Goal: Task Accomplishment & Management: Use online tool/utility

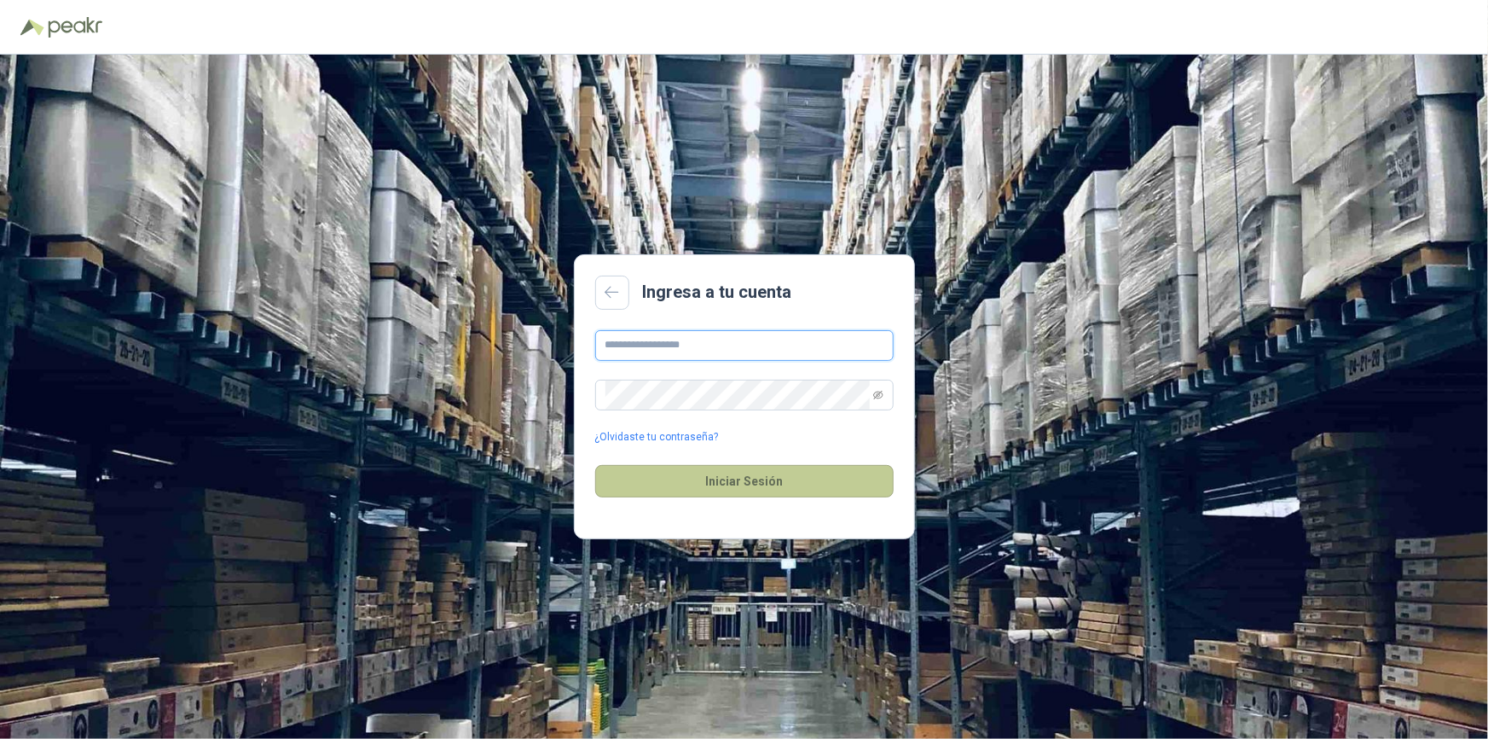
type input "**********"
click at [740, 493] on button "Iniciar Sesión" at bounding box center [744, 481] width 298 height 32
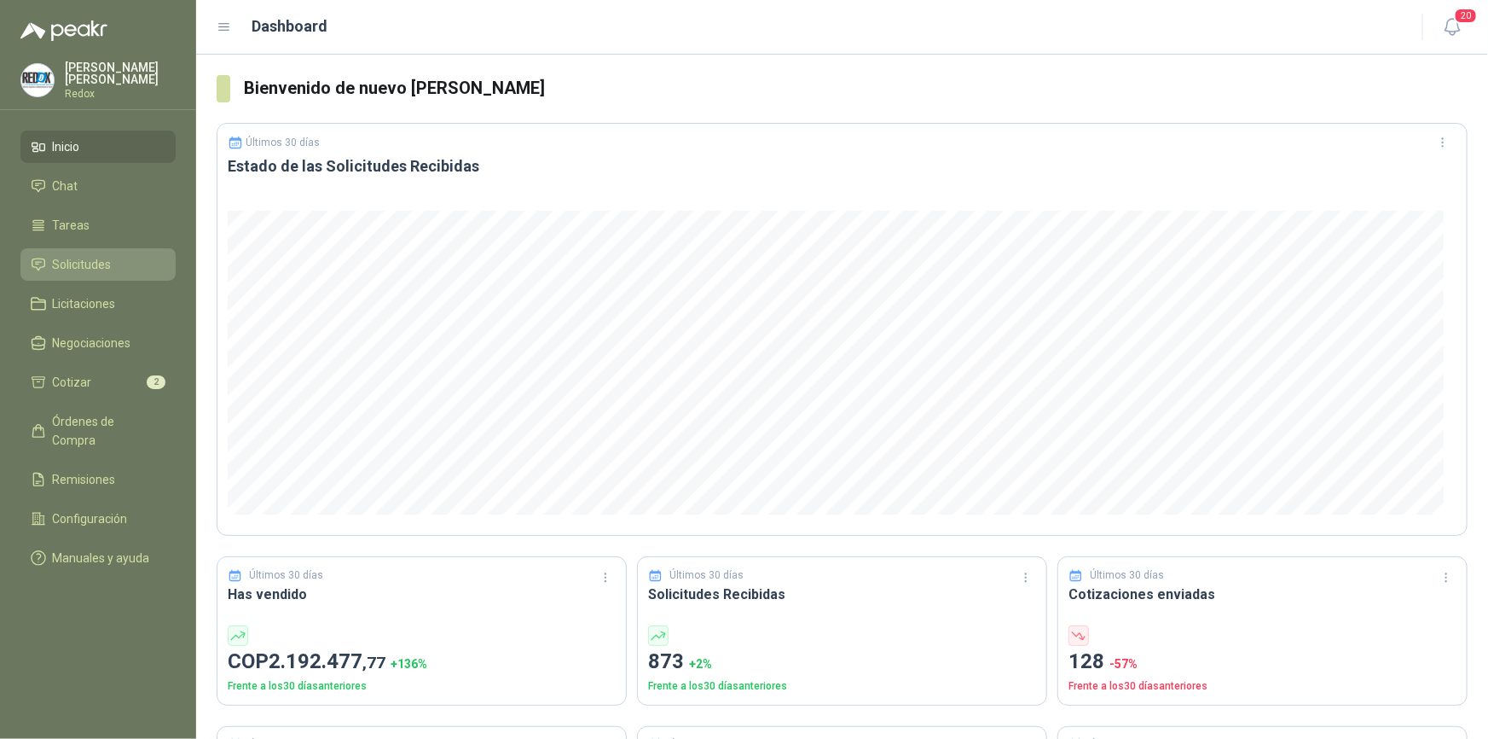
click at [64, 262] on span "Solicitudes" at bounding box center [82, 264] width 59 height 19
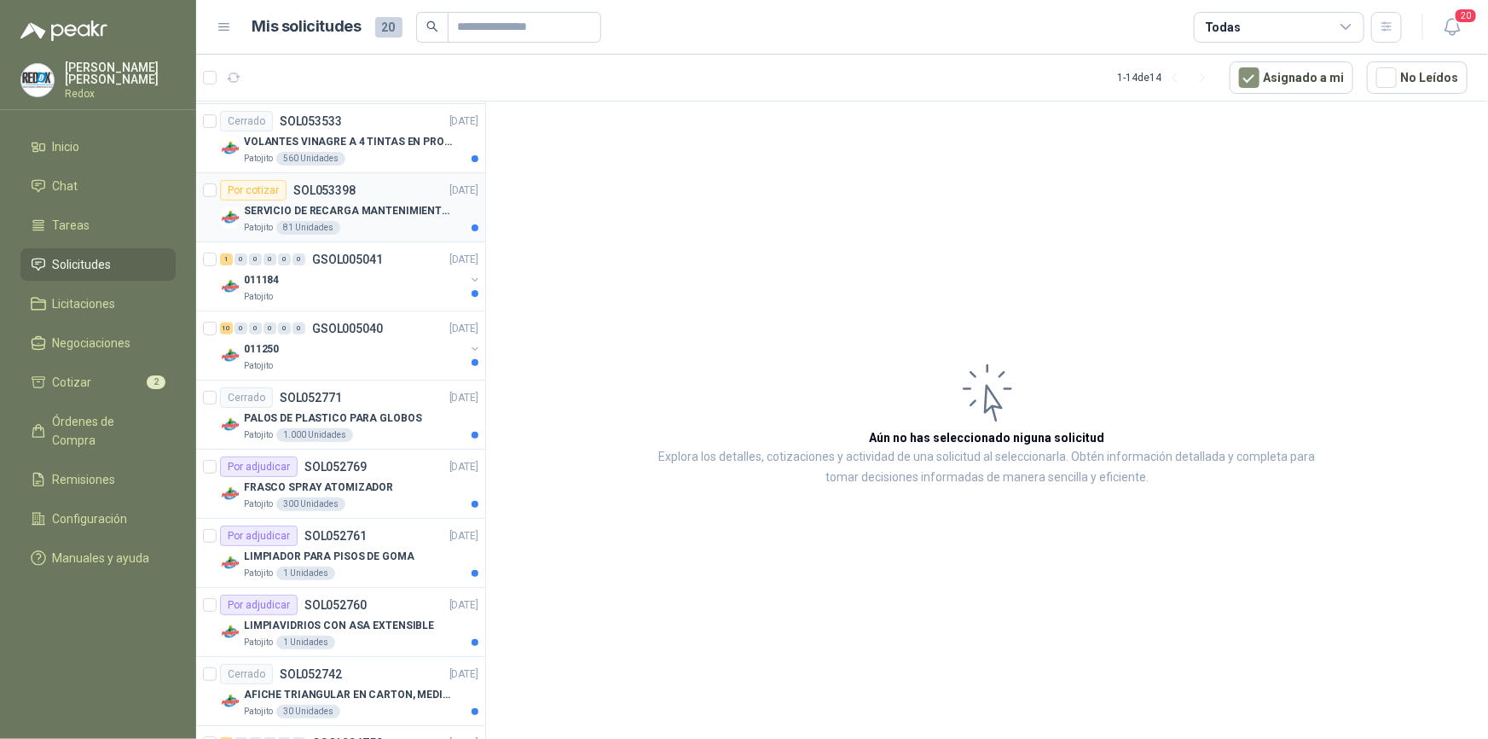
scroll to position [345, 0]
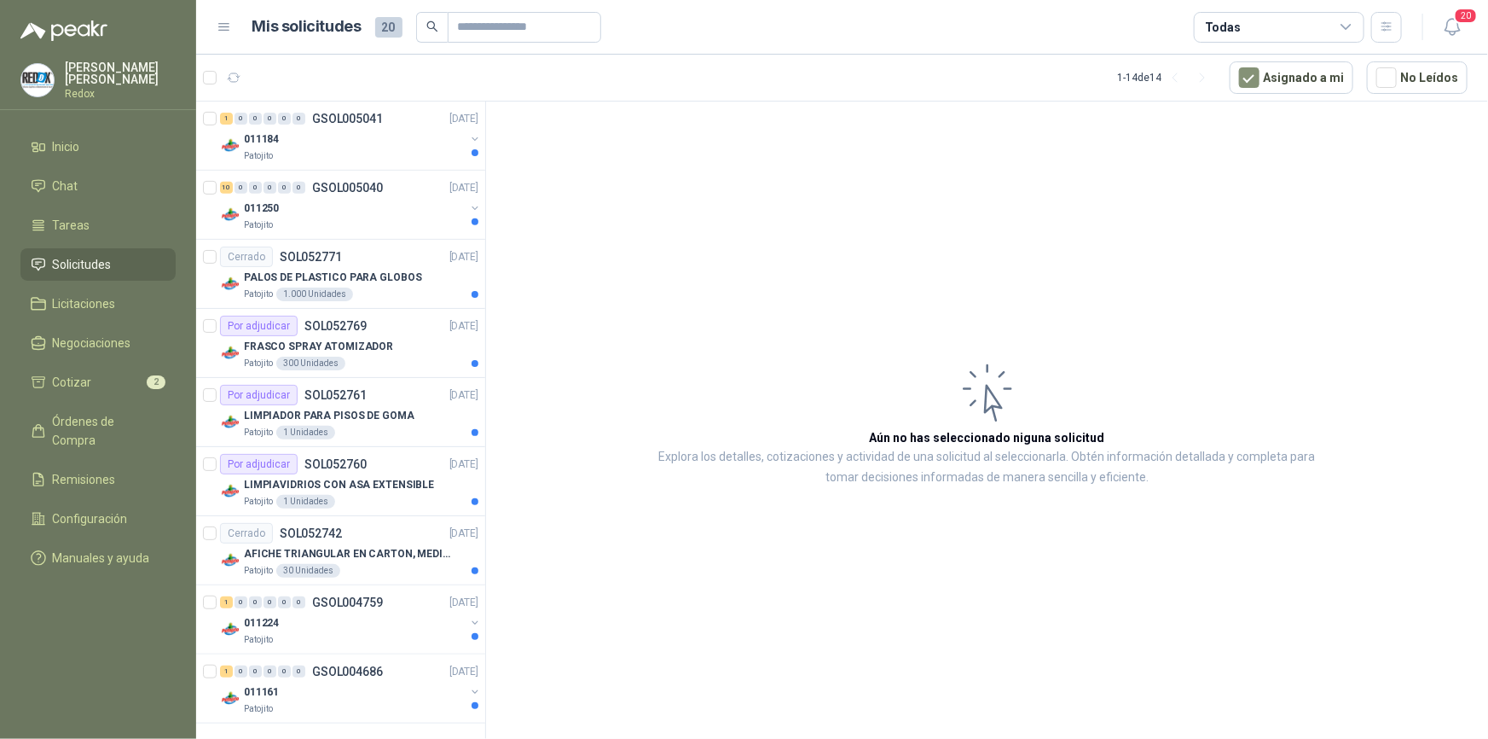
click at [116, 78] on p "[PERSON_NAME]" at bounding box center [120, 73] width 111 height 24
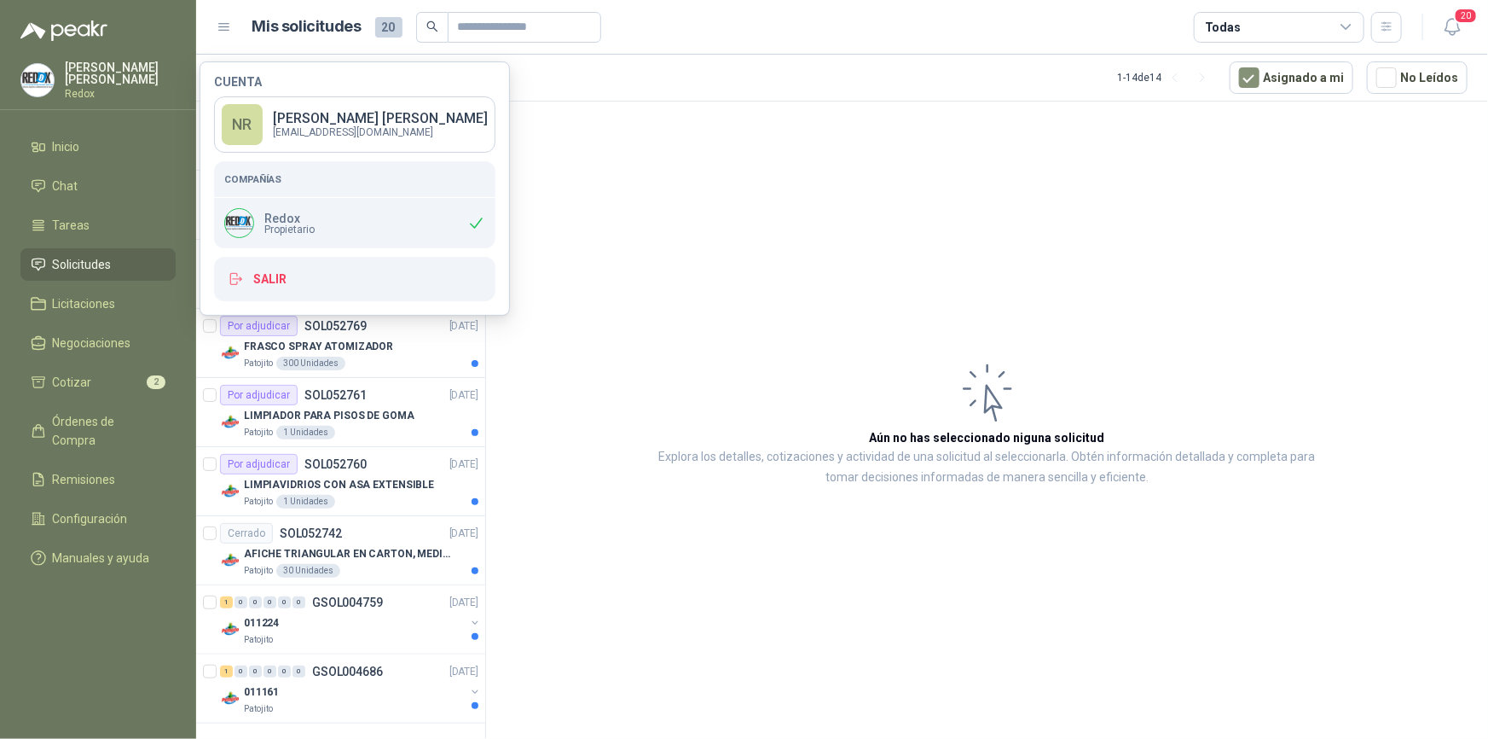
click at [248, 217] on img at bounding box center [239, 223] width 28 height 28
click at [298, 221] on p "Redox" at bounding box center [289, 218] width 50 height 12
click at [280, 224] on span "Propietario" at bounding box center [289, 229] width 50 height 10
click at [316, 123] on p "[PERSON_NAME]" at bounding box center [380, 119] width 215 height 14
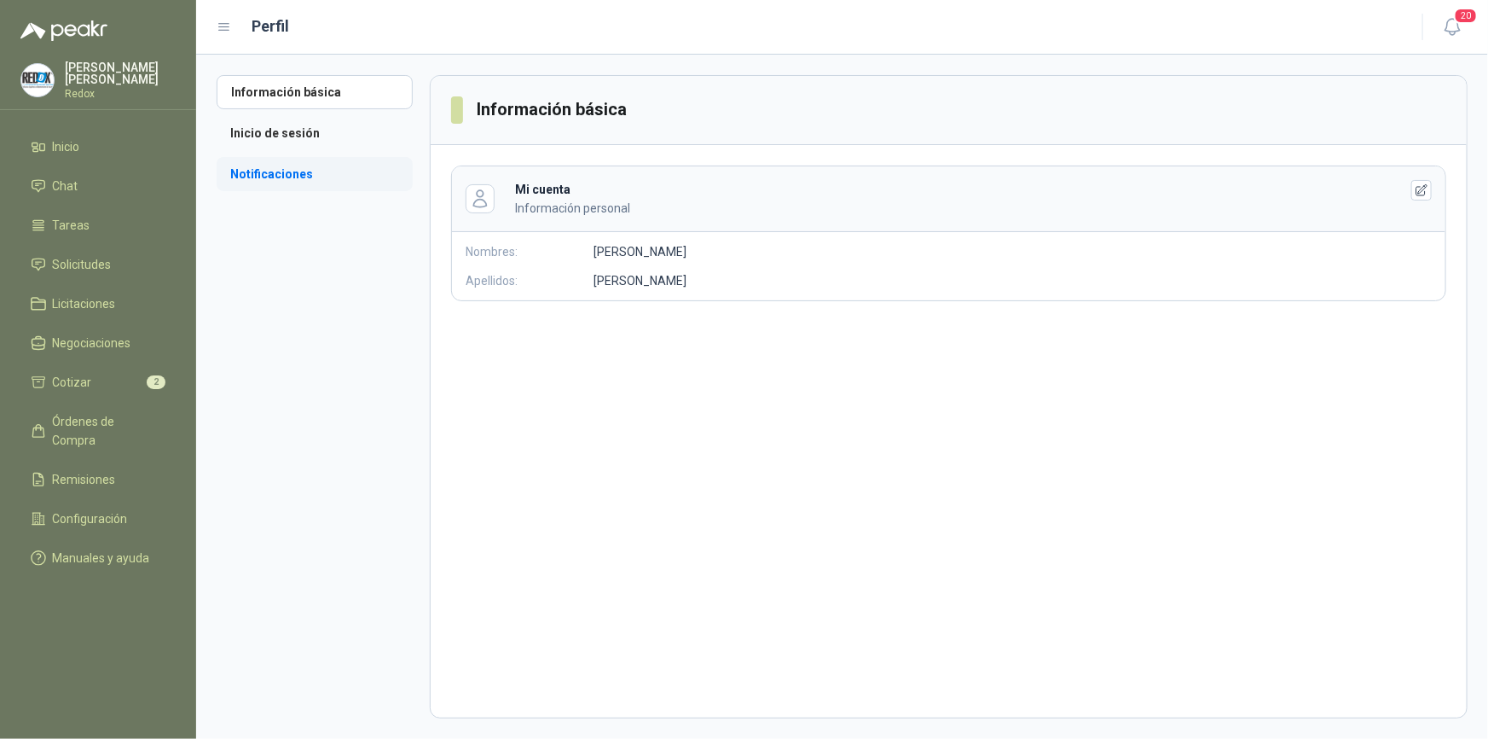
click at [266, 171] on li "Notificaciones" at bounding box center [315, 174] width 196 height 34
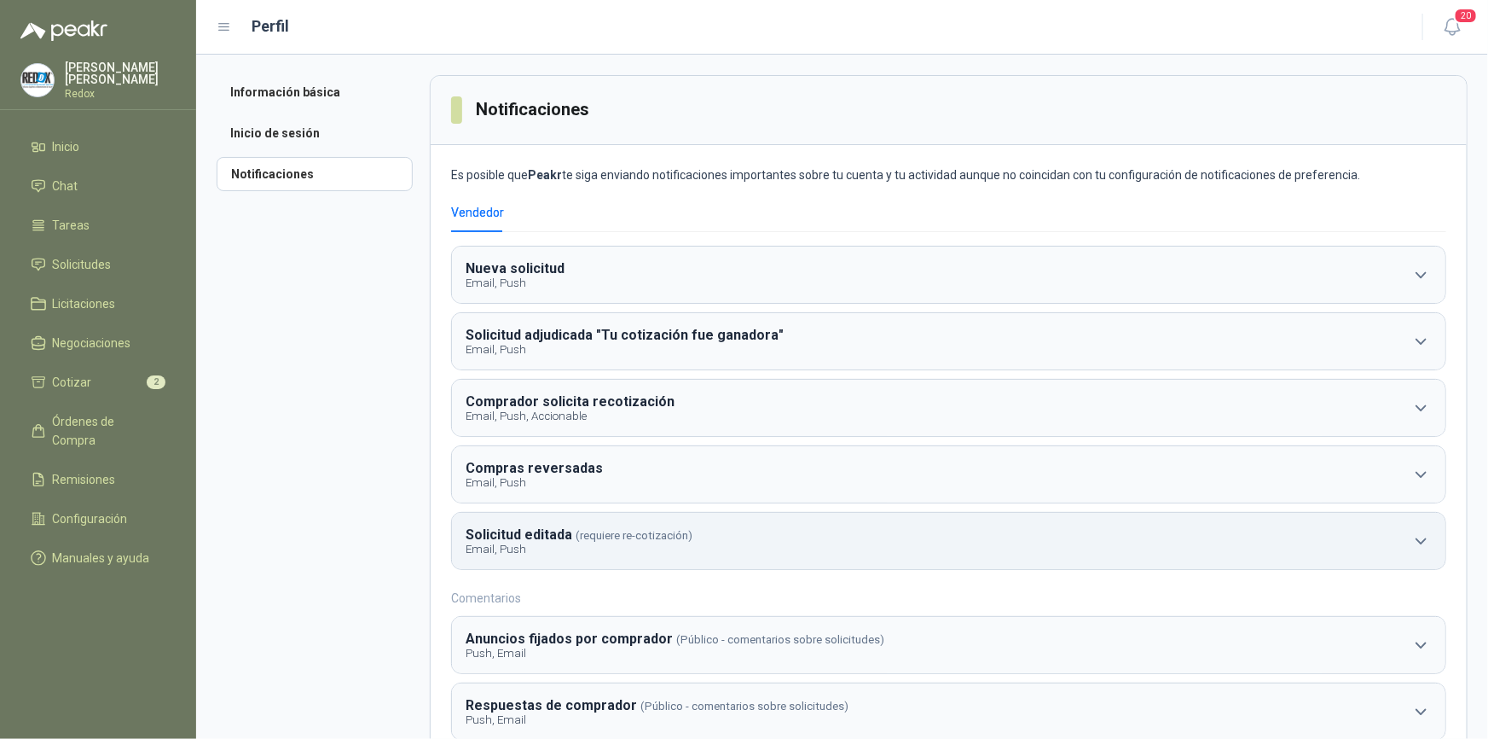
scroll to position [118, 0]
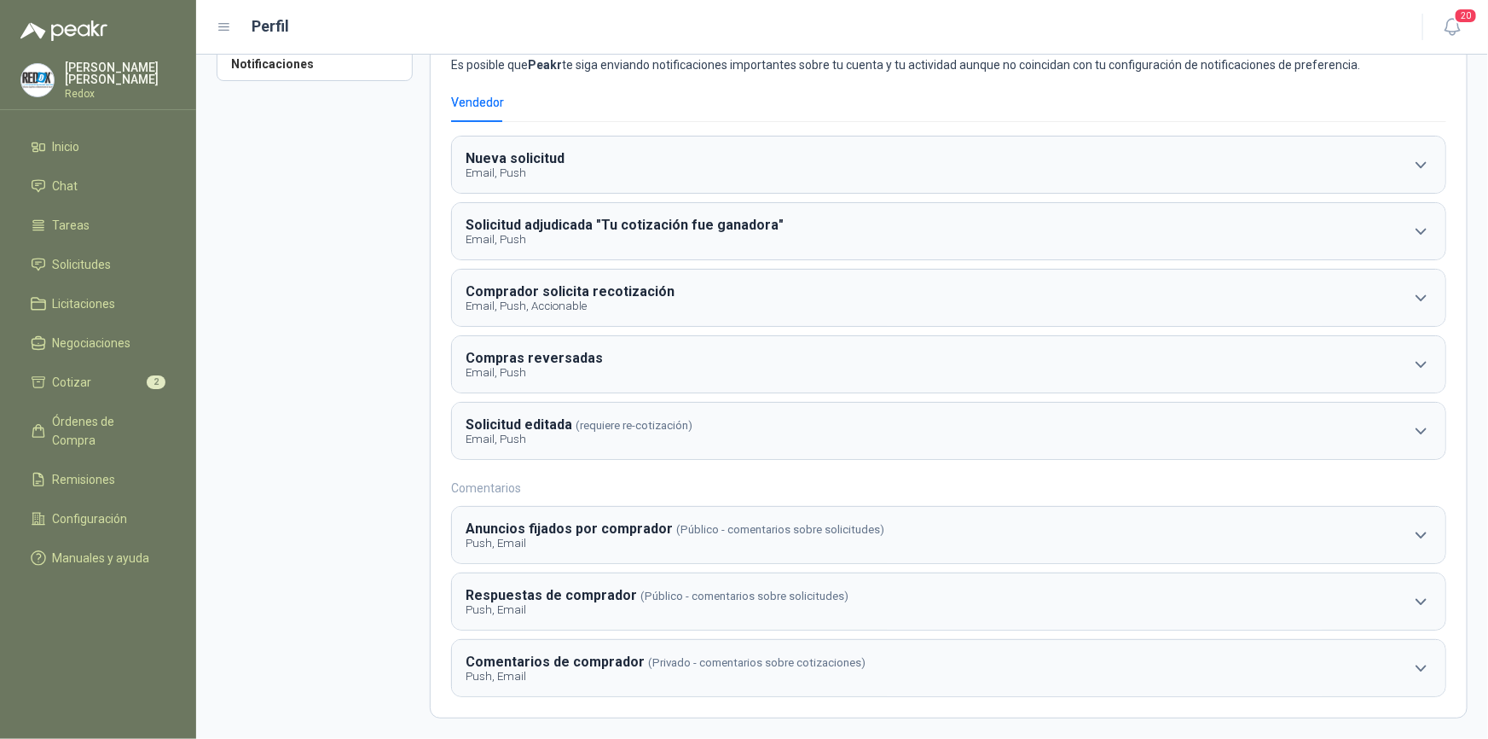
click at [34, 68] on img at bounding box center [37, 80] width 32 height 32
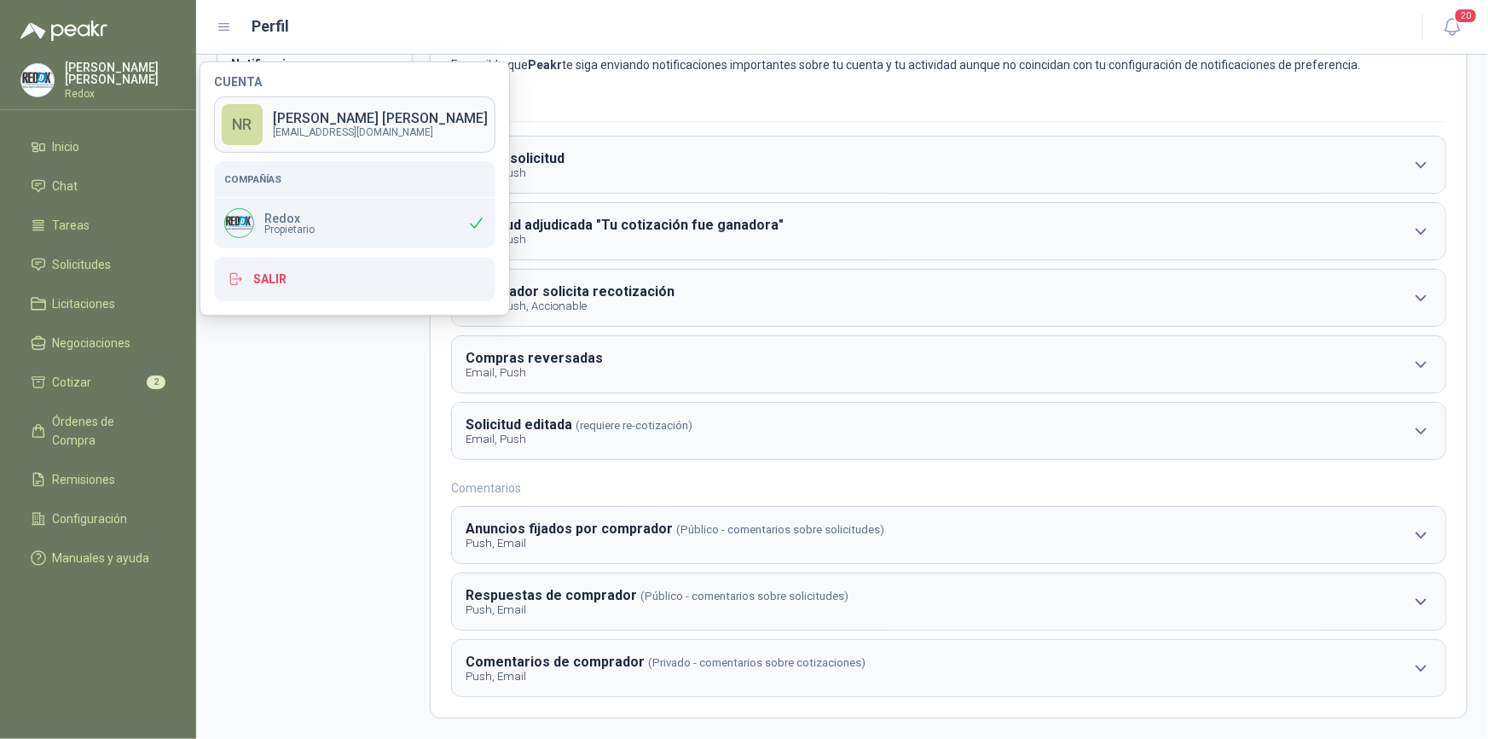
click at [309, 127] on p "[EMAIL_ADDRESS][DOMAIN_NAME]" at bounding box center [380, 132] width 215 height 10
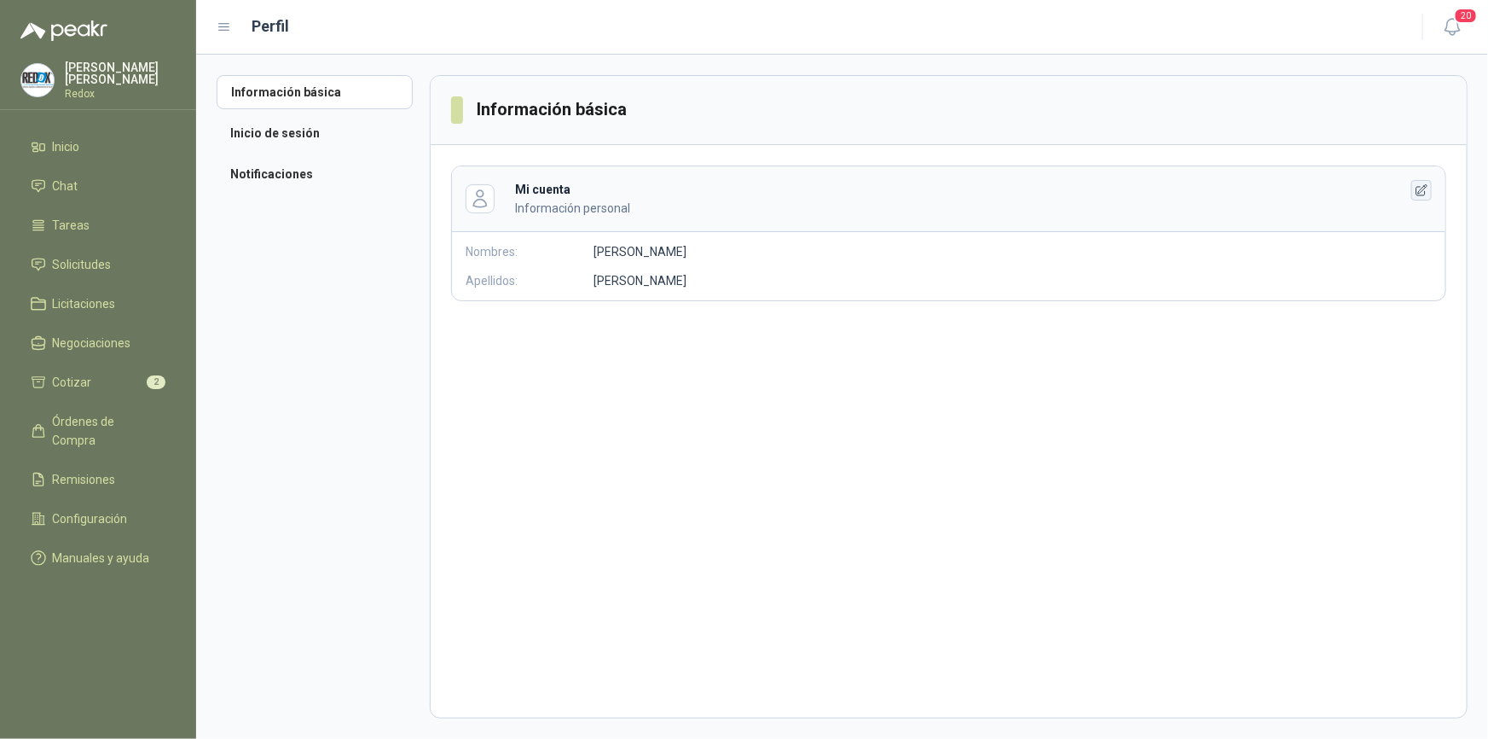
click at [1424, 191] on icon "button" at bounding box center [1422, 190] width 14 height 14
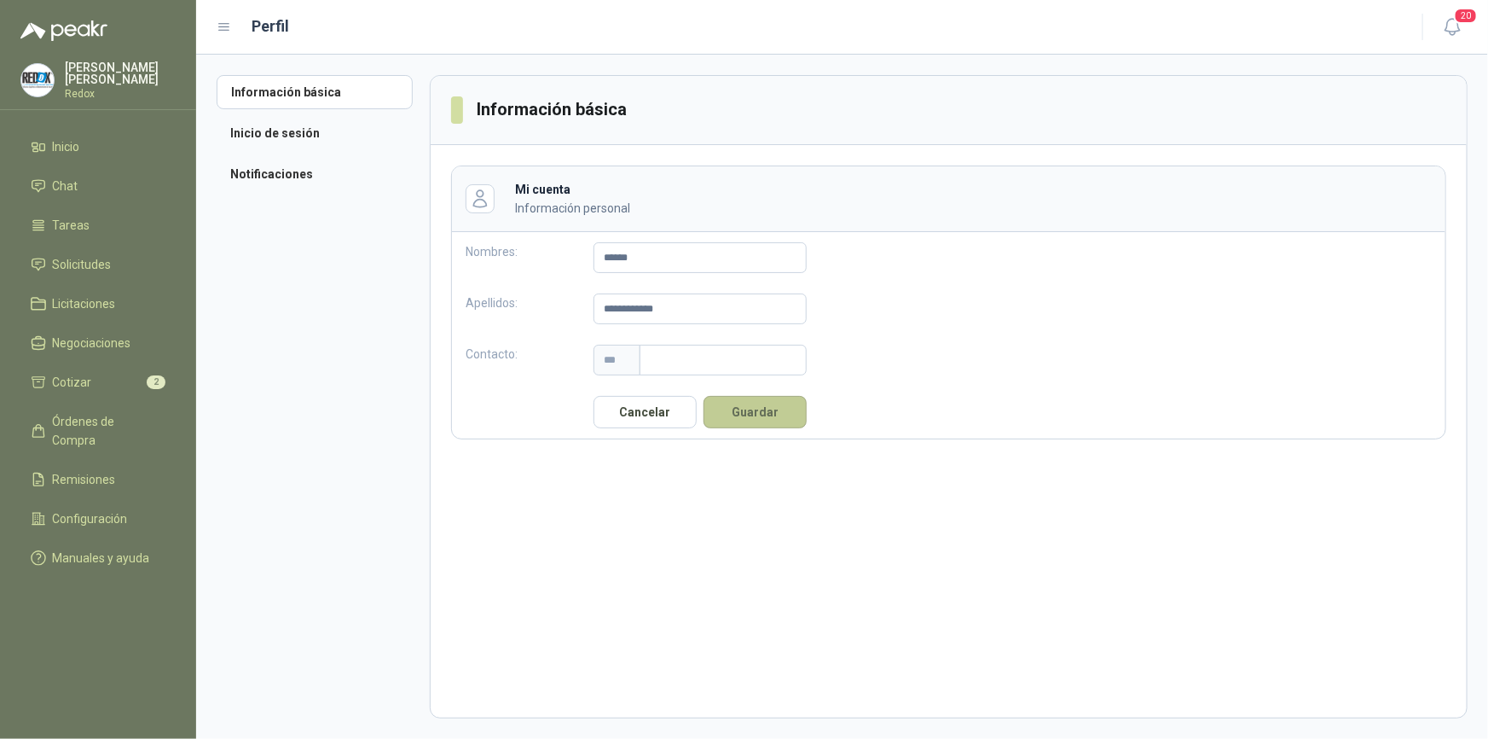
click at [739, 405] on button "Guardar" at bounding box center [755, 412] width 103 height 32
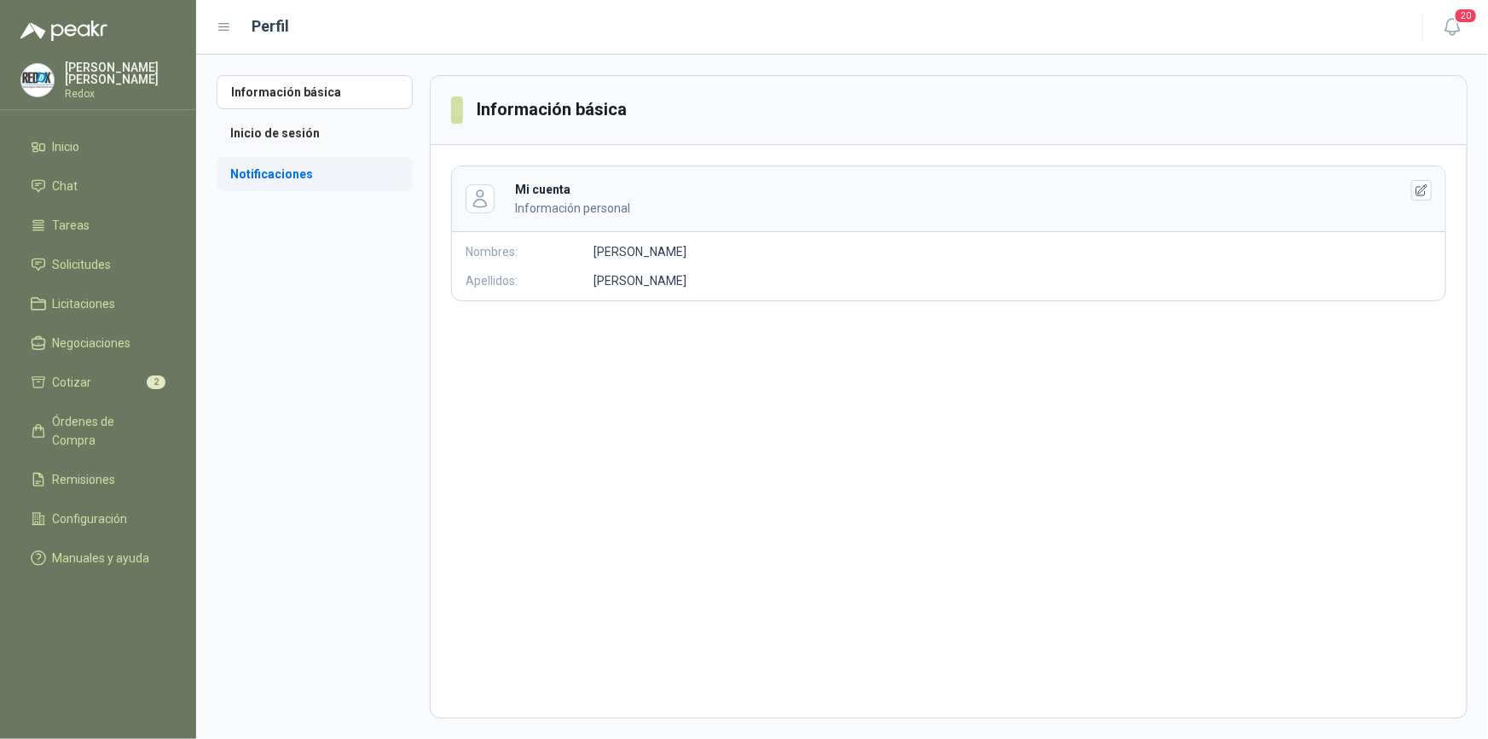
click at [254, 165] on li "Notificaciones" at bounding box center [315, 174] width 196 height 34
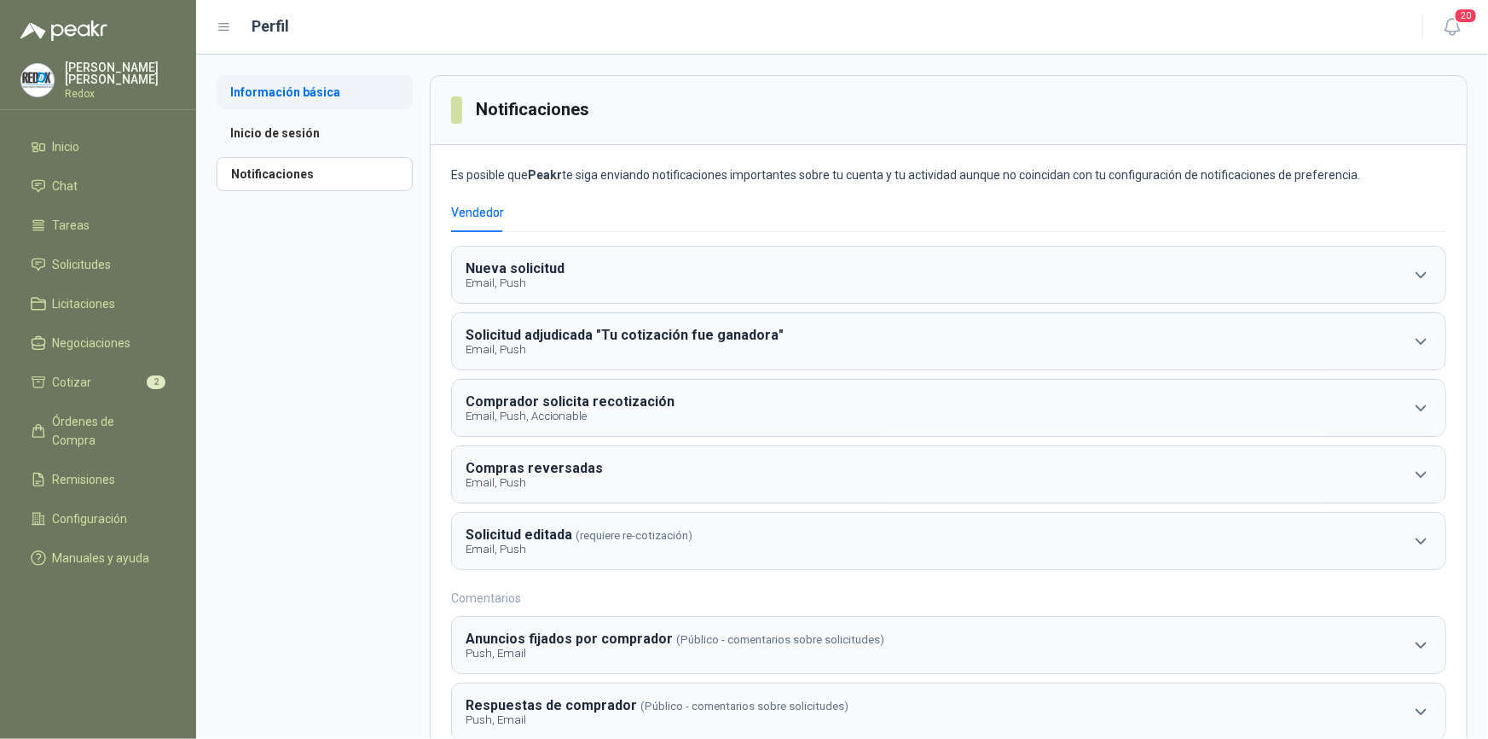
click at [273, 101] on li "Información básica" at bounding box center [315, 92] width 196 height 34
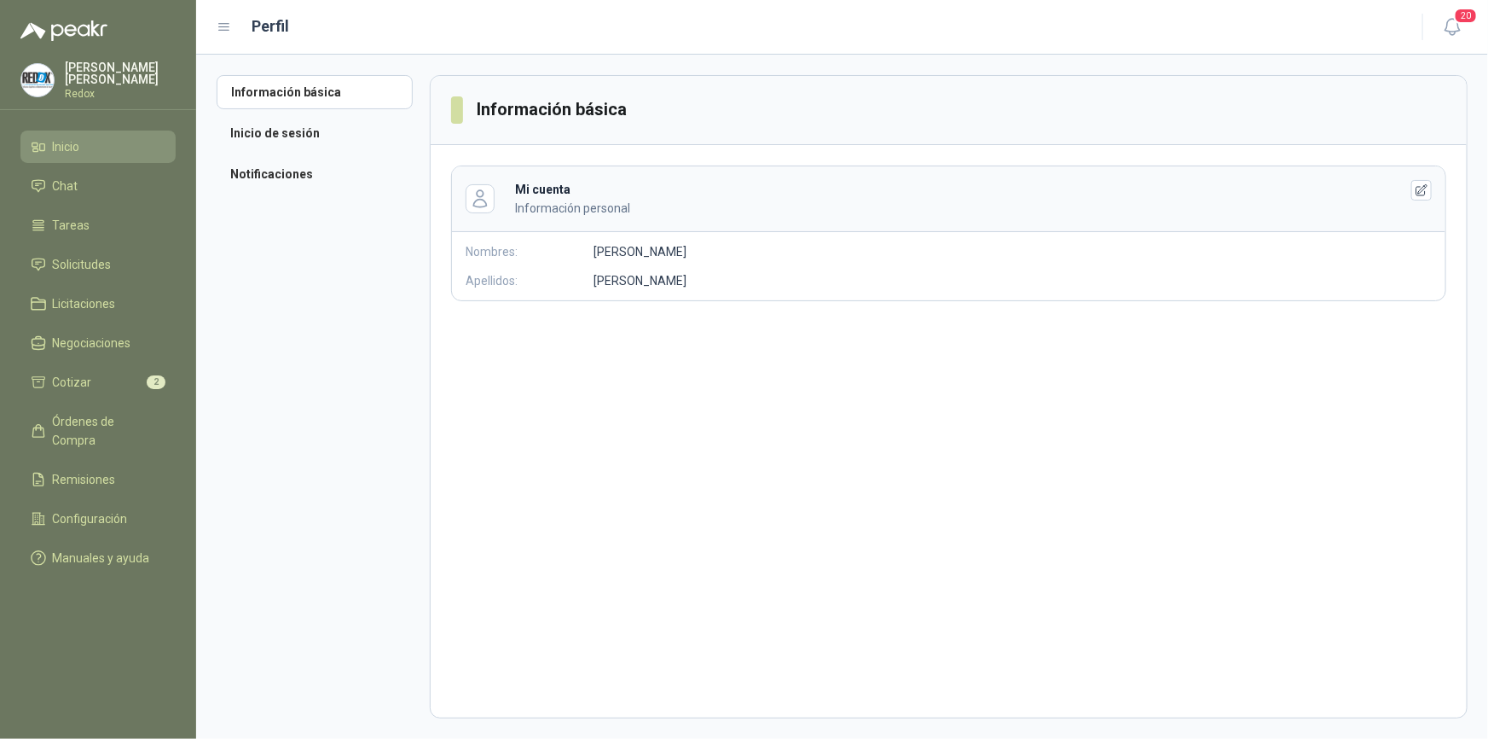
click at [76, 143] on span "Inicio" at bounding box center [66, 146] width 27 height 19
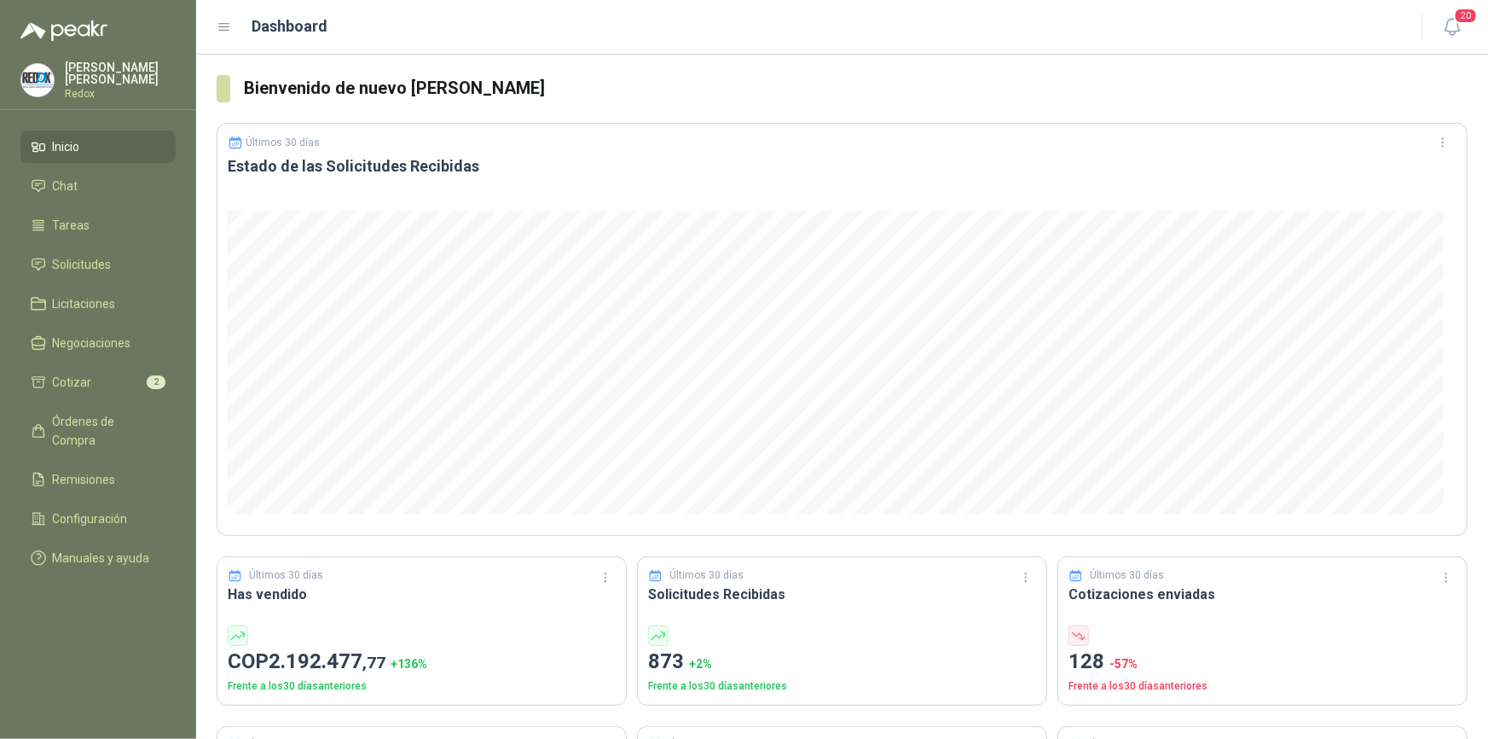
click at [85, 96] on p "Redox" at bounding box center [120, 94] width 111 height 10
click at [69, 269] on span "Solicitudes" at bounding box center [82, 264] width 59 height 19
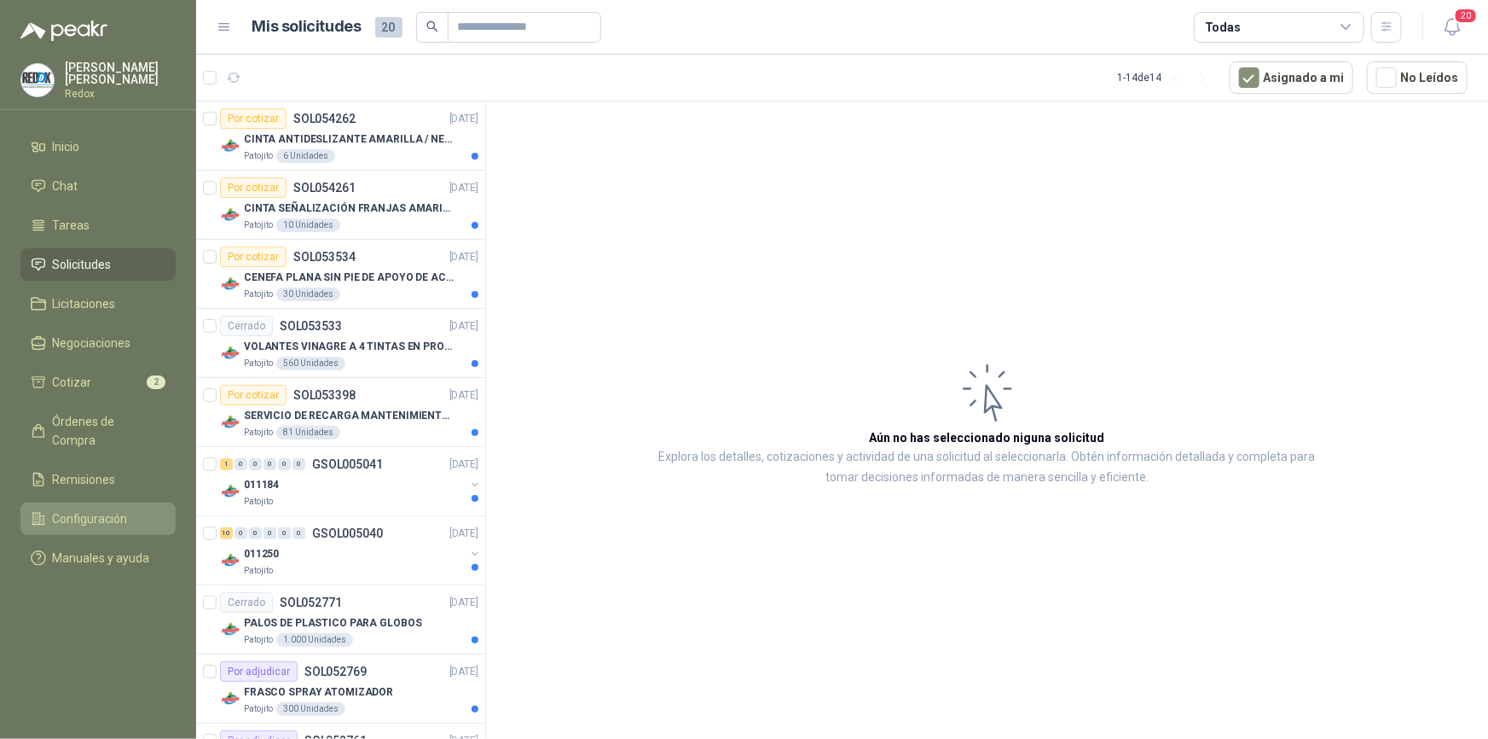
click at [93, 509] on span "Configuración" at bounding box center [90, 518] width 75 height 19
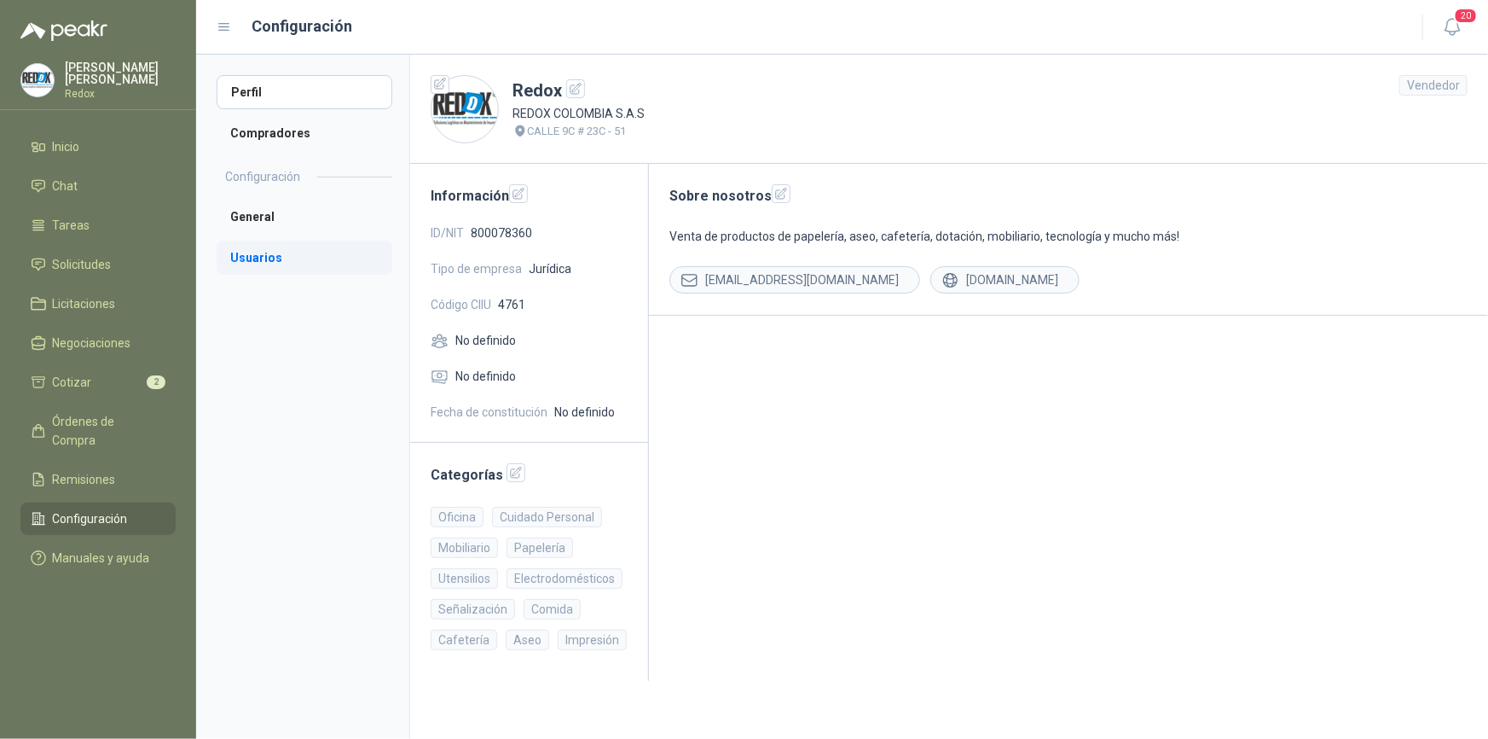
click at [259, 251] on li "Usuarios" at bounding box center [305, 257] width 176 height 34
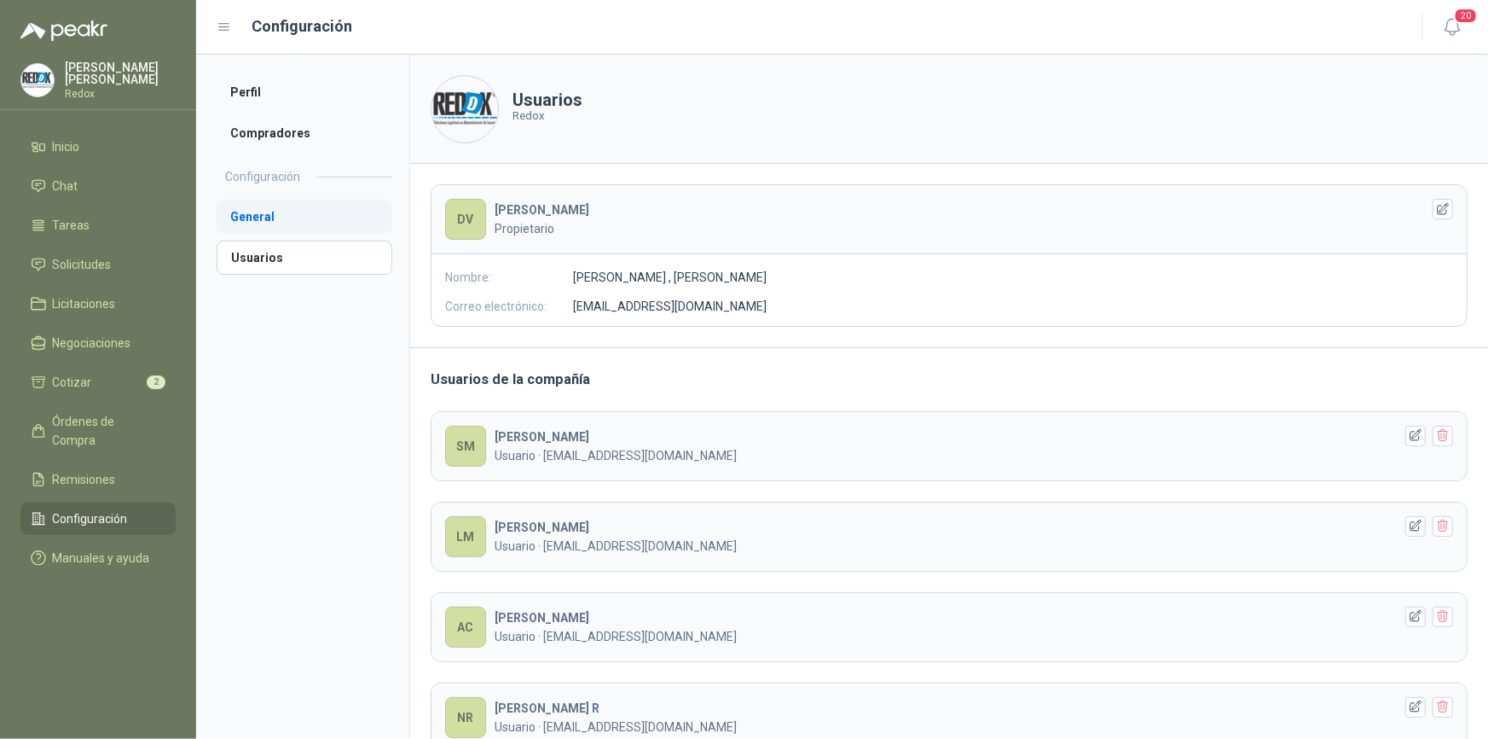
click at [260, 225] on li "General" at bounding box center [305, 217] width 176 height 34
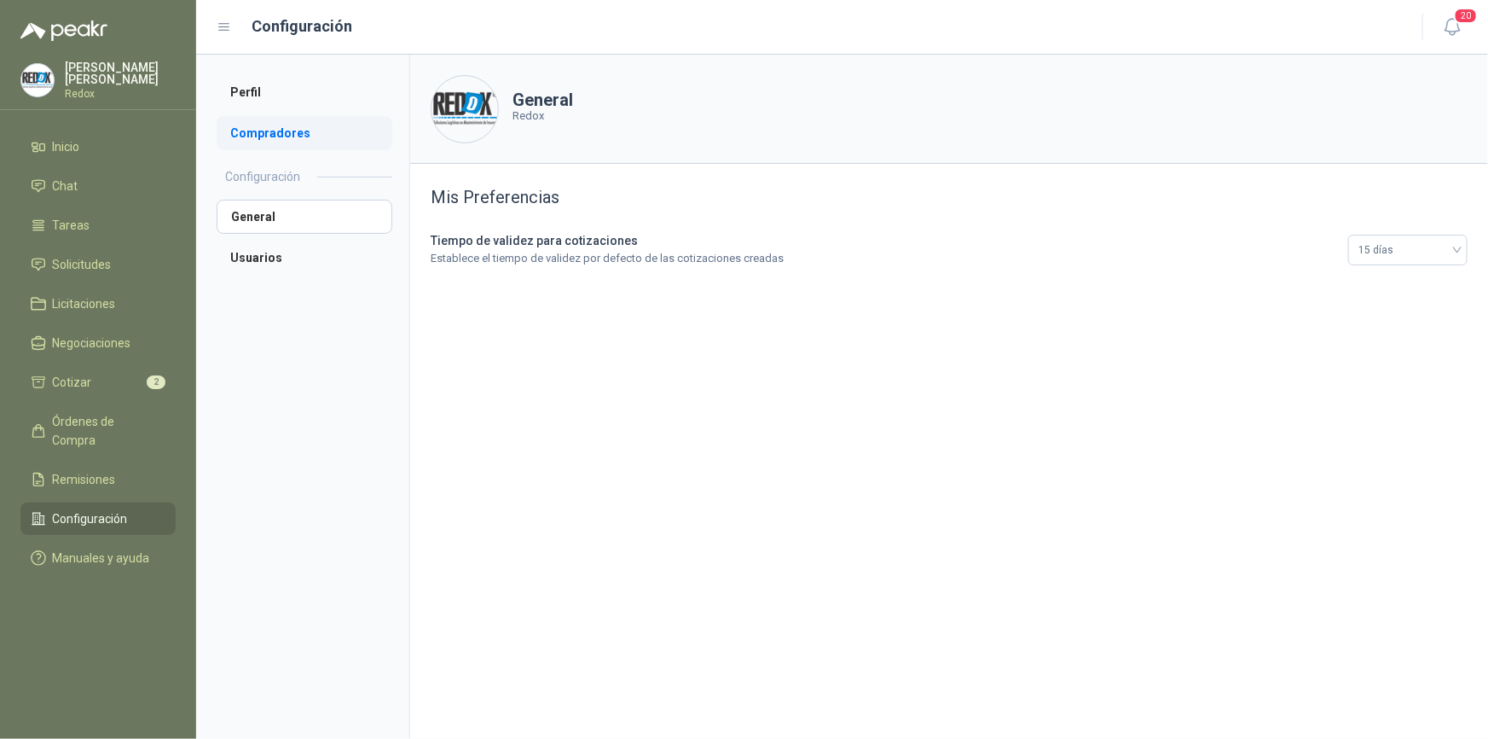
click at [270, 136] on li "Compradores" at bounding box center [305, 133] width 176 height 34
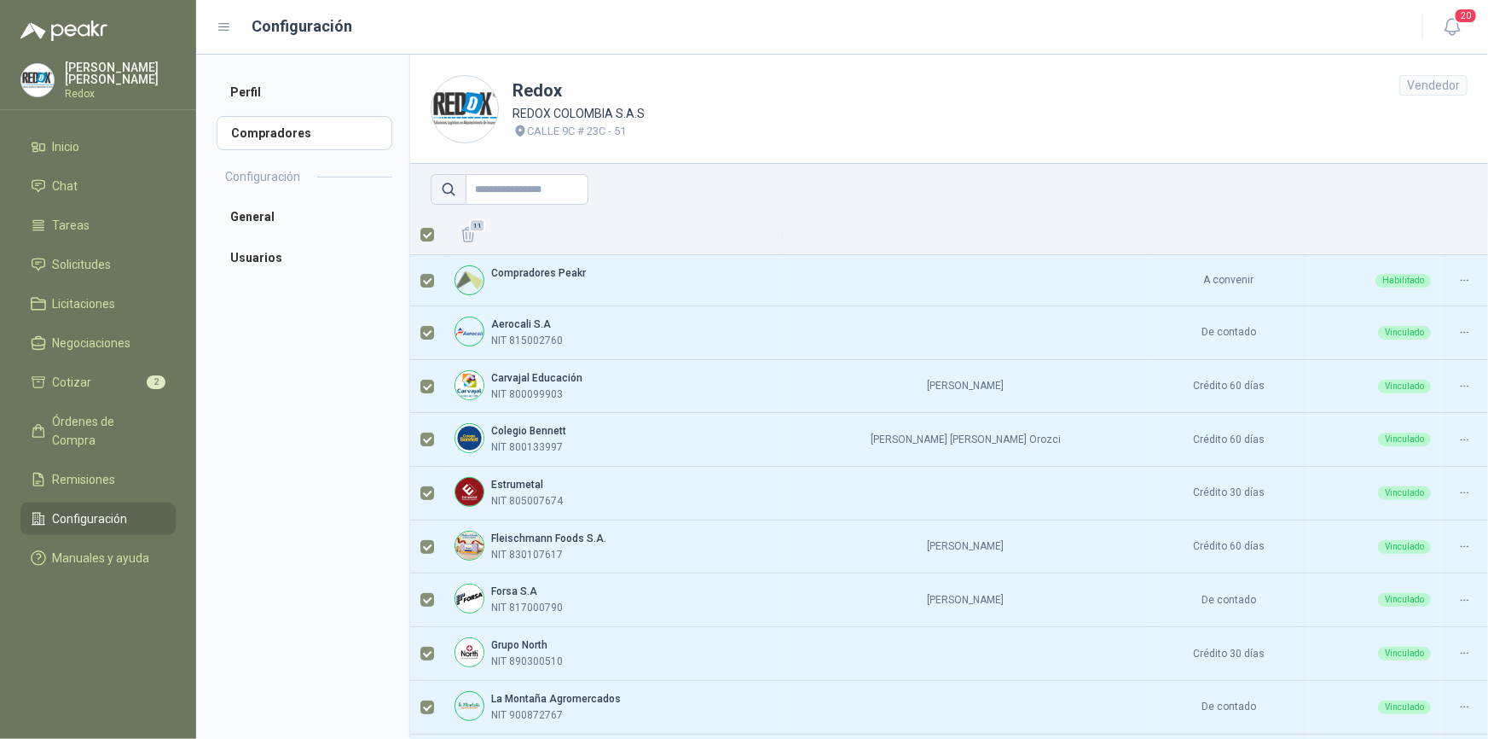
click at [1403, 86] on div "Vendedor" at bounding box center [1433, 85] width 68 height 20
click at [1391, 96] on header "Redox REDOX COLOMBIA S.A.S CALLE 9C # 23C - 51 Vendedor" at bounding box center [949, 109] width 1078 height 109
click at [675, 154] on header "Redox REDOX COLOMBIA S.A.S CALLE 9C # 23C - 51 Vendedor" at bounding box center [949, 109] width 1078 height 109
click at [289, 218] on li "General" at bounding box center [305, 217] width 176 height 34
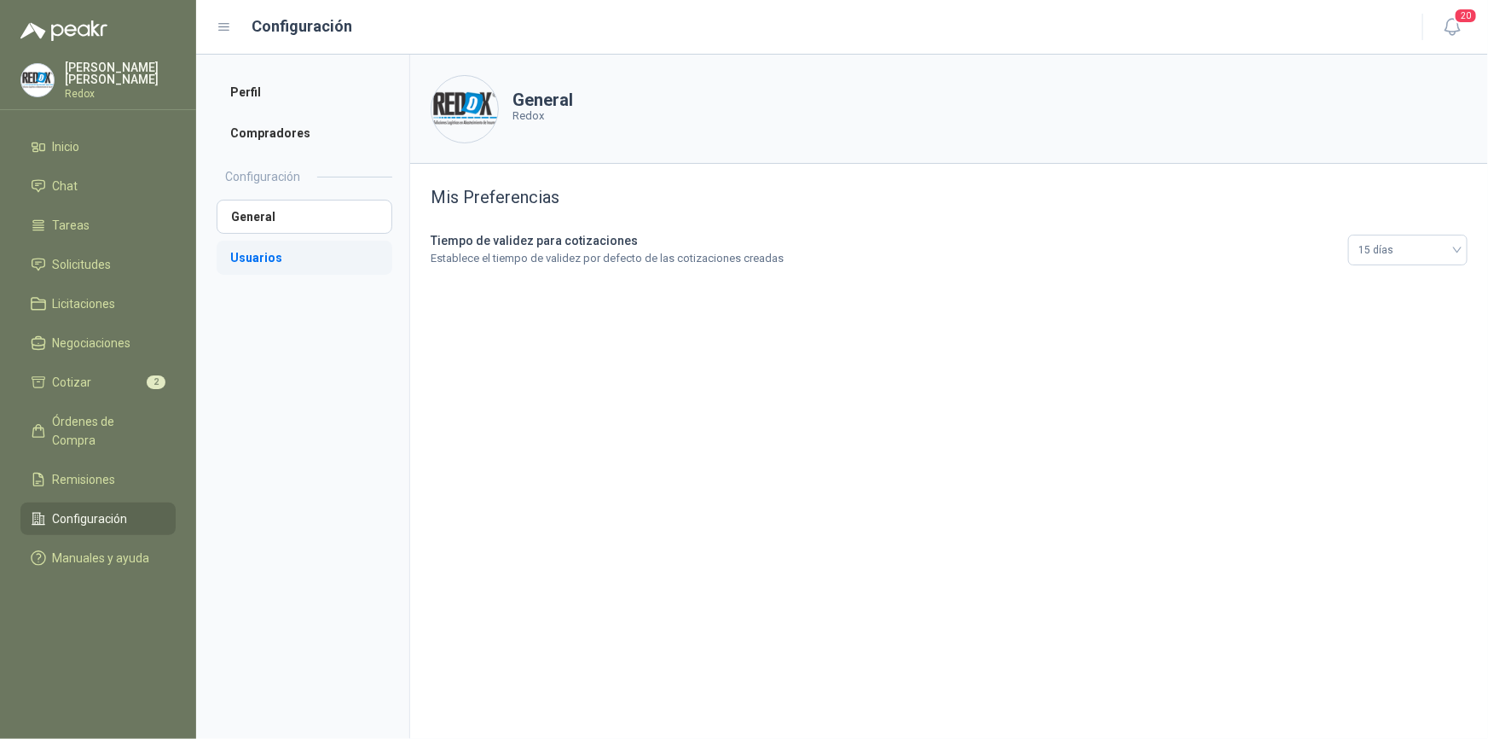
click at [252, 261] on li "Usuarios" at bounding box center [305, 257] width 176 height 34
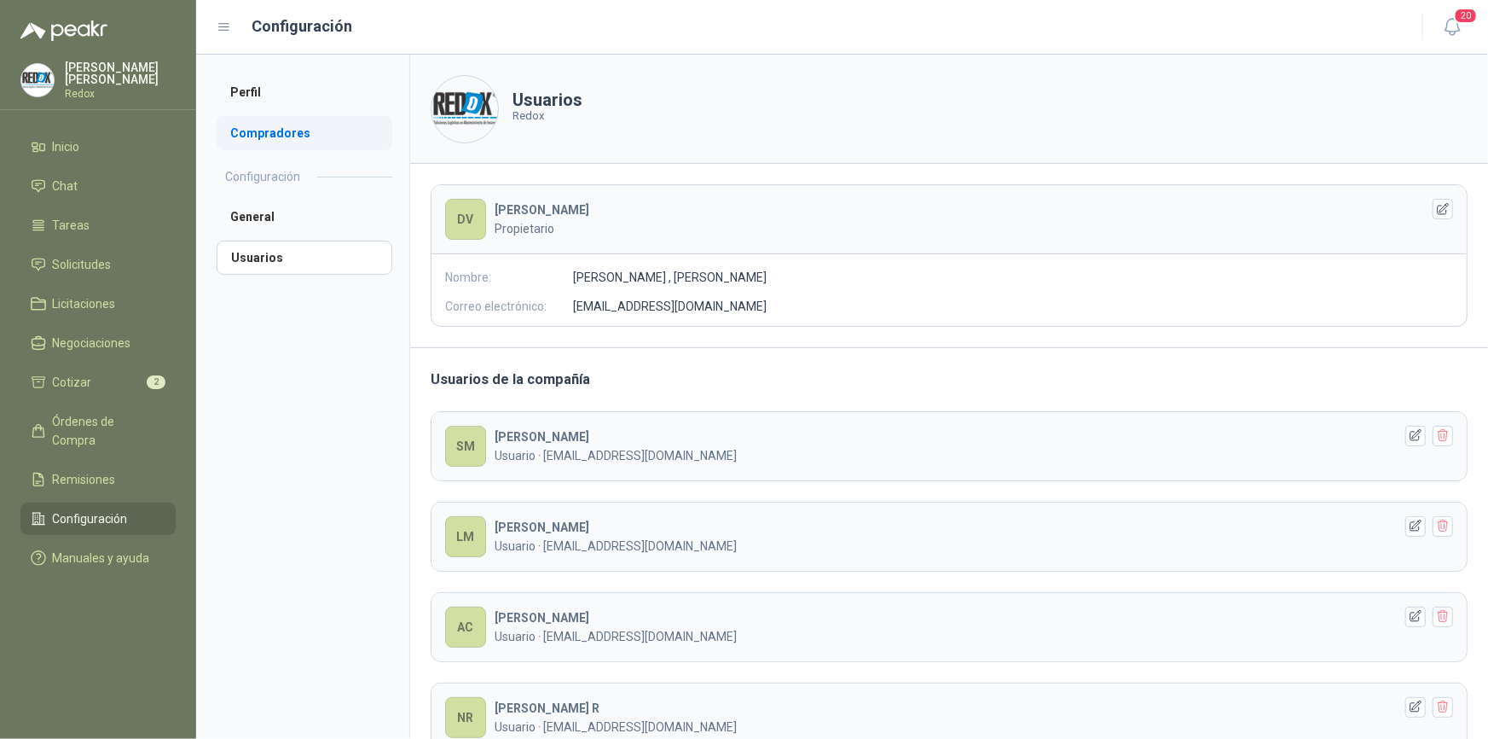
click at [281, 136] on li "Compradores" at bounding box center [305, 133] width 176 height 34
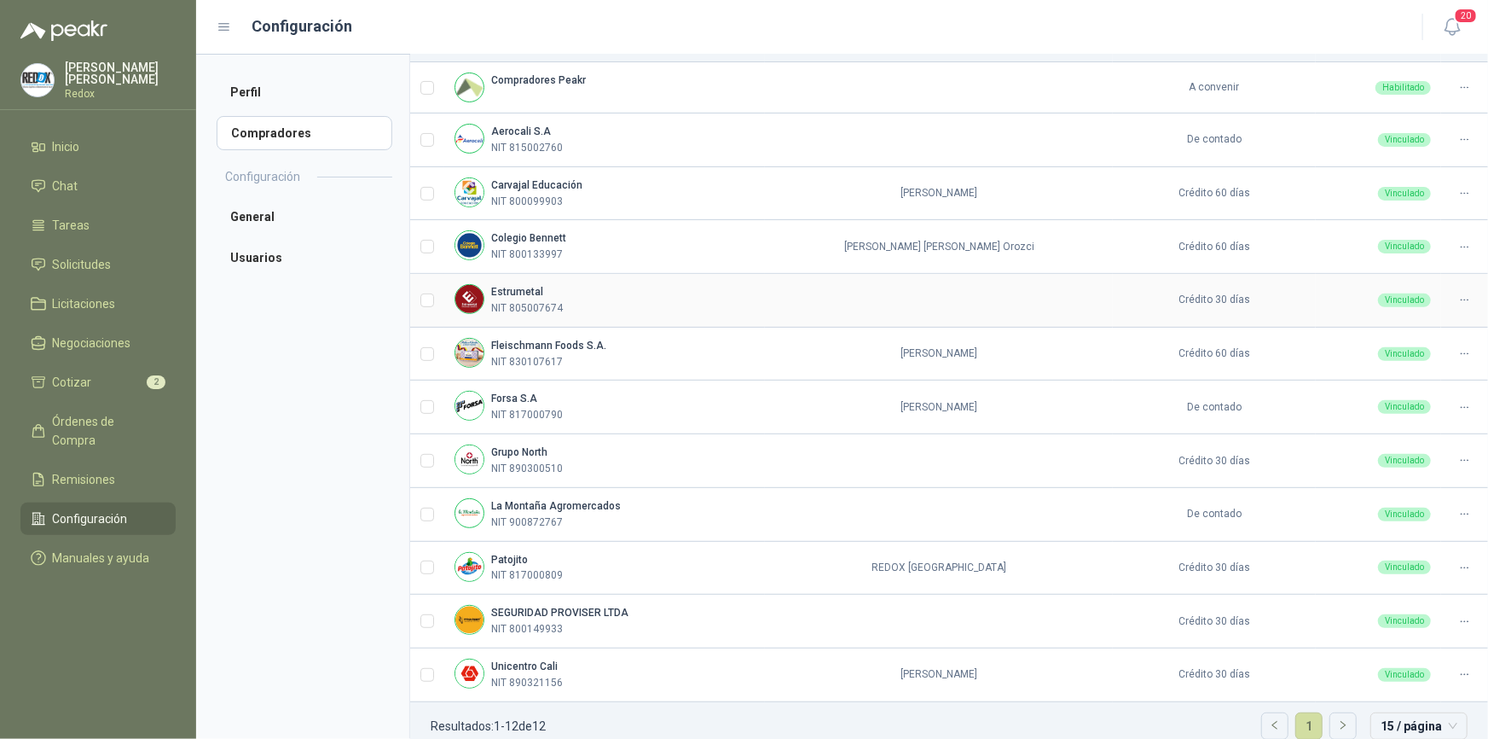
scroll to position [211, 0]
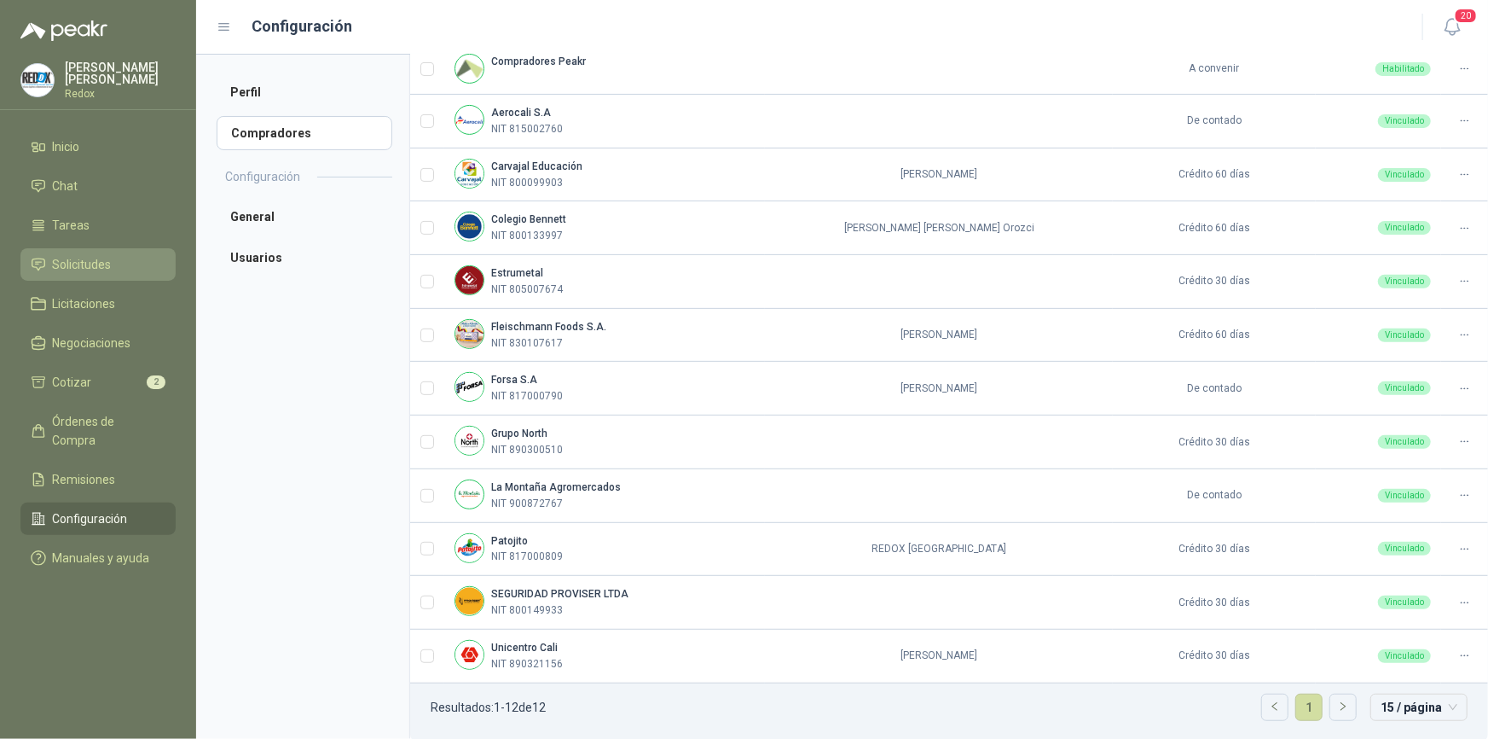
click at [68, 273] on link "Solicitudes" at bounding box center [97, 264] width 155 height 32
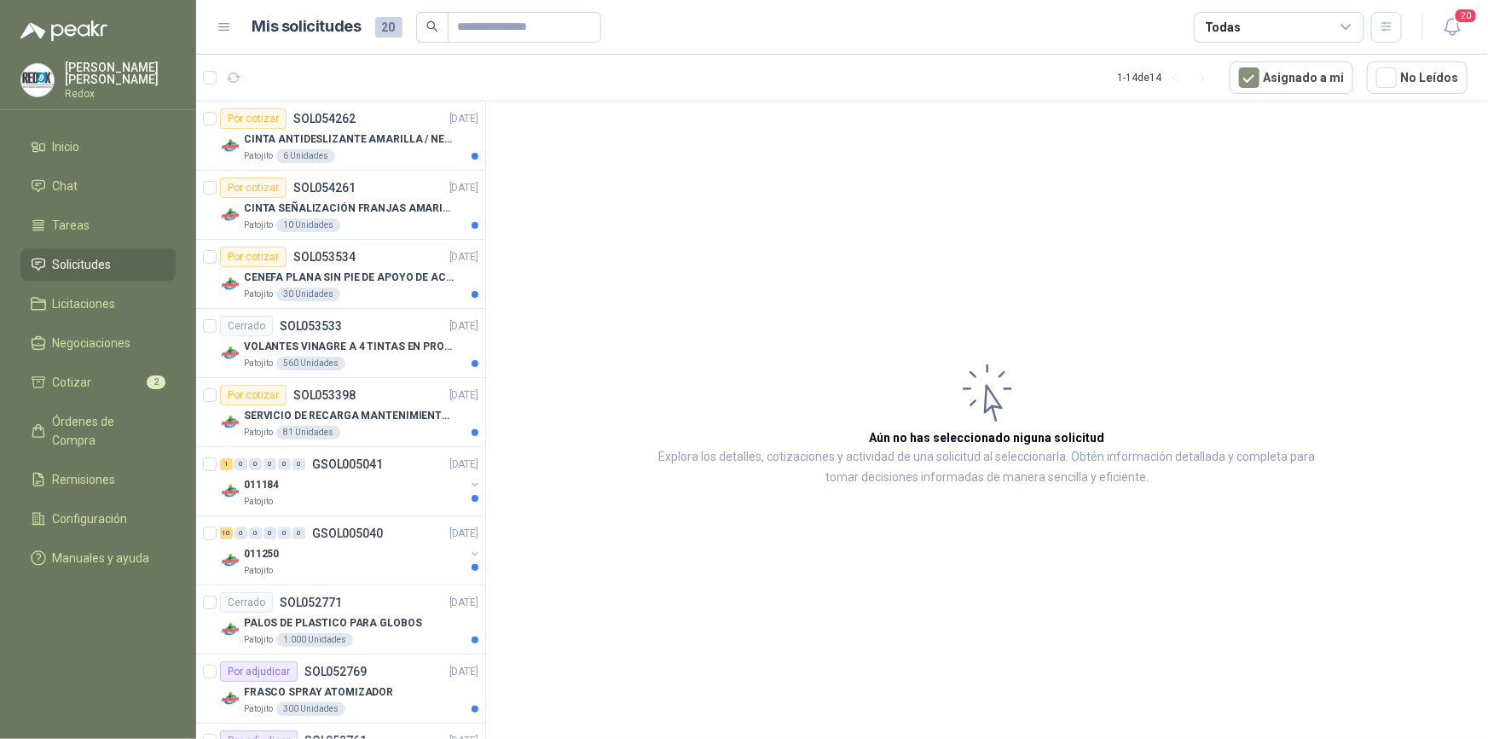
click at [229, 24] on icon at bounding box center [224, 27] width 10 height 7
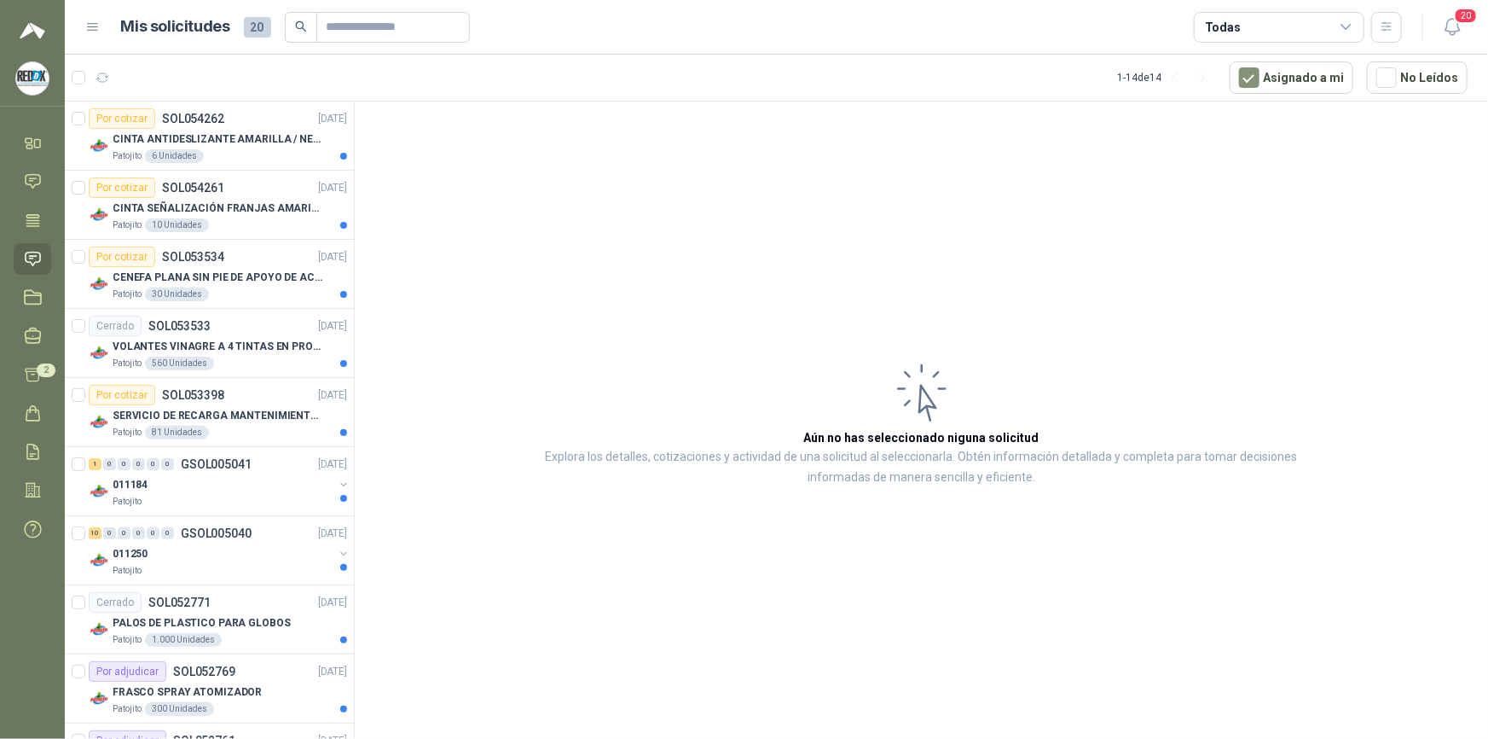
click at [85, 25] on icon at bounding box center [92, 27] width 15 height 15
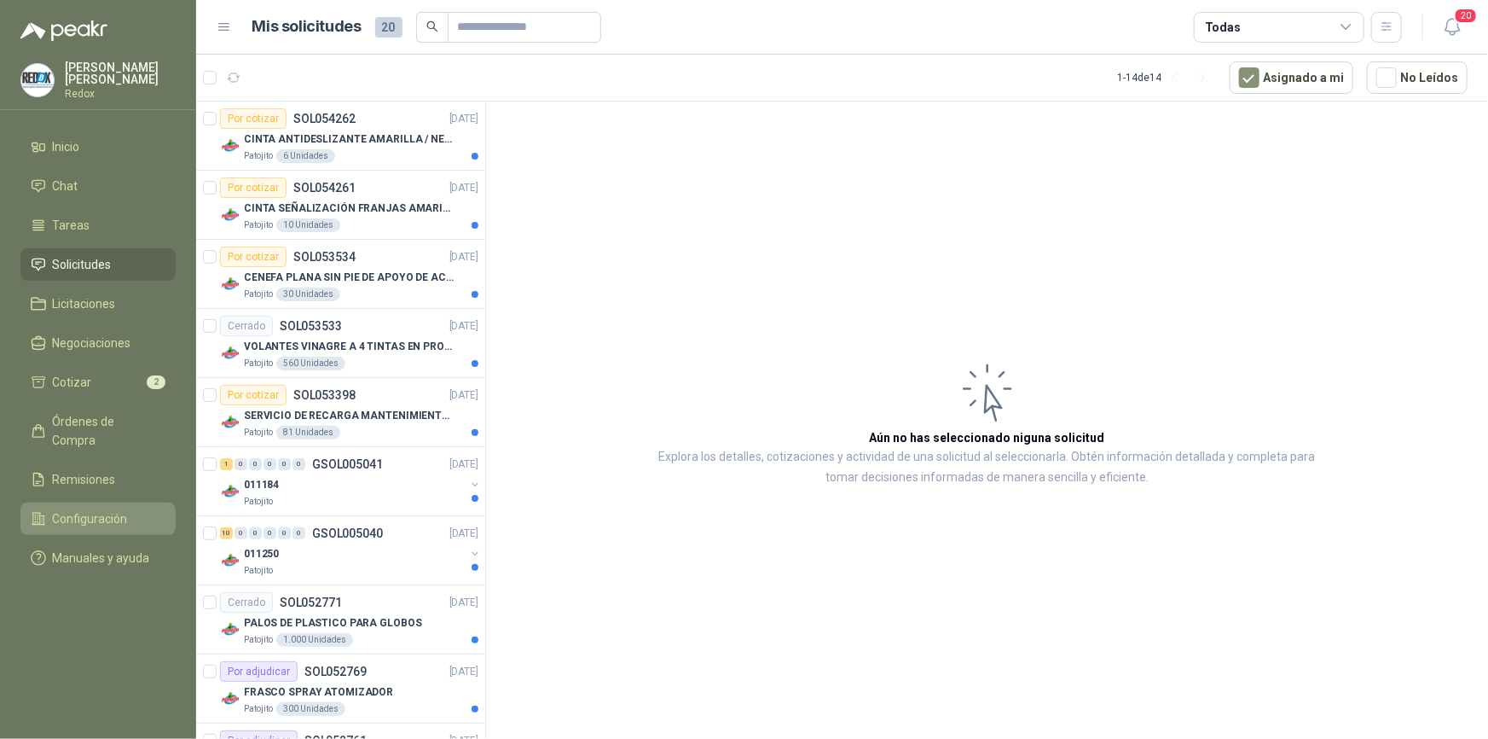
click at [68, 509] on span "Configuración" at bounding box center [90, 518] width 75 height 19
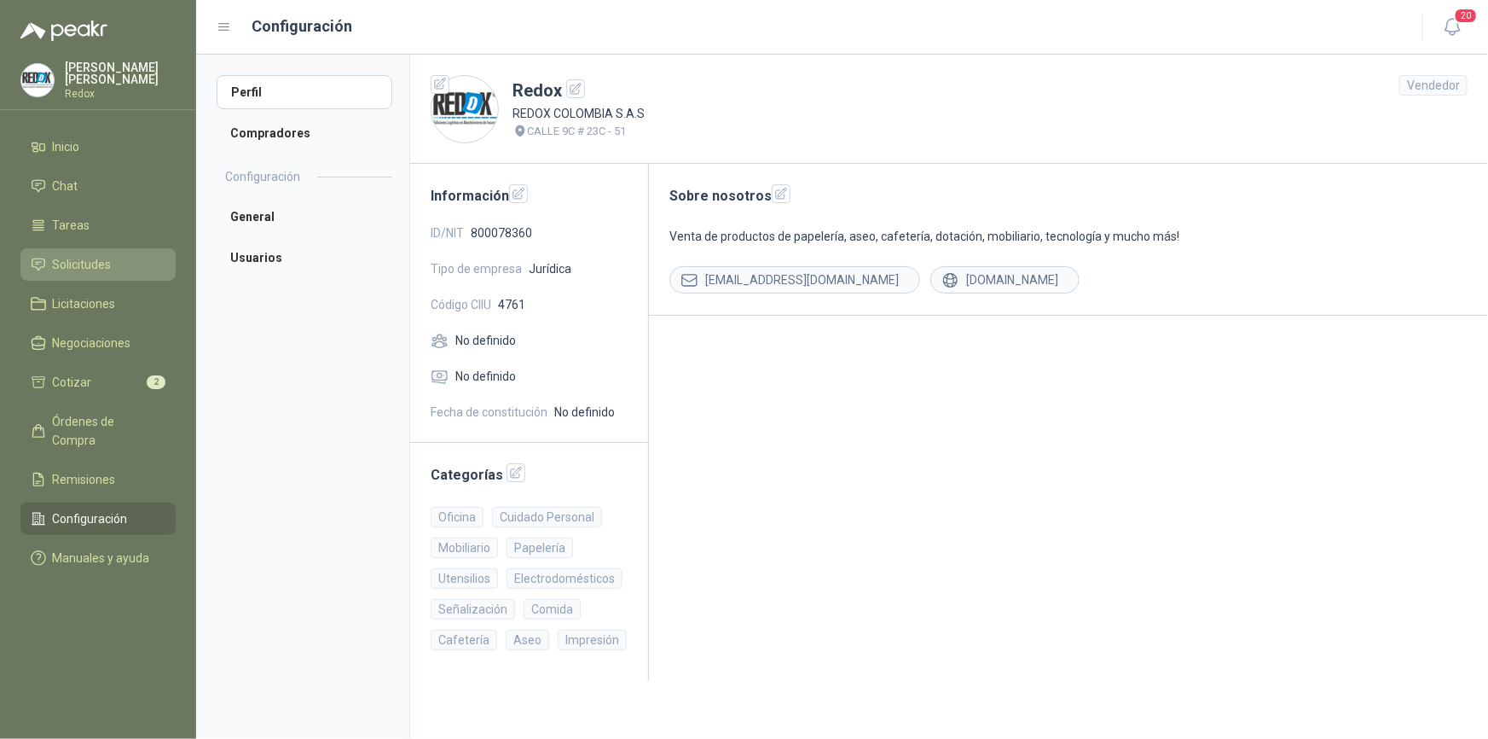
click at [71, 263] on span "Solicitudes" at bounding box center [82, 264] width 59 height 19
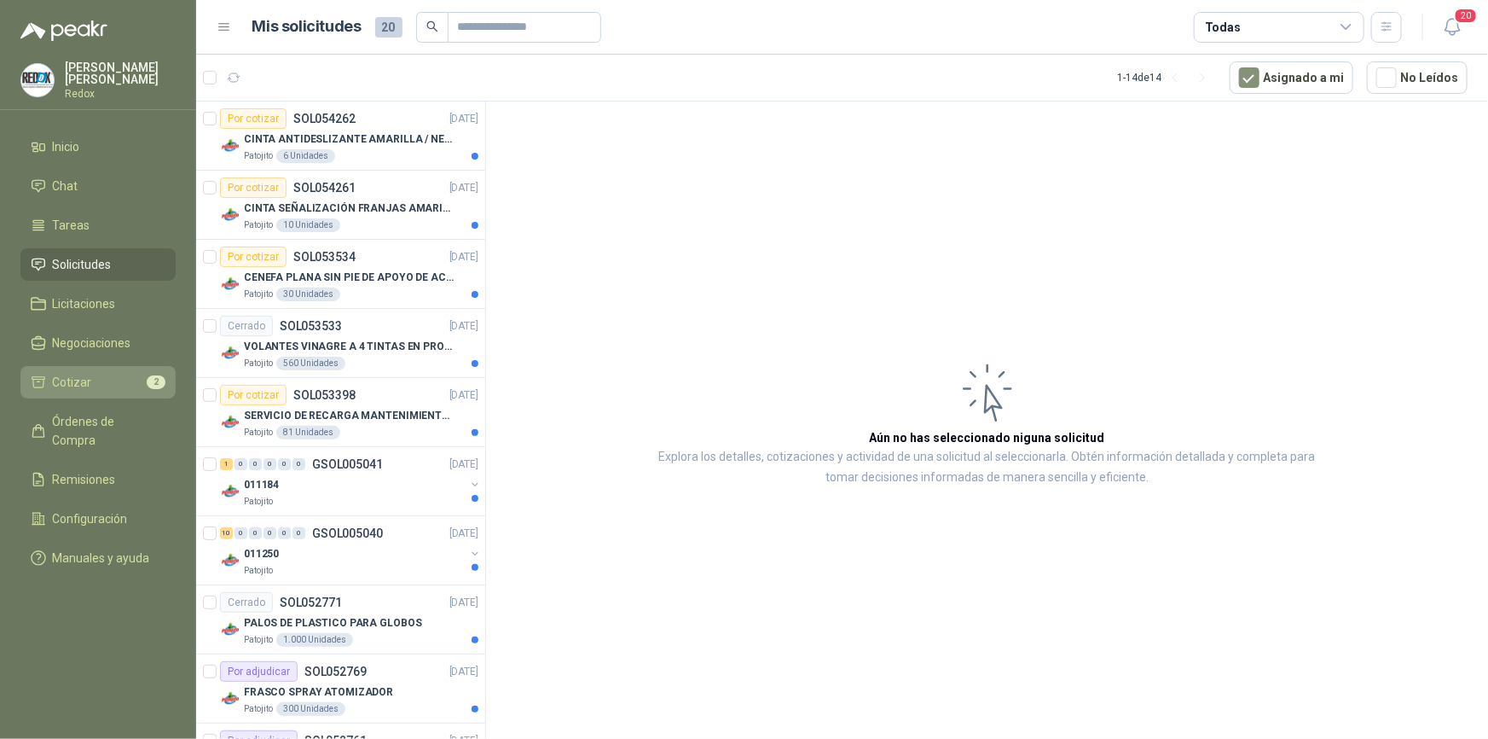
click at [95, 383] on li "Cotizar 2" at bounding box center [98, 382] width 135 height 19
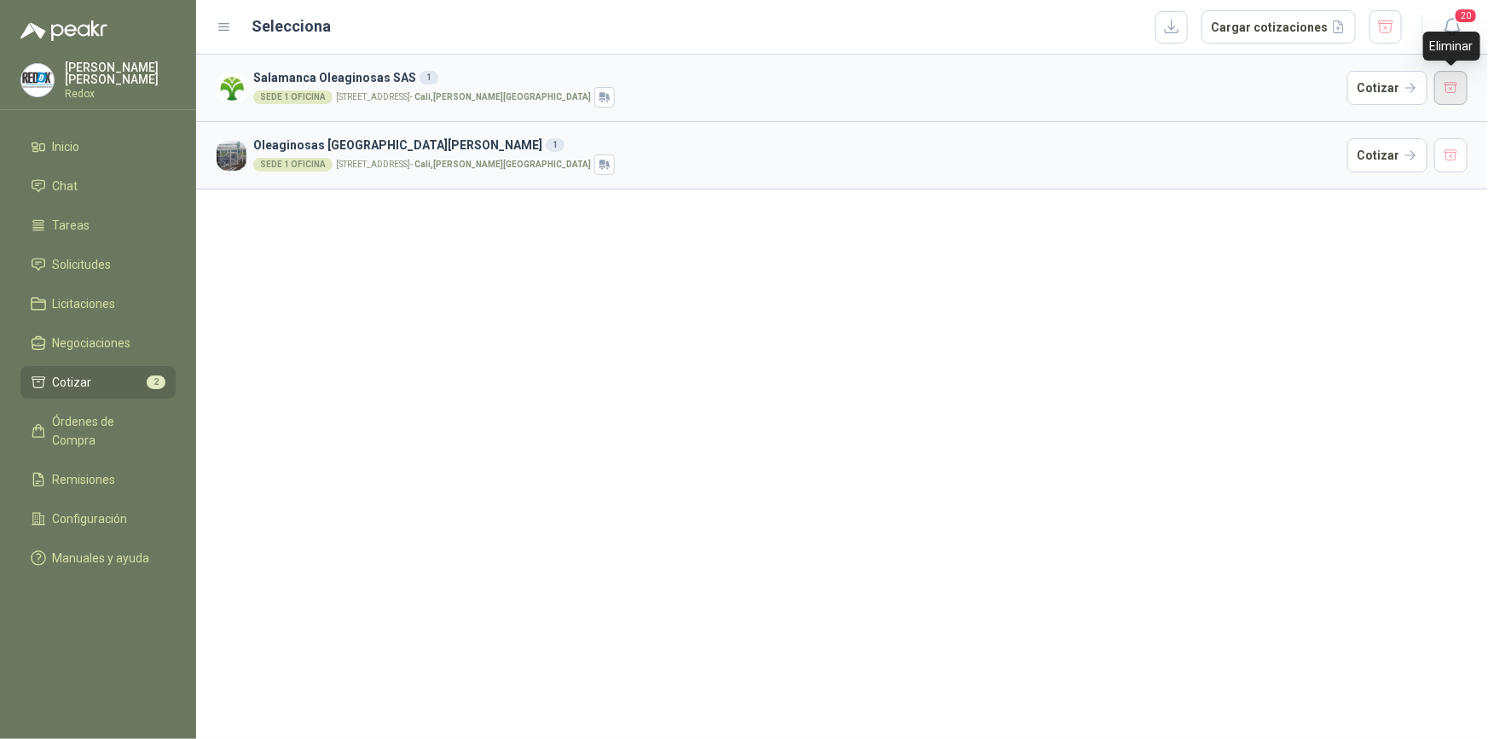
click at [1451, 89] on button "button" at bounding box center [1451, 88] width 34 height 34
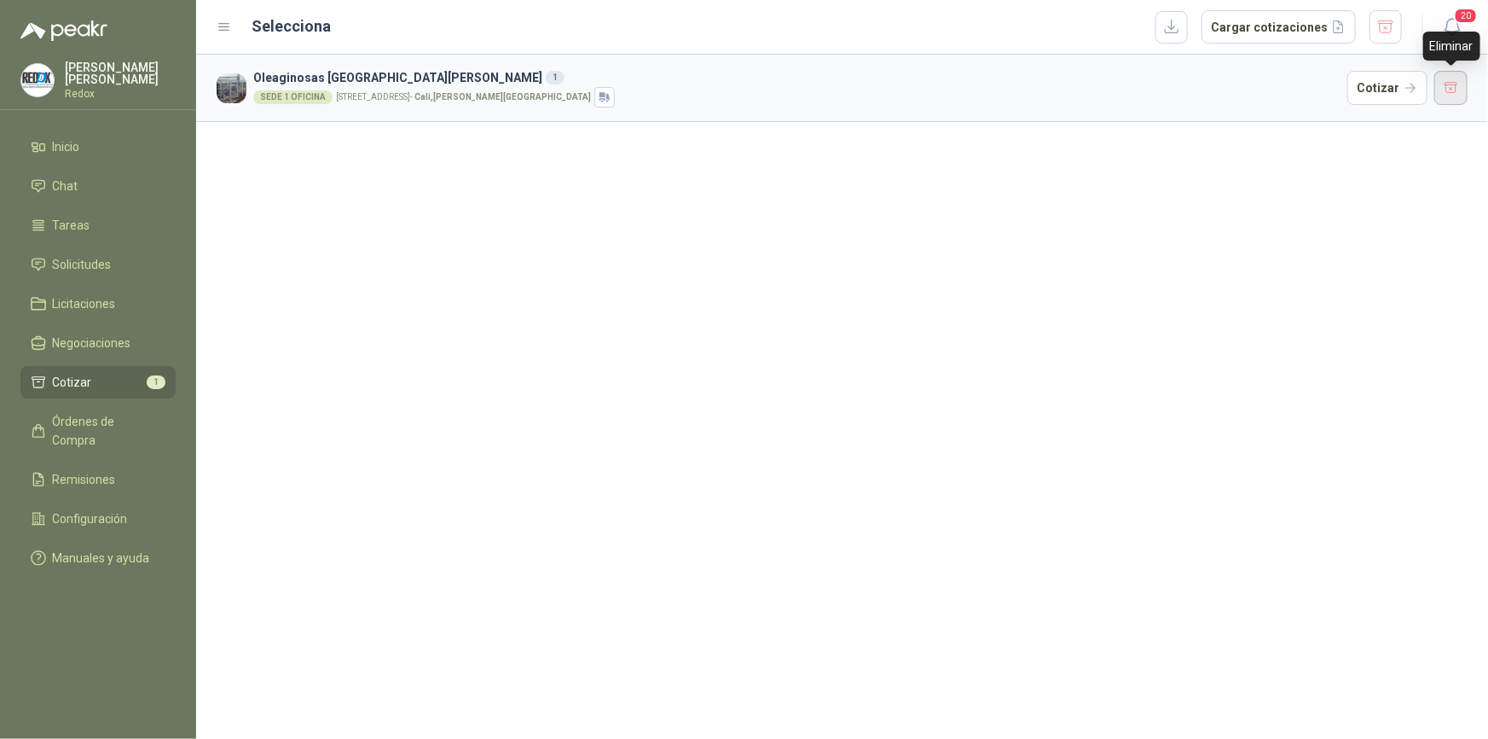
click at [1444, 89] on button "button" at bounding box center [1451, 88] width 34 height 34
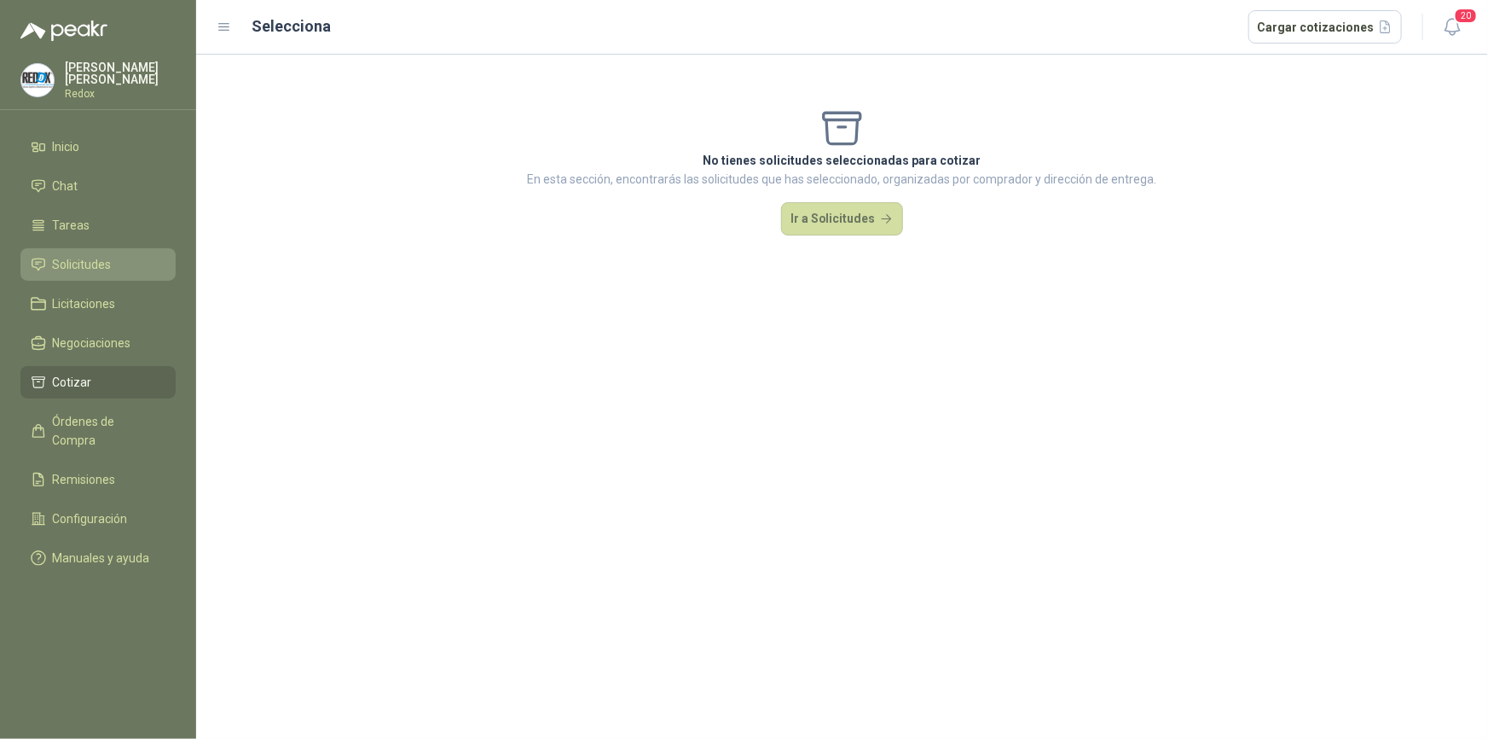
click at [70, 266] on span "Solicitudes" at bounding box center [82, 264] width 59 height 19
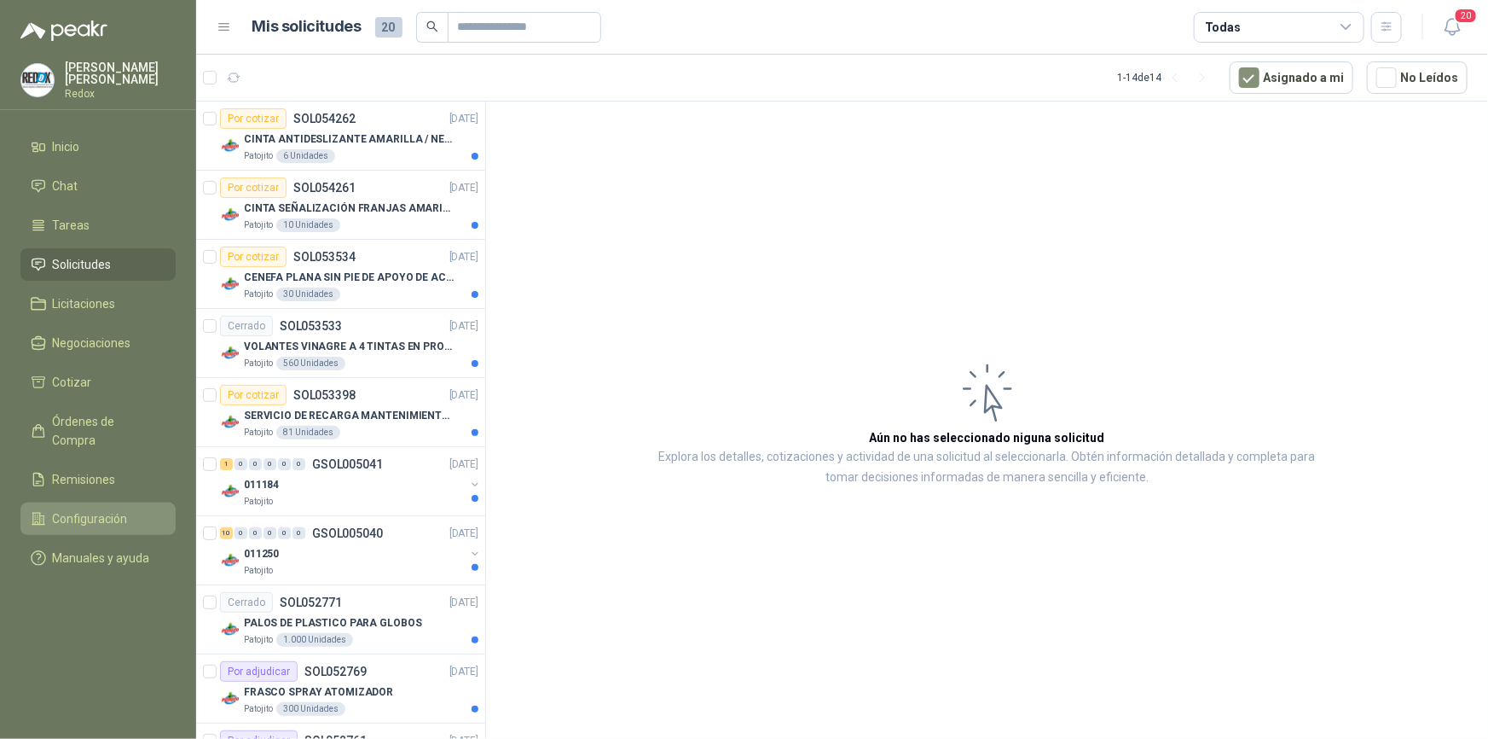
click at [85, 509] on span "Configuración" at bounding box center [90, 518] width 75 height 19
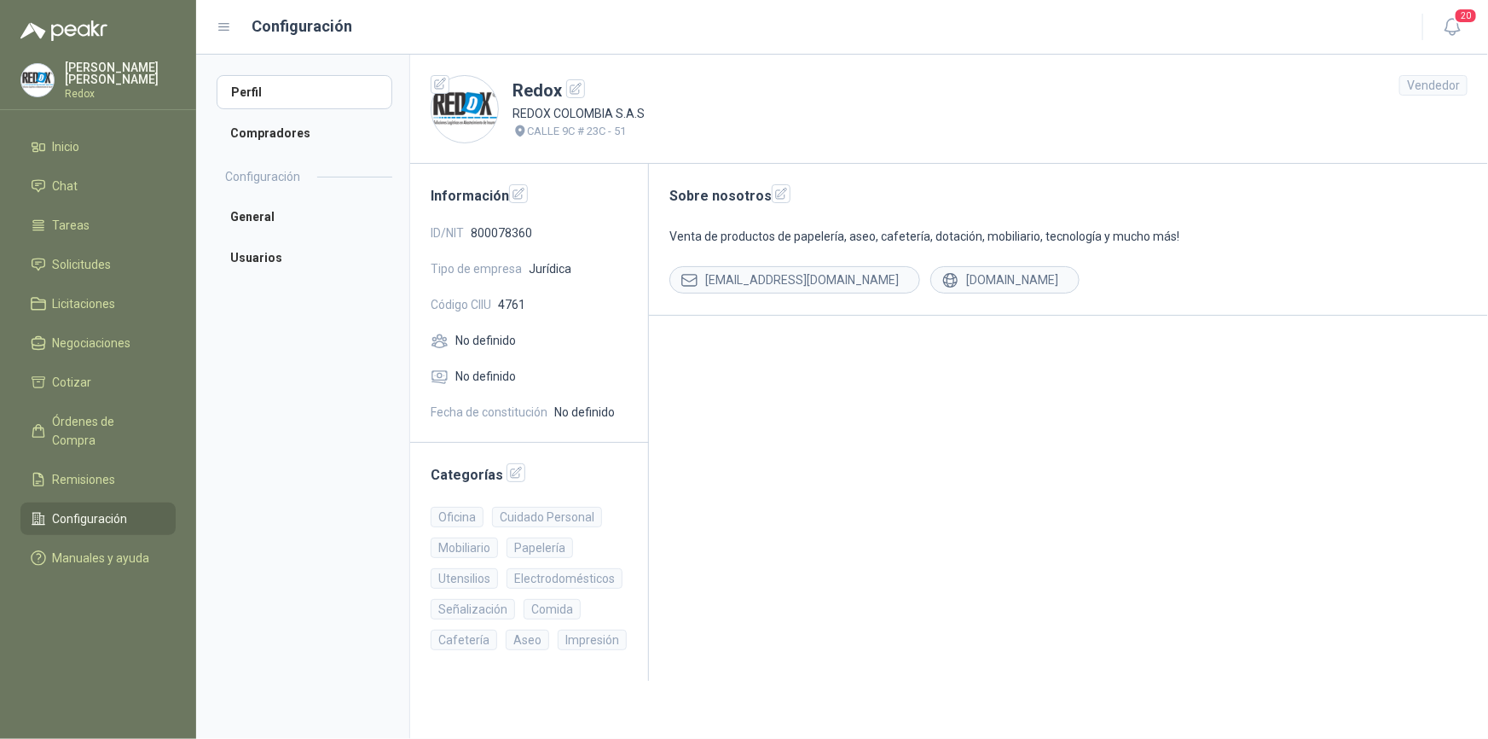
click at [269, 179] on h2 "Configuración" at bounding box center [262, 176] width 75 height 19
click at [259, 212] on li "General" at bounding box center [305, 217] width 176 height 34
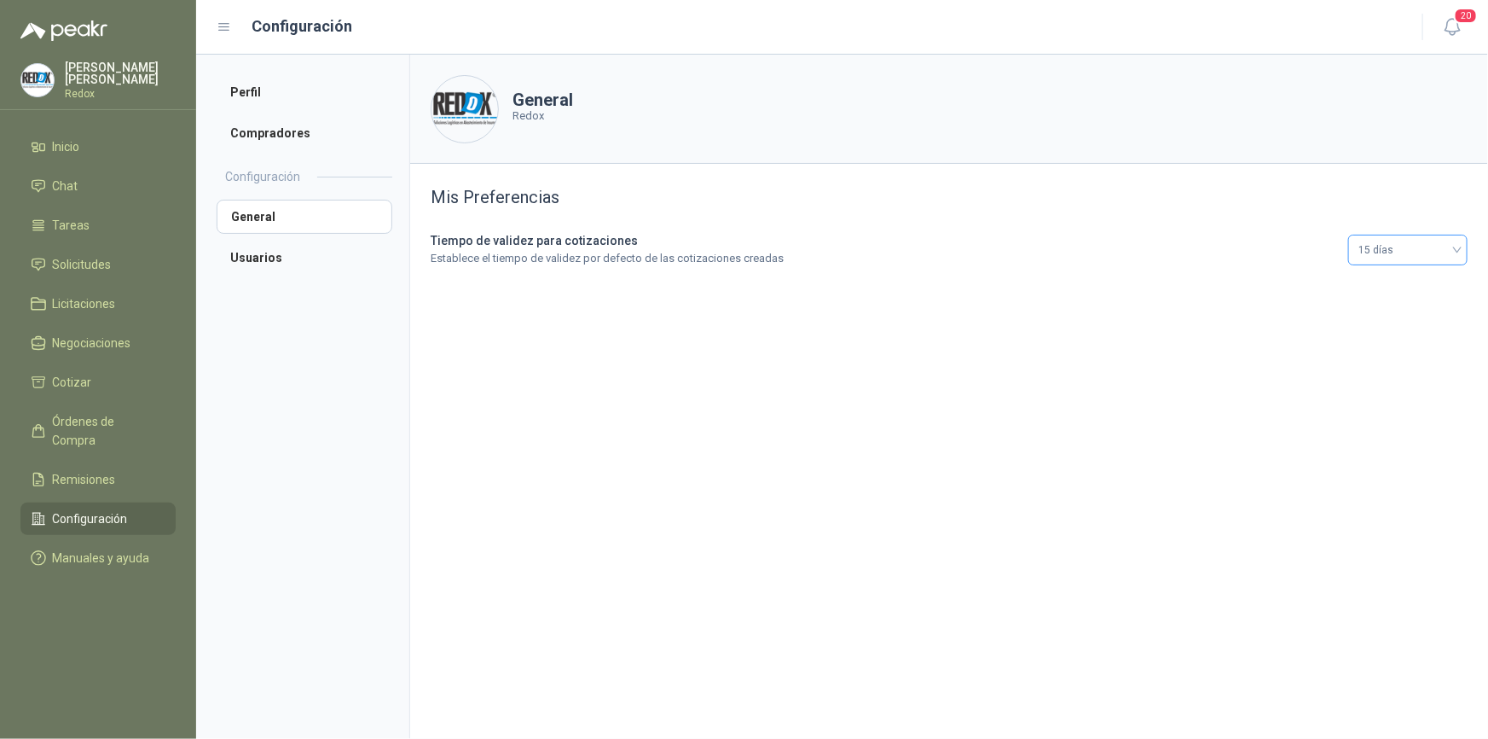
click at [1451, 251] on span "15 días" at bounding box center [1408, 250] width 99 height 26
click at [1388, 343] on div "15 días" at bounding box center [1408, 340] width 92 height 19
click at [252, 171] on h2 "Configuración" at bounding box center [262, 176] width 75 height 19
click at [264, 133] on li "Compradores" at bounding box center [305, 133] width 176 height 34
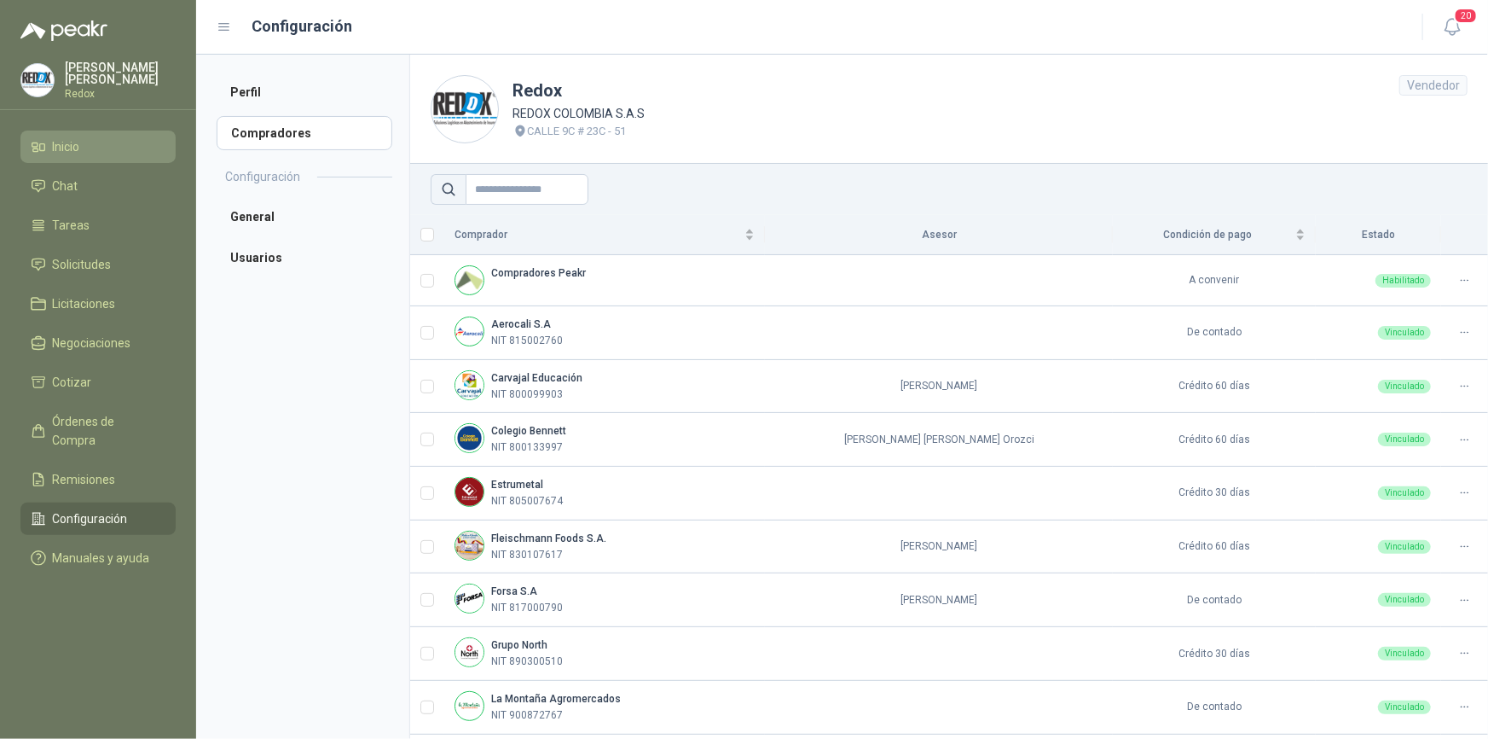
click at [77, 148] on span "Inicio" at bounding box center [66, 146] width 27 height 19
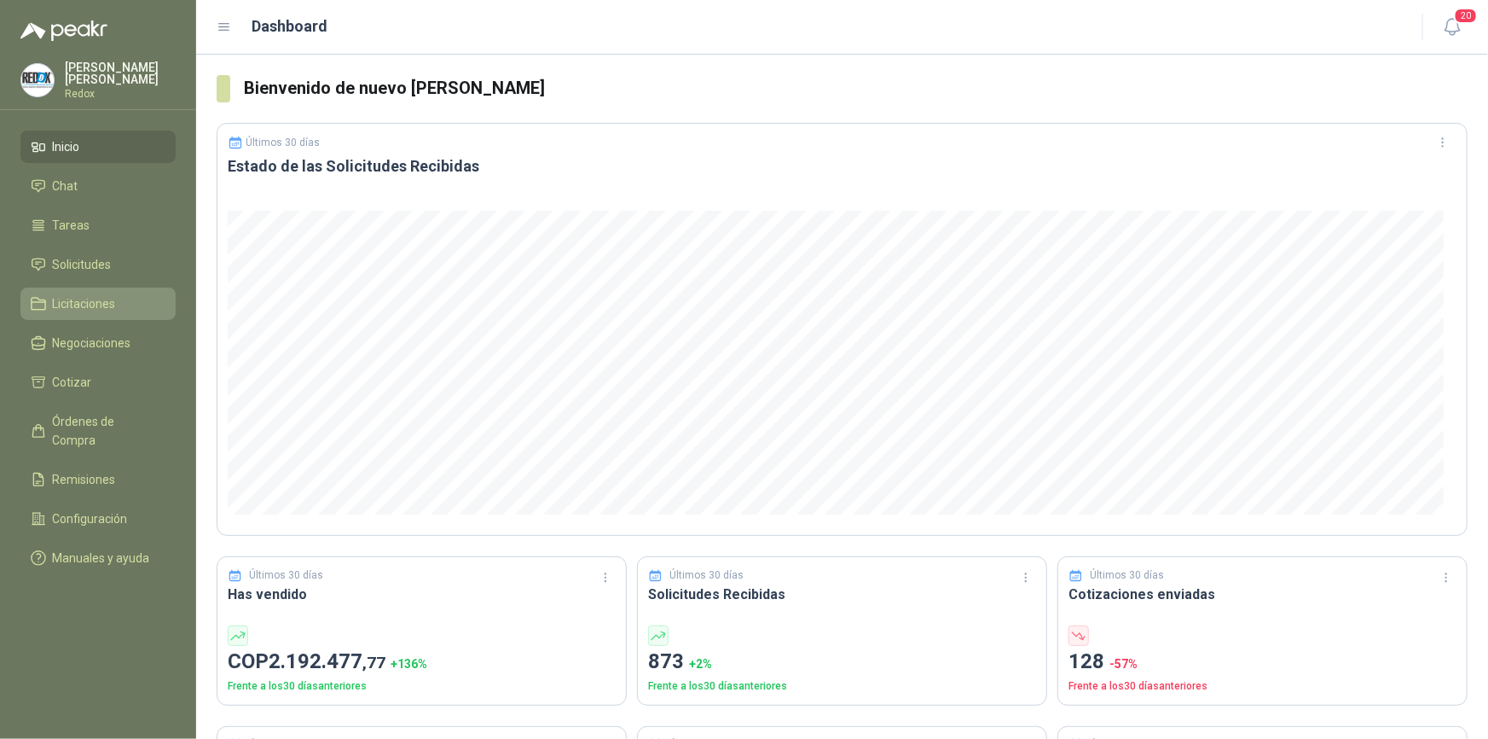
click at [87, 299] on span "Licitaciones" at bounding box center [84, 303] width 63 height 19
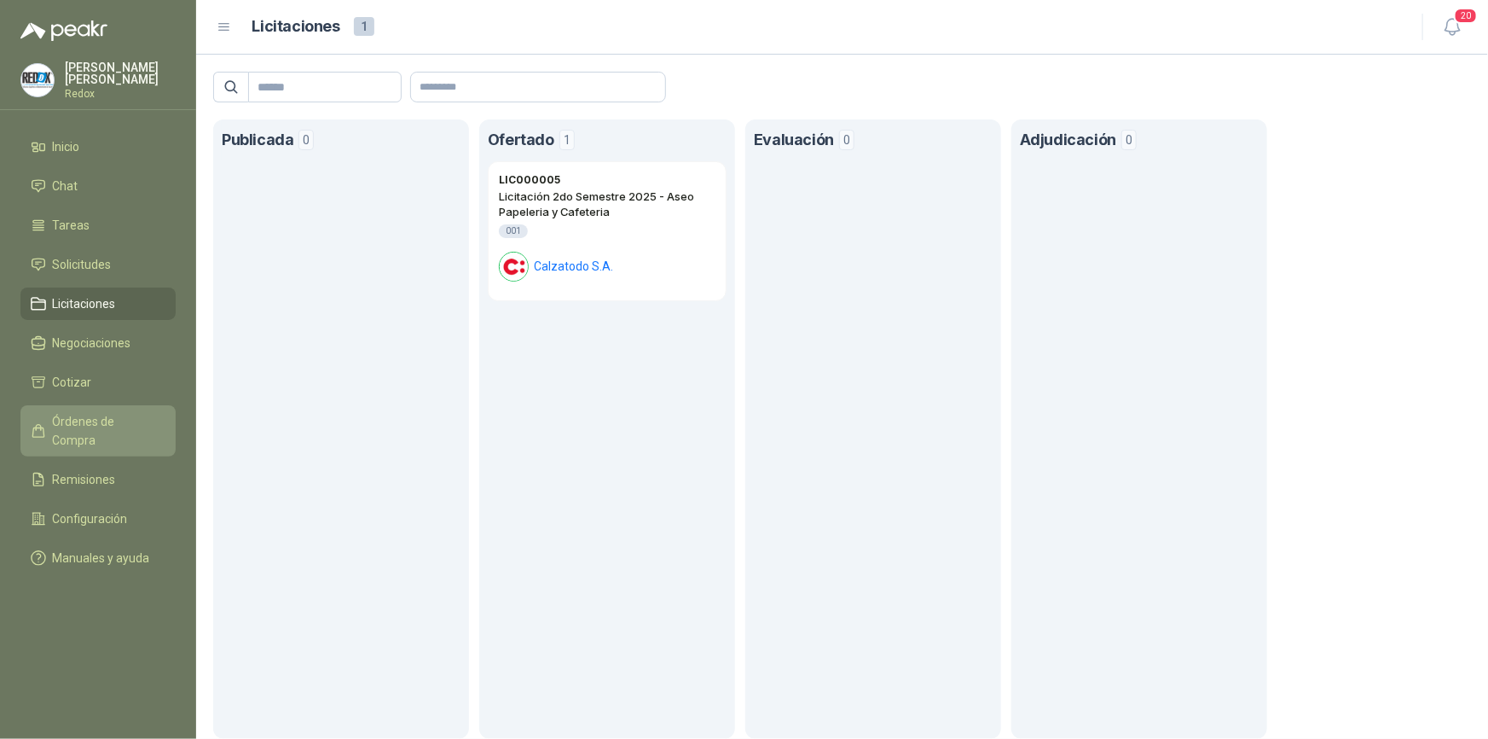
click at [53, 425] on span "Órdenes de Compra" at bounding box center [106, 431] width 107 height 38
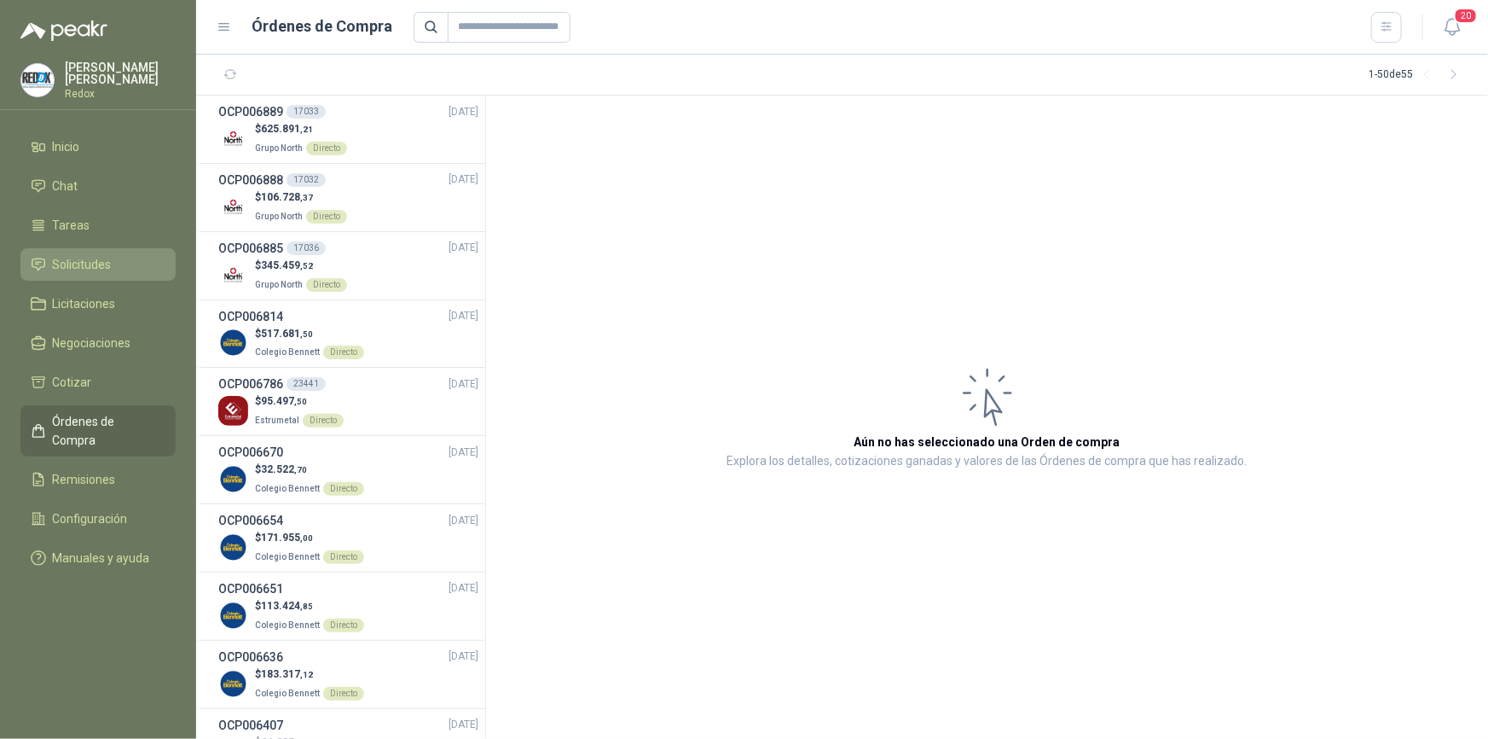
click at [61, 273] on link "Solicitudes" at bounding box center [97, 264] width 155 height 32
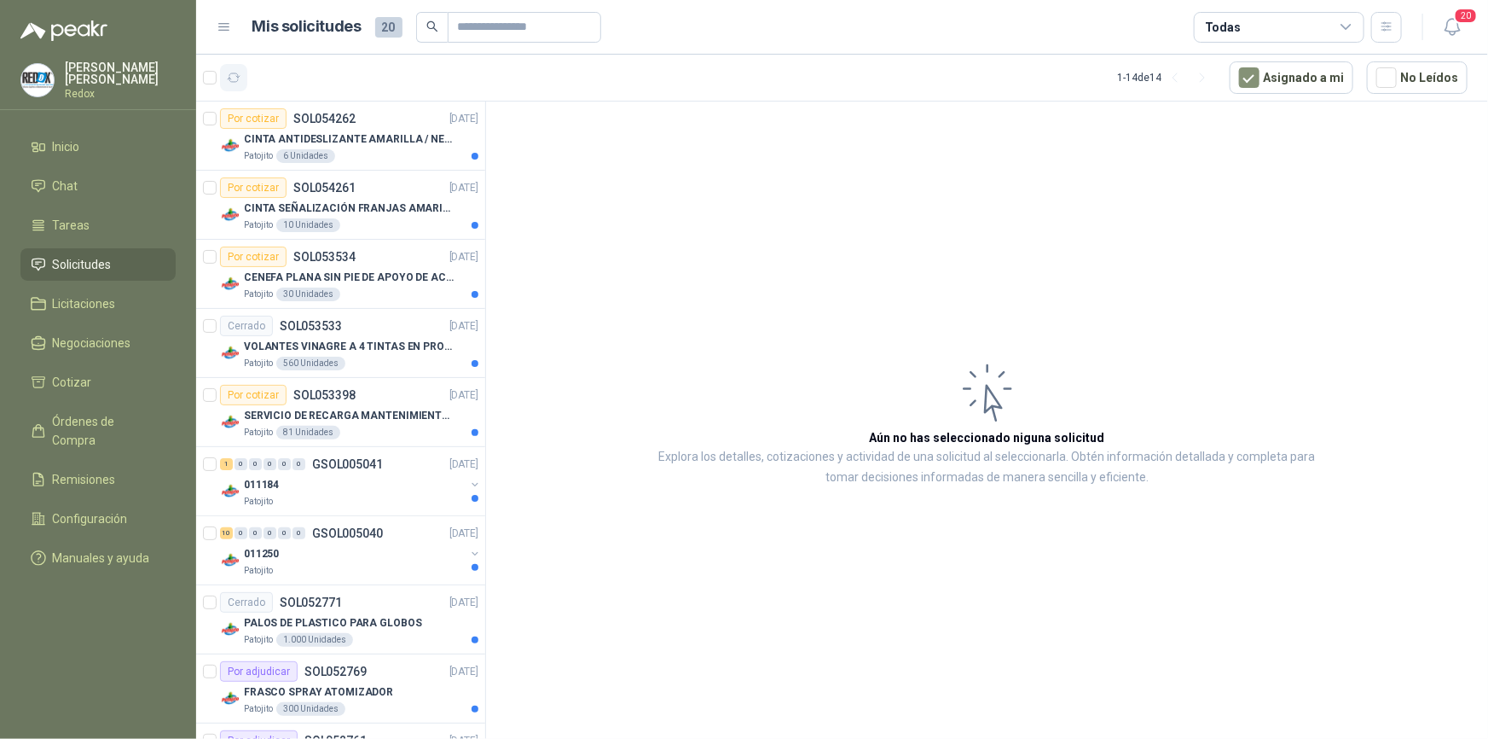
click at [233, 80] on icon "button" at bounding box center [234, 78] width 14 height 14
click at [234, 79] on icon "button" at bounding box center [234, 78] width 14 height 14
click at [67, 158] on link "Inicio" at bounding box center [97, 146] width 155 height 32
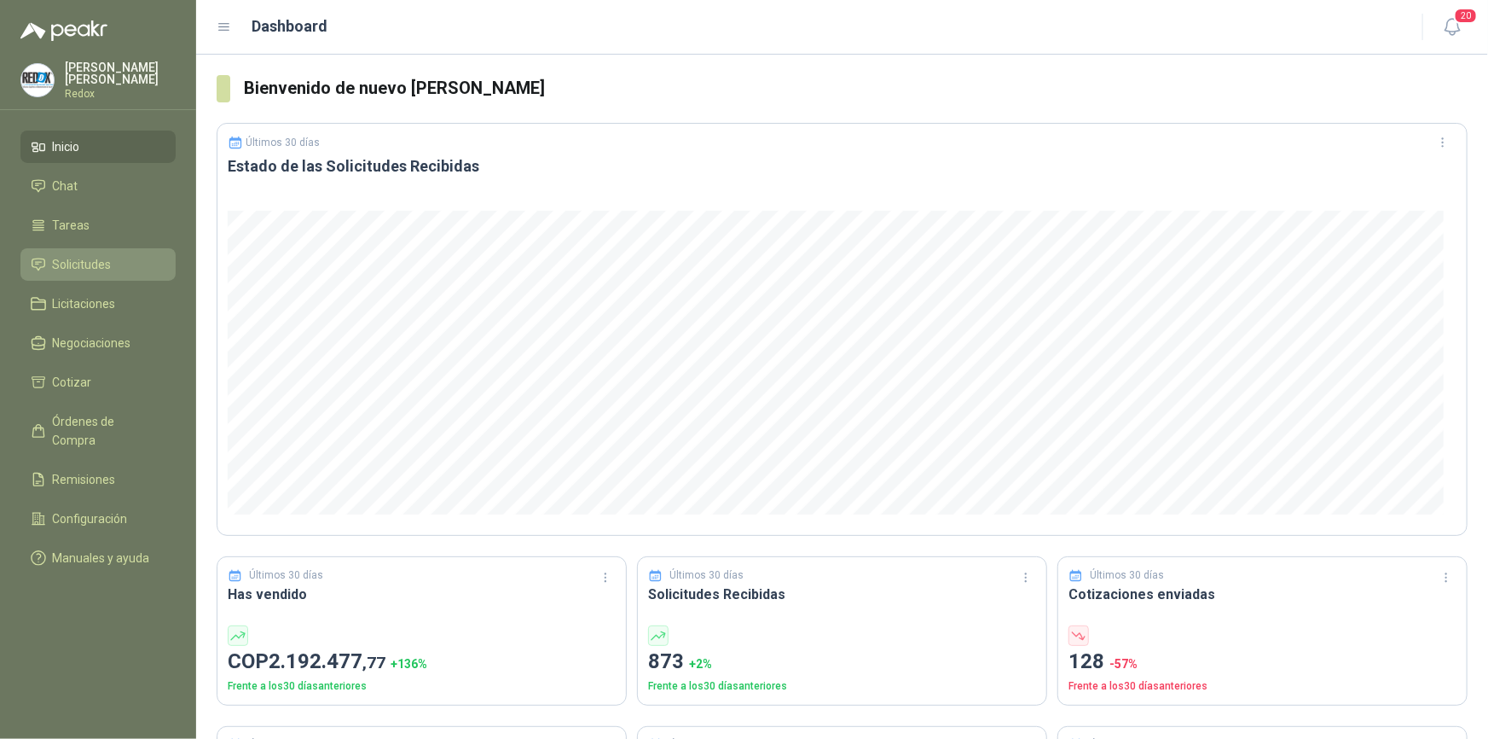
click at [84, 263] on span "Solicitudes" at bounding box center [82, 264] width 59 height 19
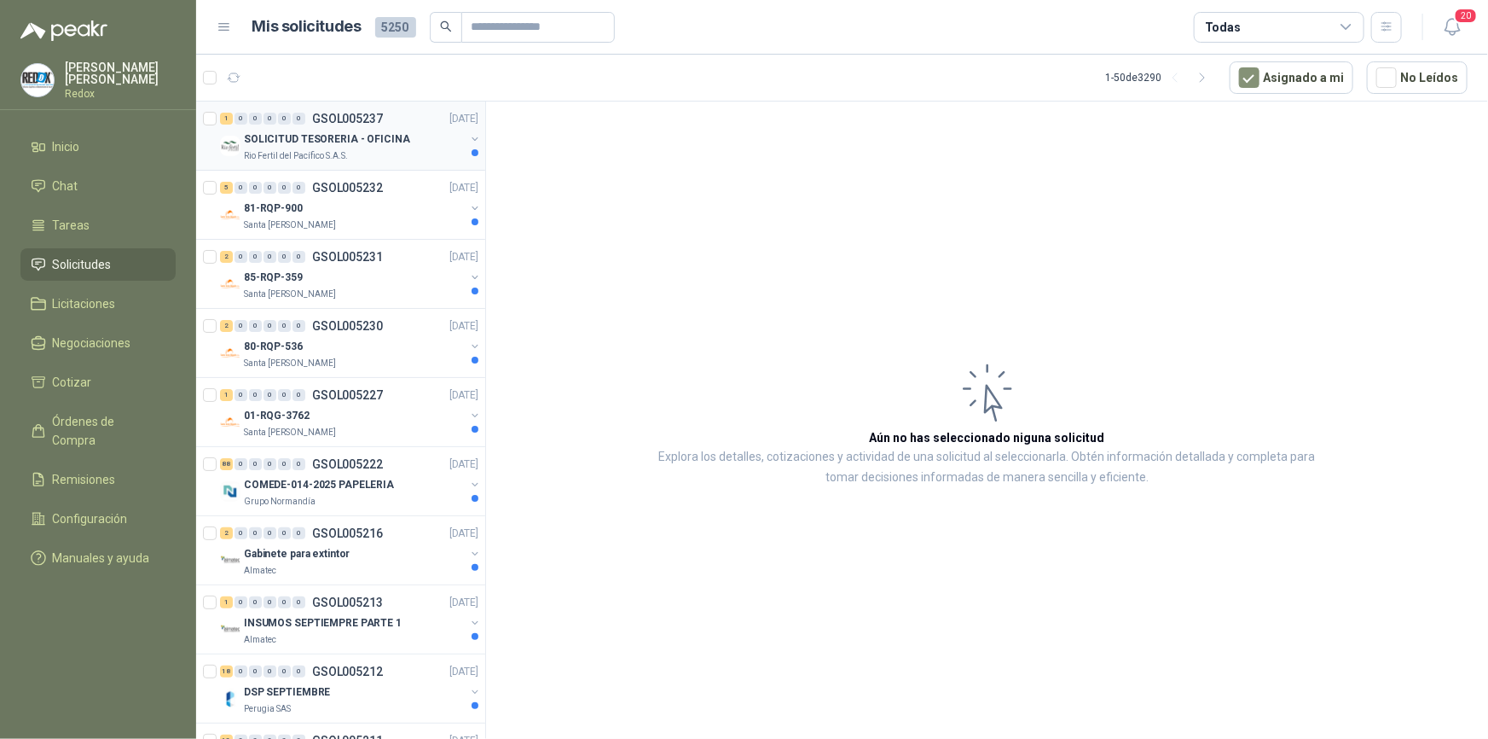
click at [303, 136] on p "SOLICITUD TESORERIA - OFICINA" at bounding box center [327, 139] width 166 height 16
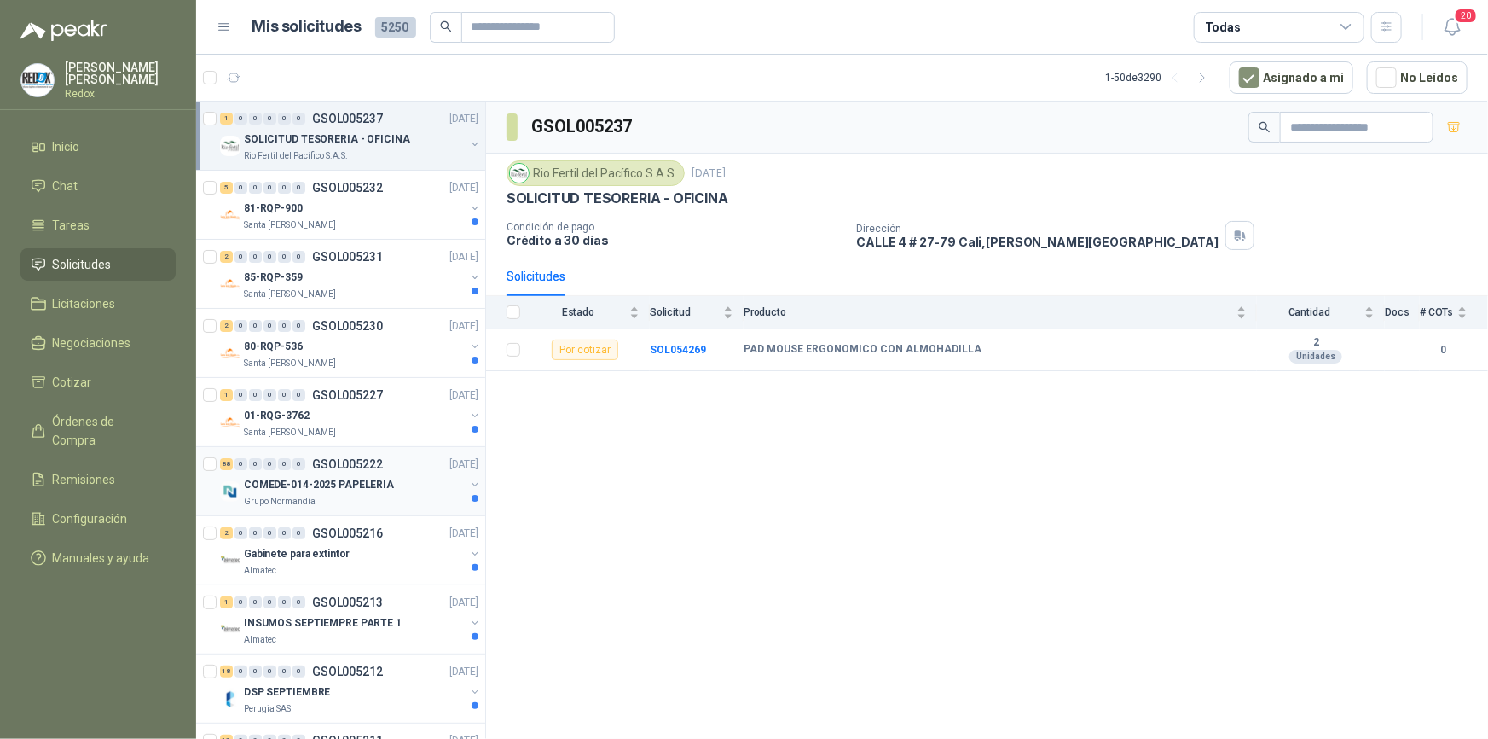
click at [255, 491] on p "COMEDE-014-2025 PAPELERIA" at bounding box center [319, 485] width 150 height 16
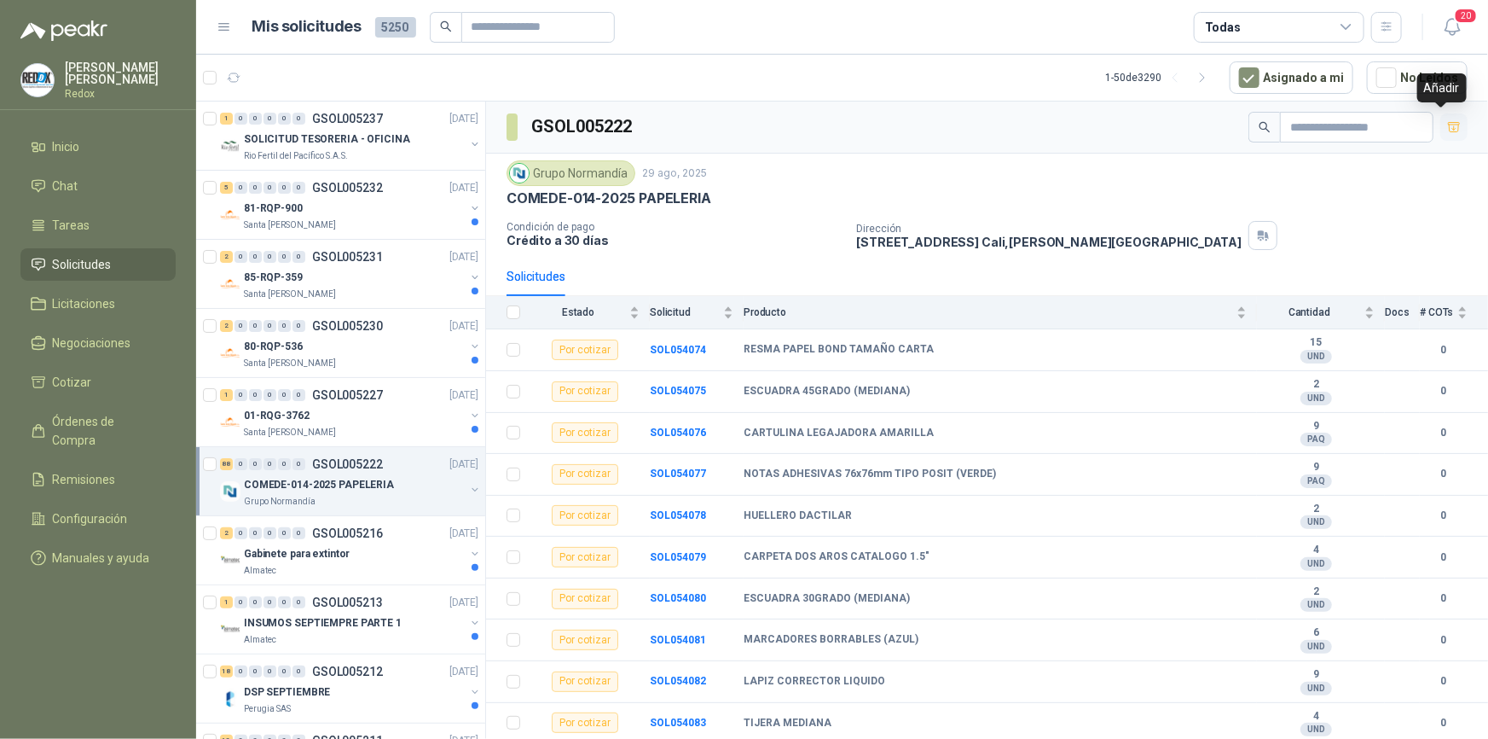
click at [1447, 125] on icon "button" at bounding box center [1454, 127] width 14 height 14
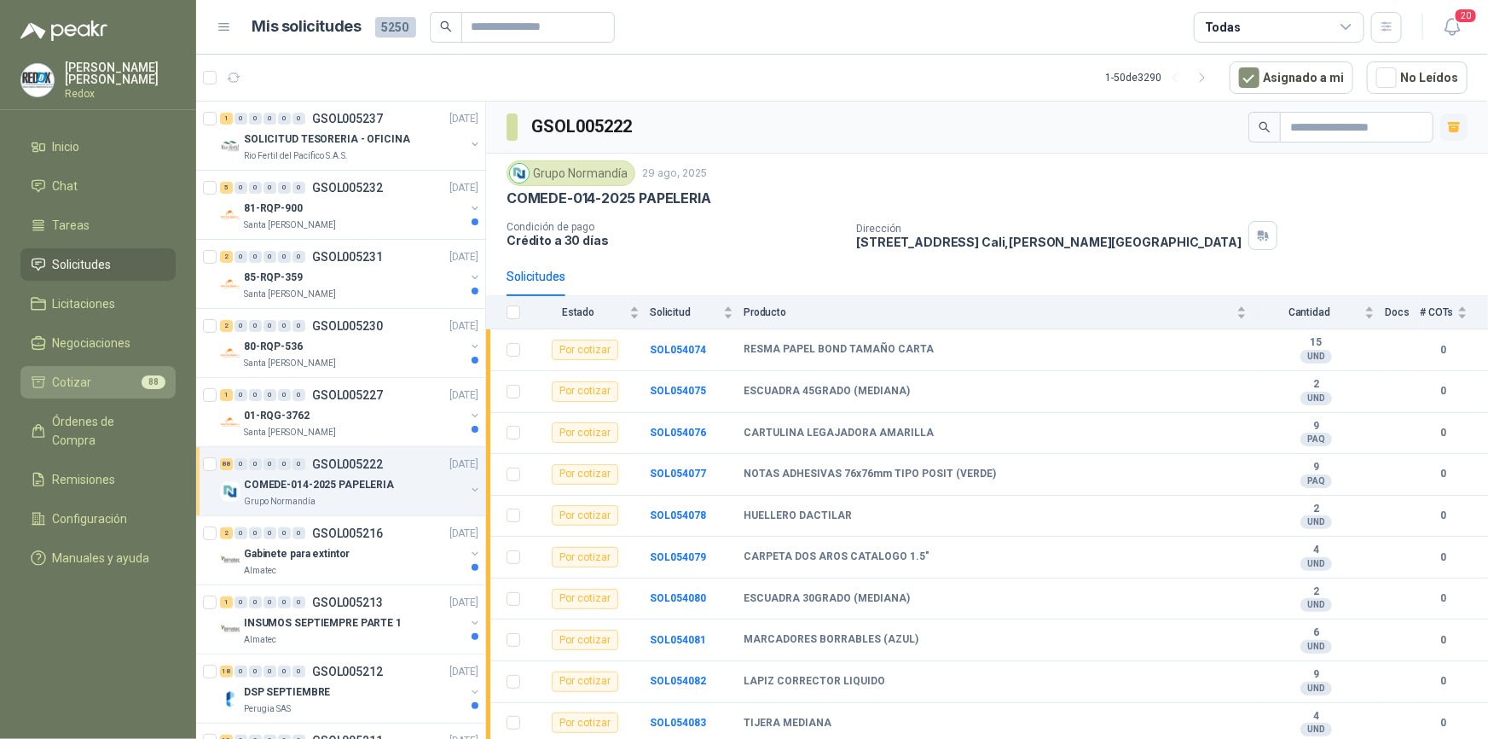
click at [63, 374] on span "Cotizar" at bounding box center [72, 382] width 39 height 19
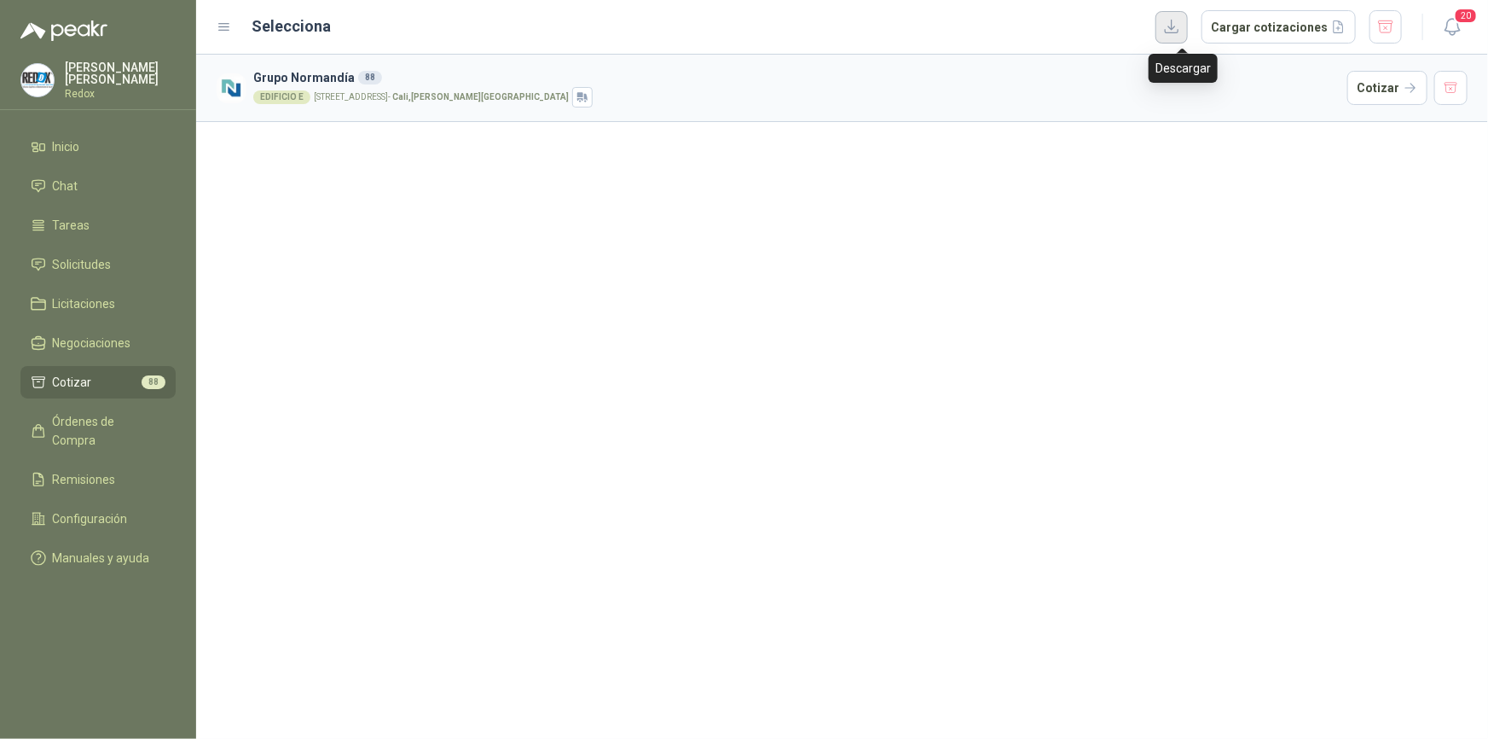
click at [1187, 27] on button "button" at bounding box center [1172, 27] width 32 height 32
click at [65, 150] on span "Inicio" at bounding box center [66, 146] width 27 height 19
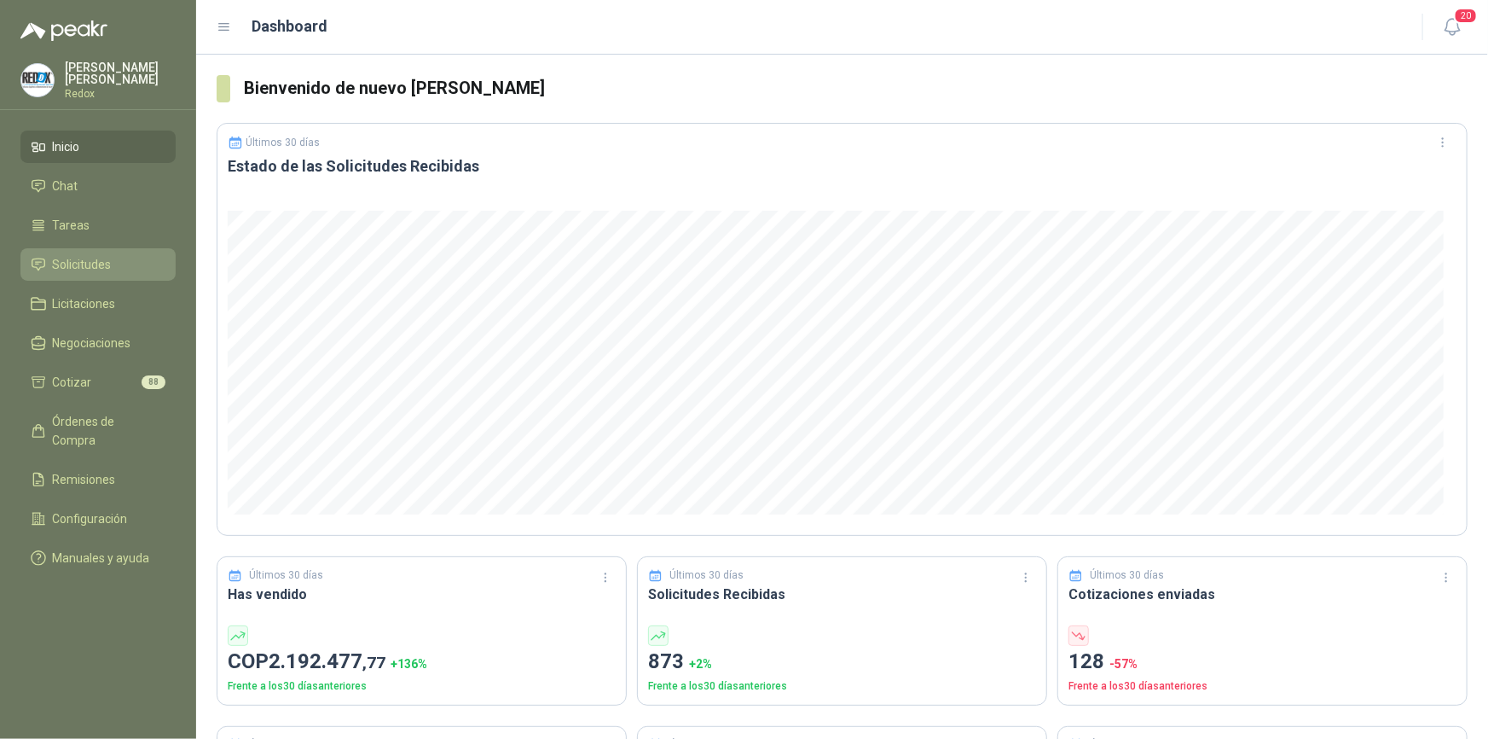
click at [63, 269] on span "Solicitudes" at bounding box center [82, 264] width 59 height 19
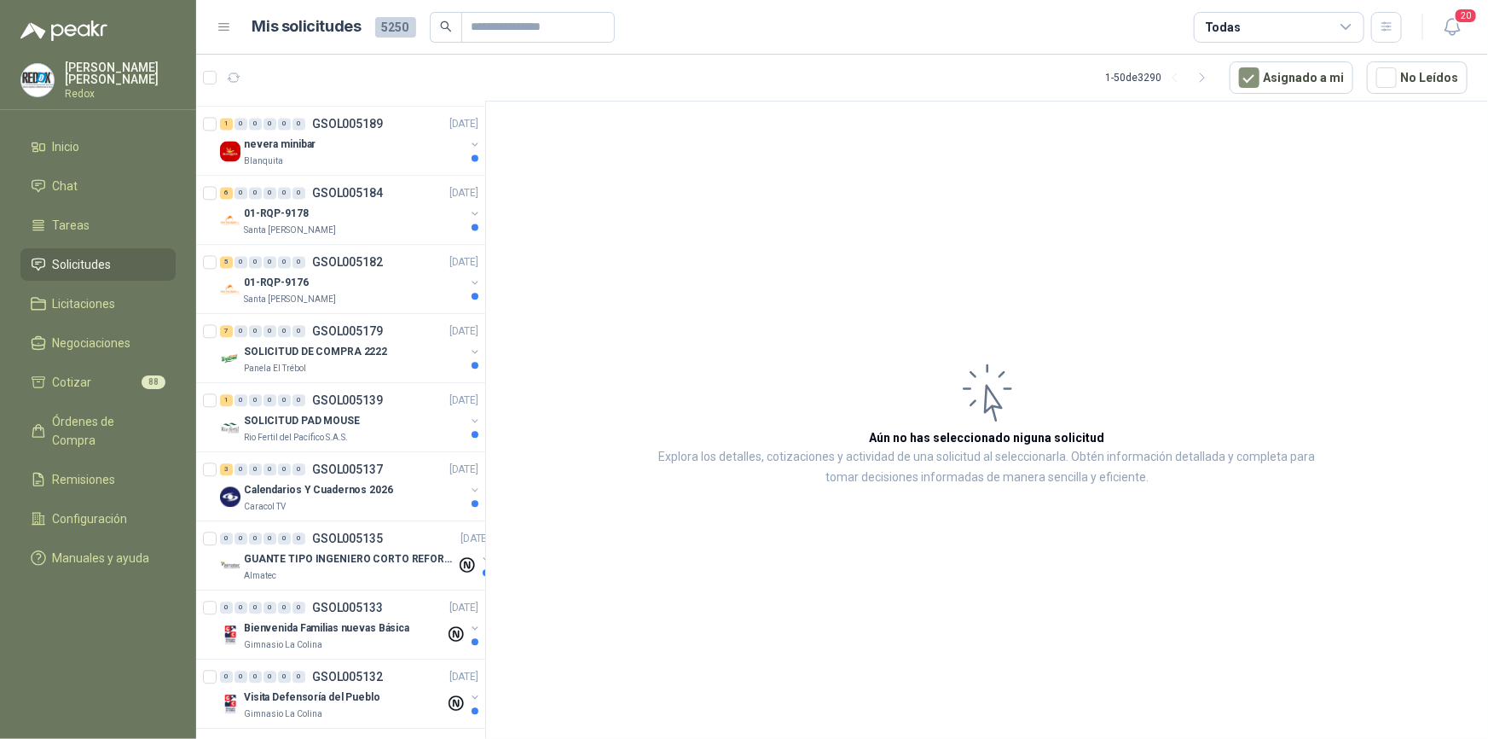
scroll to position [2403, 0]
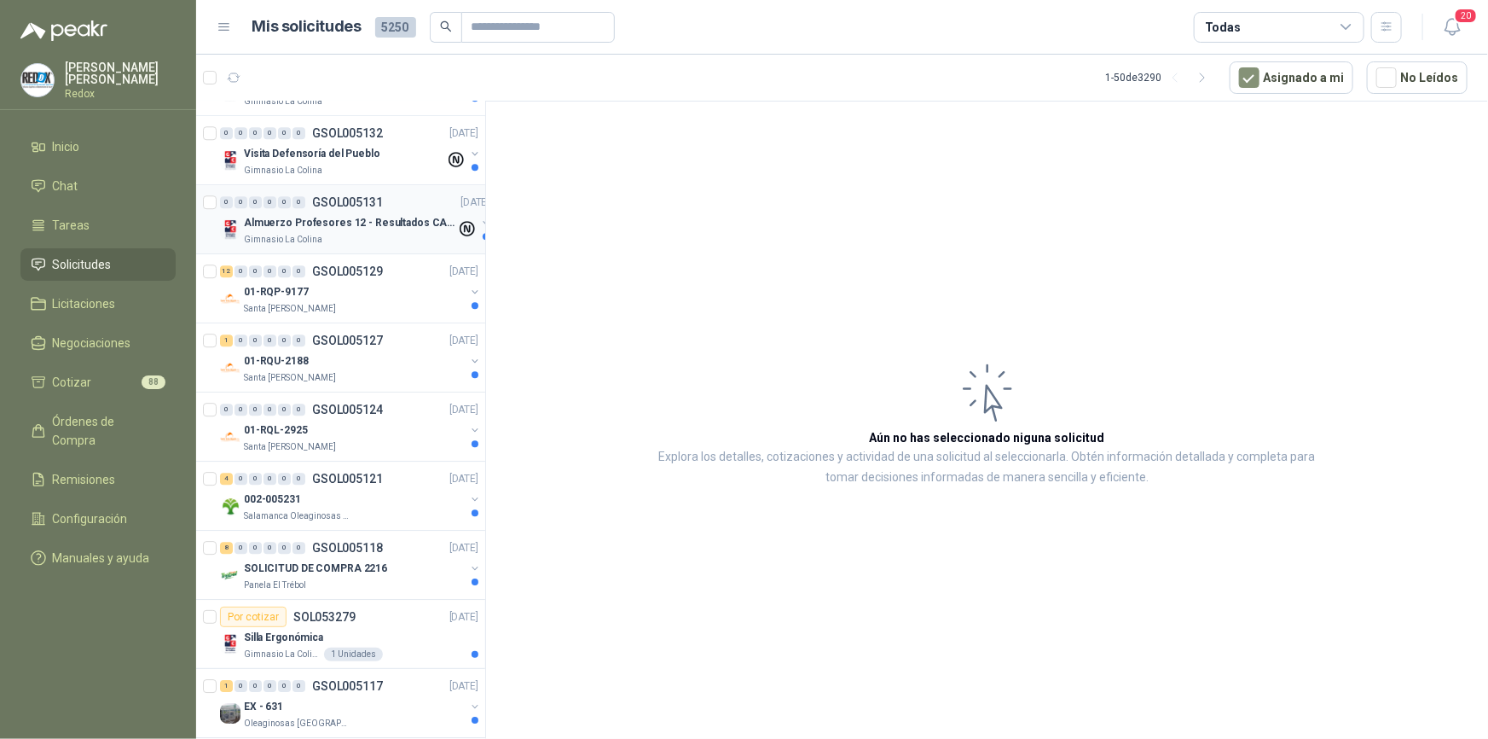
click at [263, 223] on p "Almuerzo Profesores 12 - Resultados CAmbridge" at bounding box center [350, 223] width 212 height 16
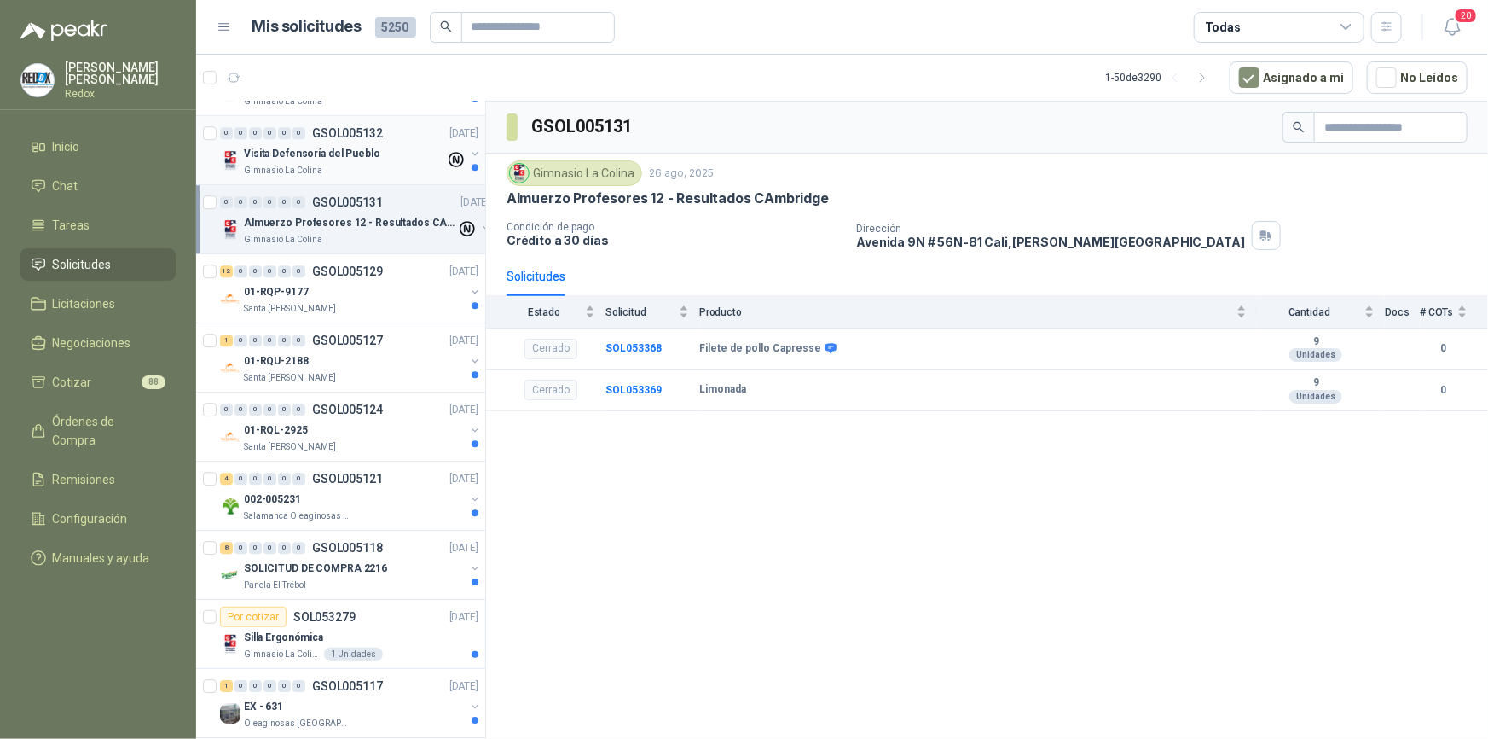
click at [284, 157] on p "Visita Defensoría del Pueblo" at bounding box center [312, 154] width 136 height 16
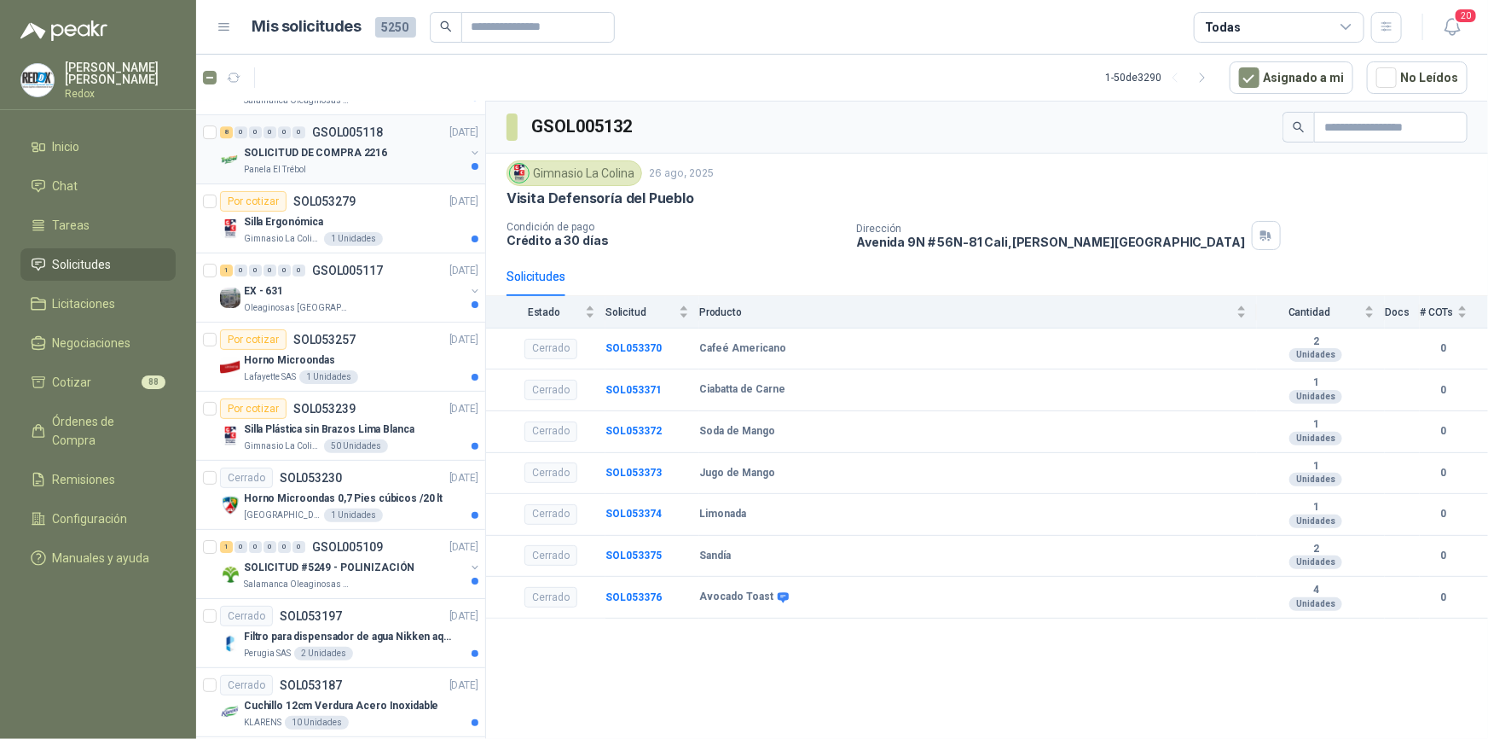
scroll to position [2842, 0]
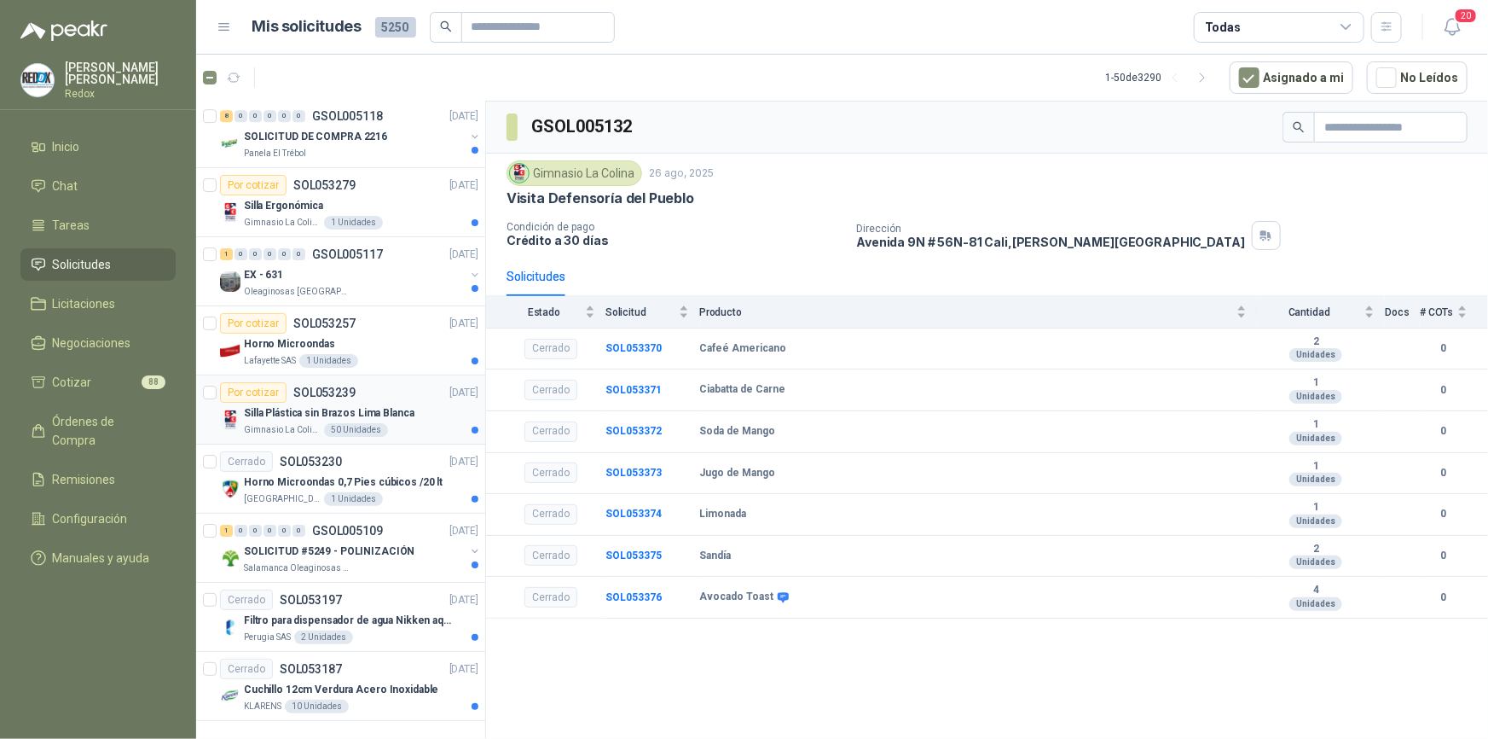
click at [316, 423] on div "Gimnasio La Colina 50 Unidades" at bounding box center [361, 430] width 235 height 14
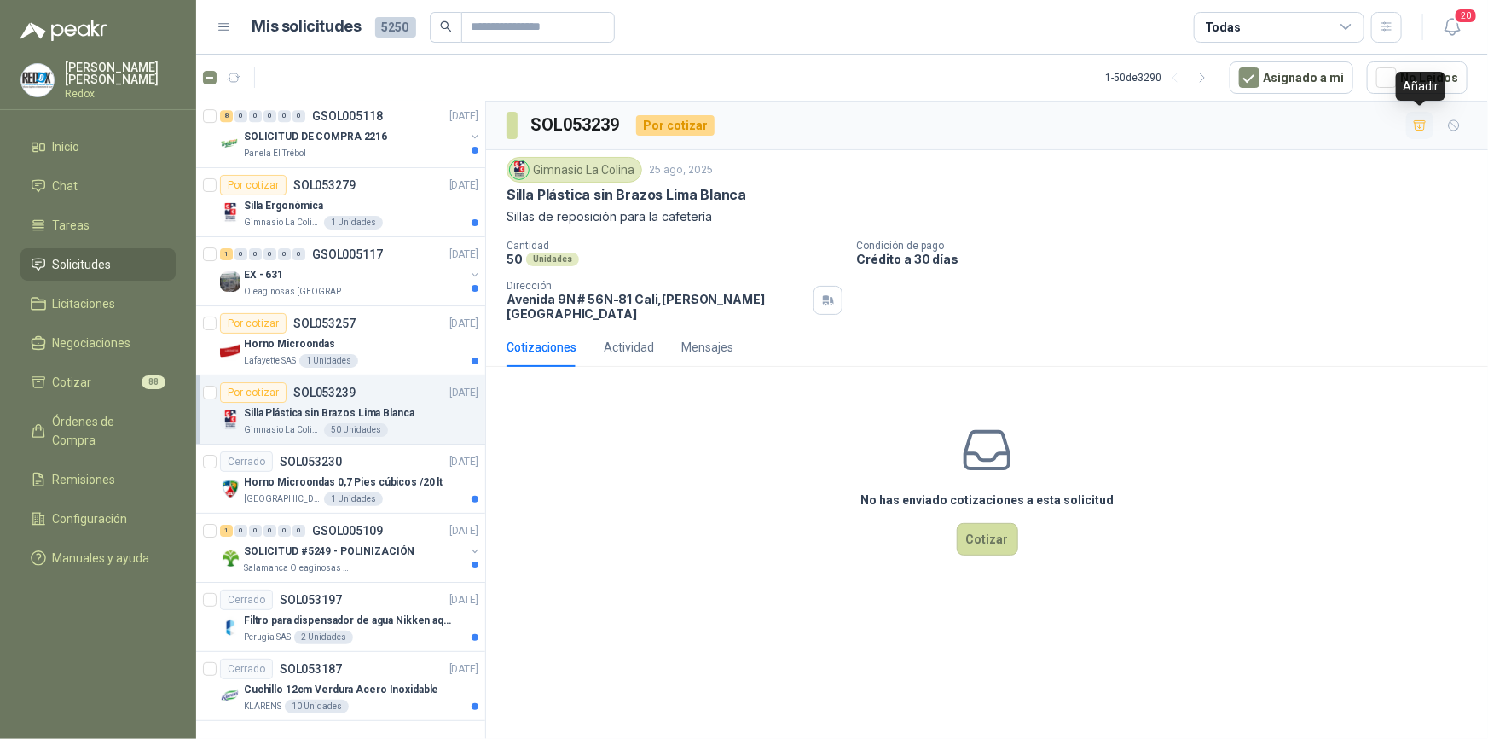
click at [1417, 126] on icon "button" at bounding box center [1420, 126] width 14 height 14
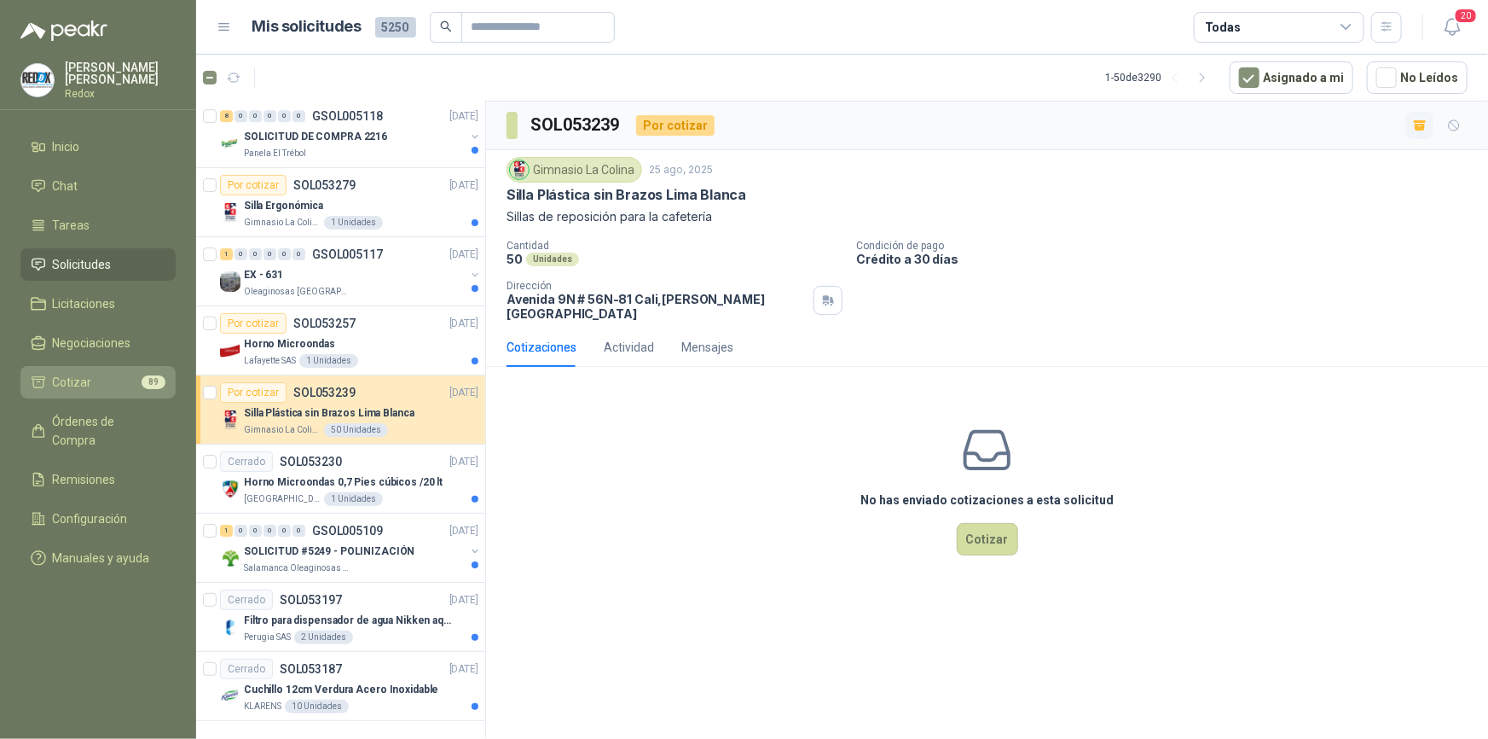
click at [107, 379] on li "Cotizar 89" at bounding box center [98, 382] width 135 height 19
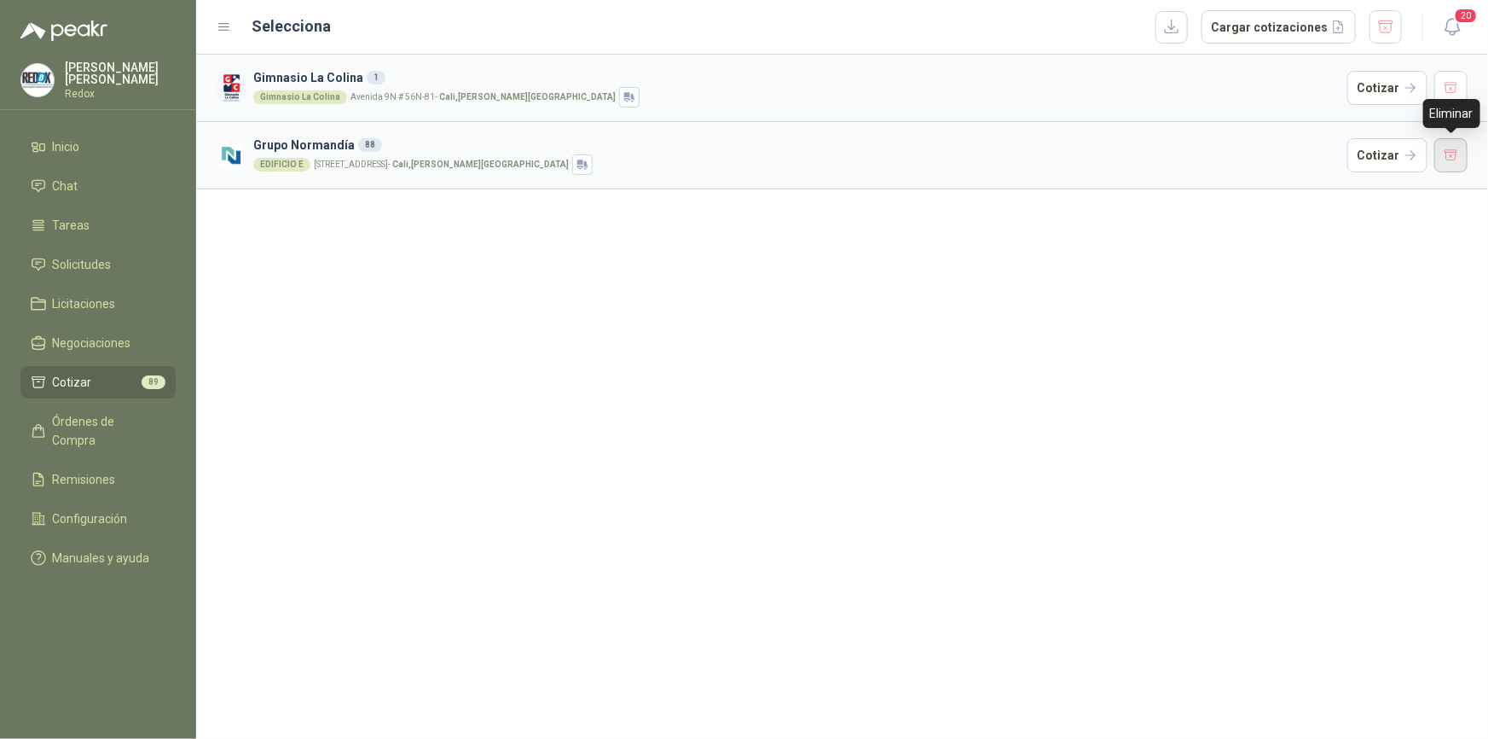
click at [1457, 159] on button "button" at bounding box center [1451, 155] width 34 height 34
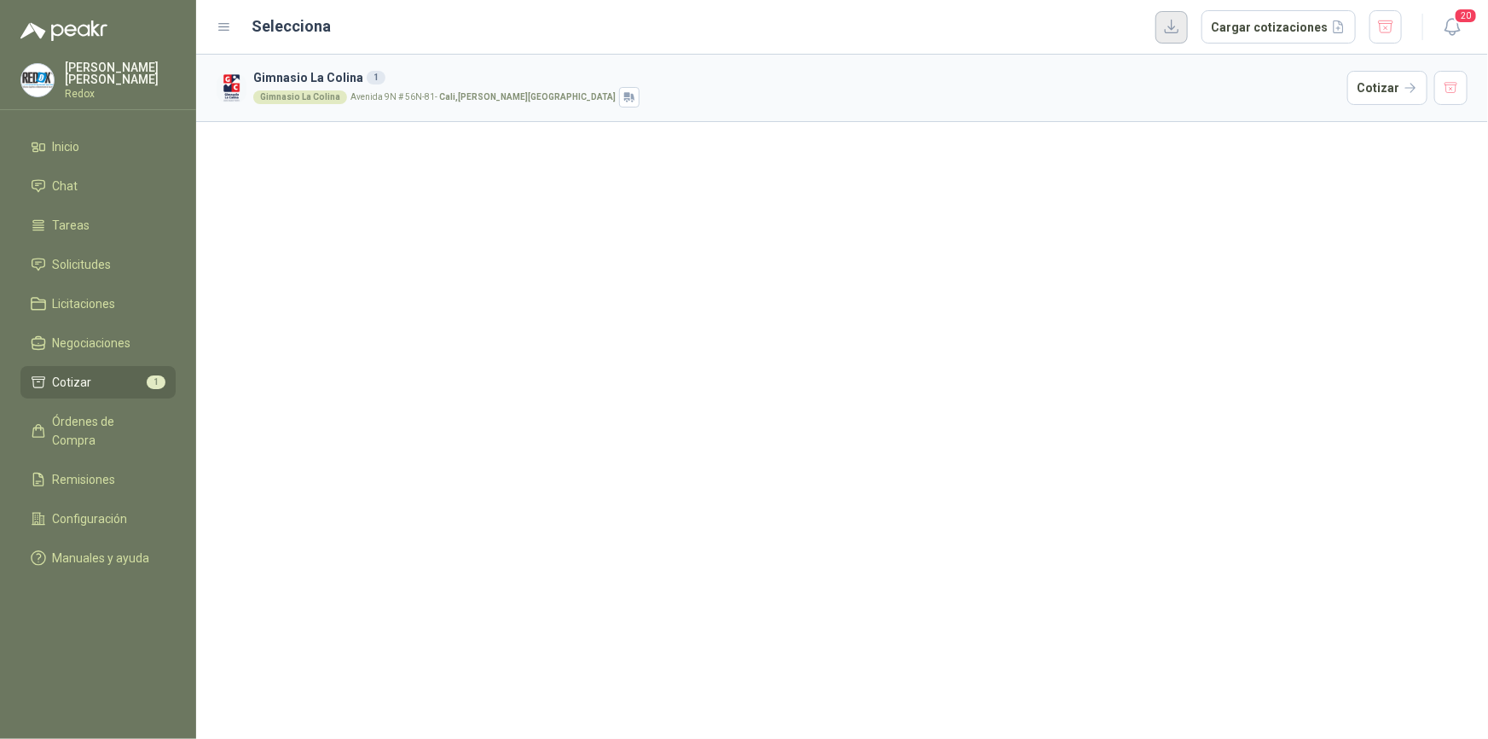
drag, startPoint x: 1440, startPoint y: 85, endPoint x: 1175, endPoint y: 24, distance: 272.2
click at [1188, 32] on main "Selecciona Cargar cotizaciones 20 Gimnasio [GEOGRAPHIC_DATA] 1 Gimnasio La Coli…" at bounding box center [842, 369] width 1292 height 739
click at [1175, 24] on button "button" at bounding box center [1172, 27] width 32 height 32
click at [1178, 26] on button "button" at bounding box center [1172, 27] width 32 height 32
click at [1148, 311] on div "Gimnasio La Colina 1 Gimnasio [GEOGRAPHIC_DATA]-81 - [GEOGRAPHIC_DATA] , [PERSO…" at bounding box center [842, 397] width 1292 height 684
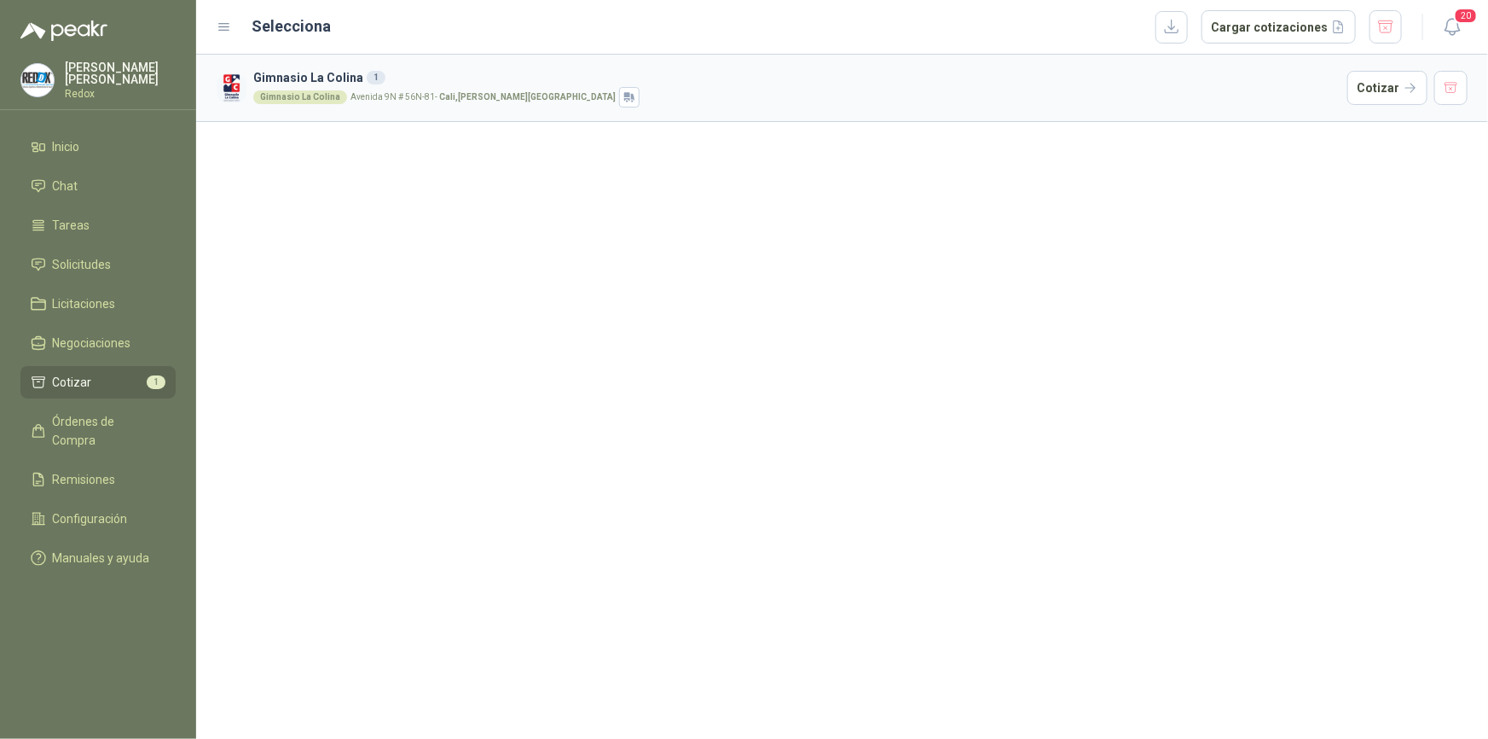
drag, startPoint x: 1169, startPoint y: 213, endPoint x: 1109, endPoint y: 225, distance: 61.7
click at [1151, 220] on div "Gimnasio La Colina 1 Gimnasio [GEOGRAPHIC_DATA]-81 - [GEOGRAPHIC_DATA] , [PERSO…" at bounding box center [842, 397] width 1292 height 684
click at [276, 92] on div "Gimnasio La Colina" at bounding box center [300, 97] width 94 height 14
click at [1448, 89] on button "button" at bounding box center [1451, 88] width 34 height 34
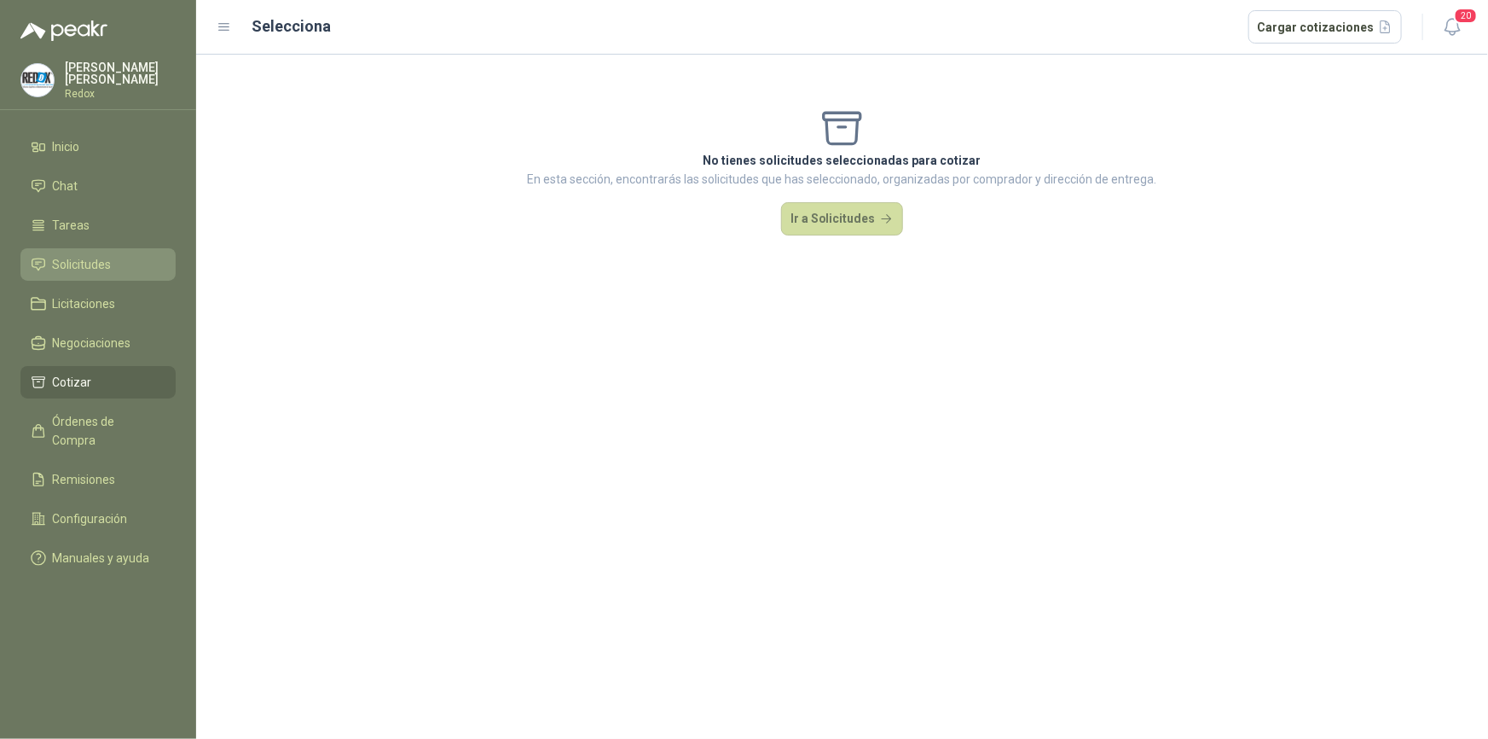
click at [72, 269] on span "Solicitudes" at bounding box center [82, 264] width 59 height 19
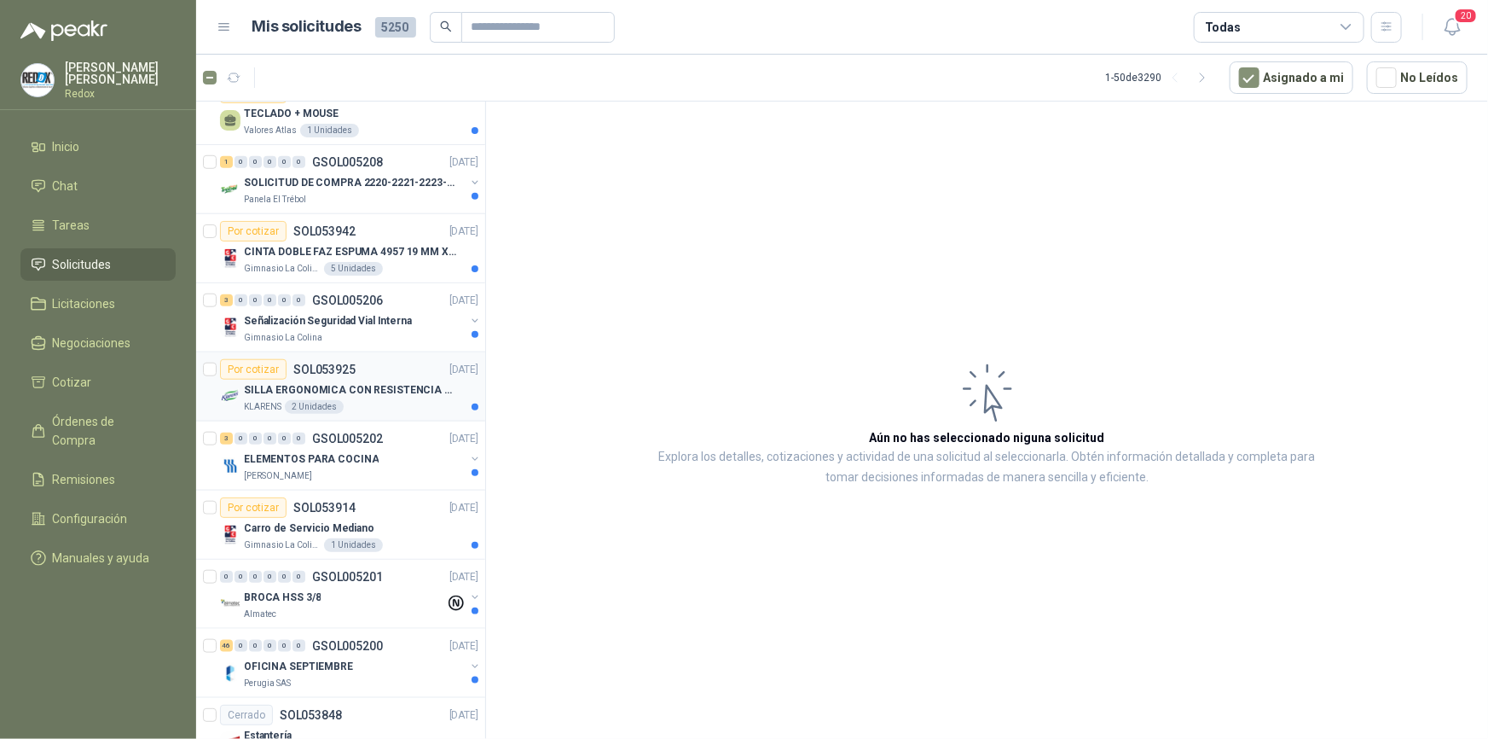
scroll to position [775, 0]
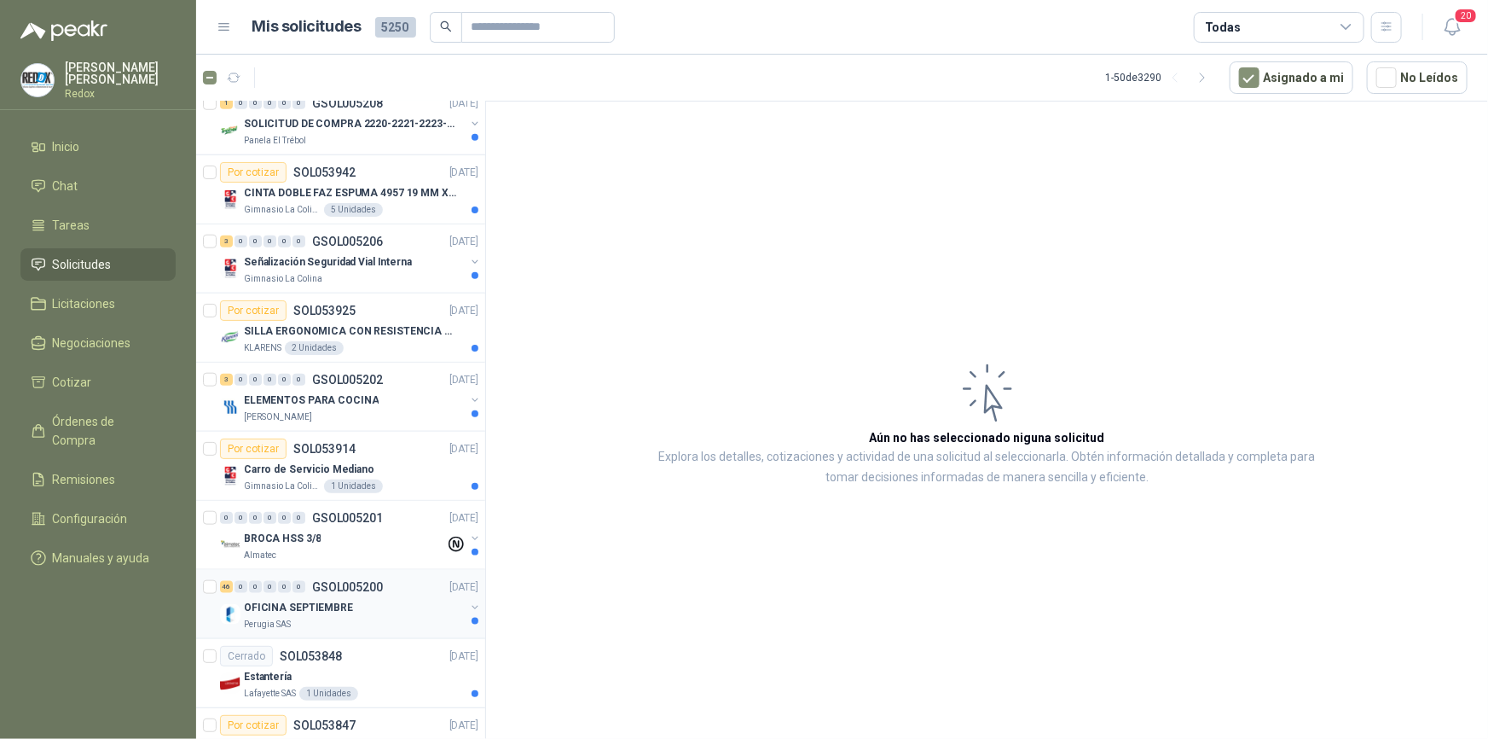
click at [293, 605] on p "OFICINA SEPTIEMBRE" at bounding box center [298, 608] width 109 height 16
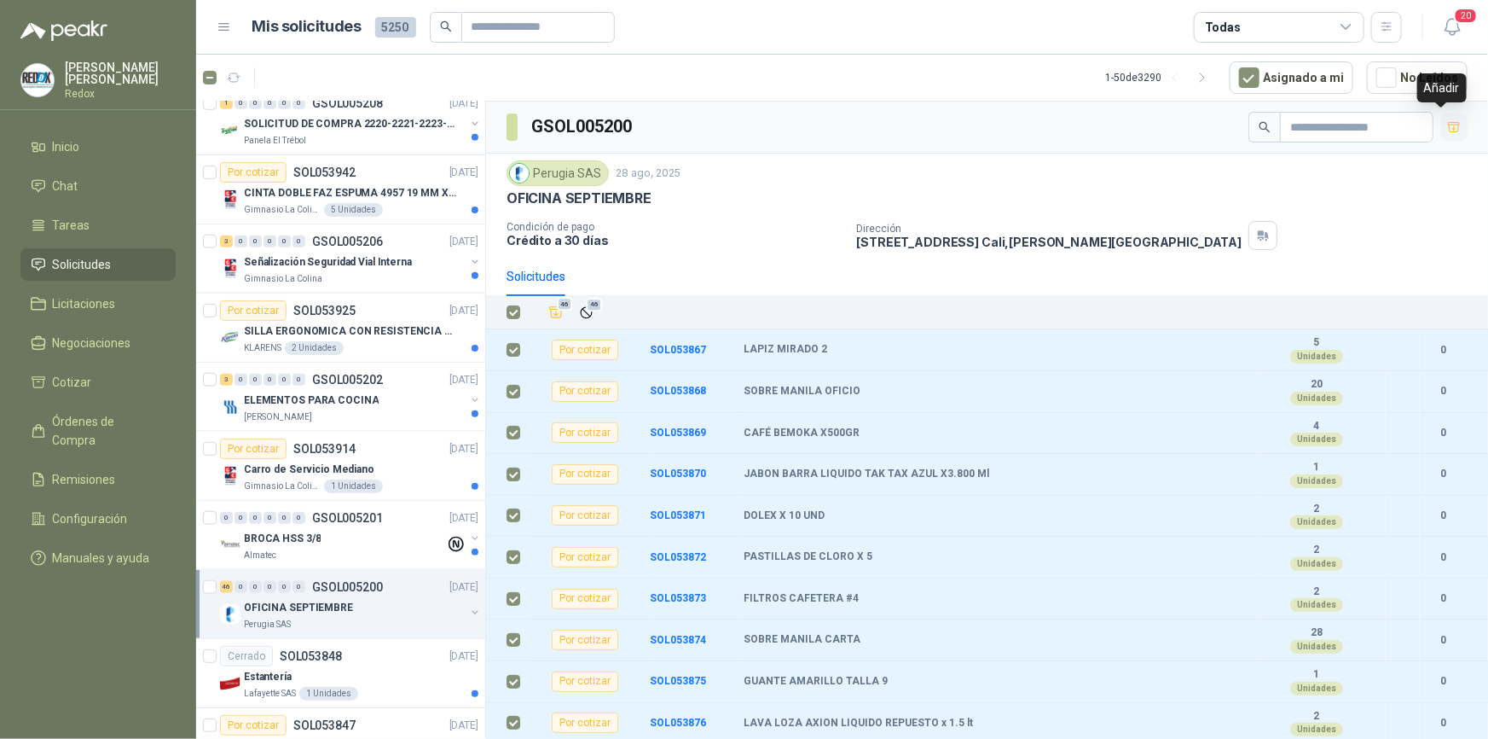
click at [1447, 129] on icon "button" at bounding box center [1454, 127] width 14 height 14
click at [85, 385] on span "Cotizar" at bounding box center [72, 382] width 39 height 19
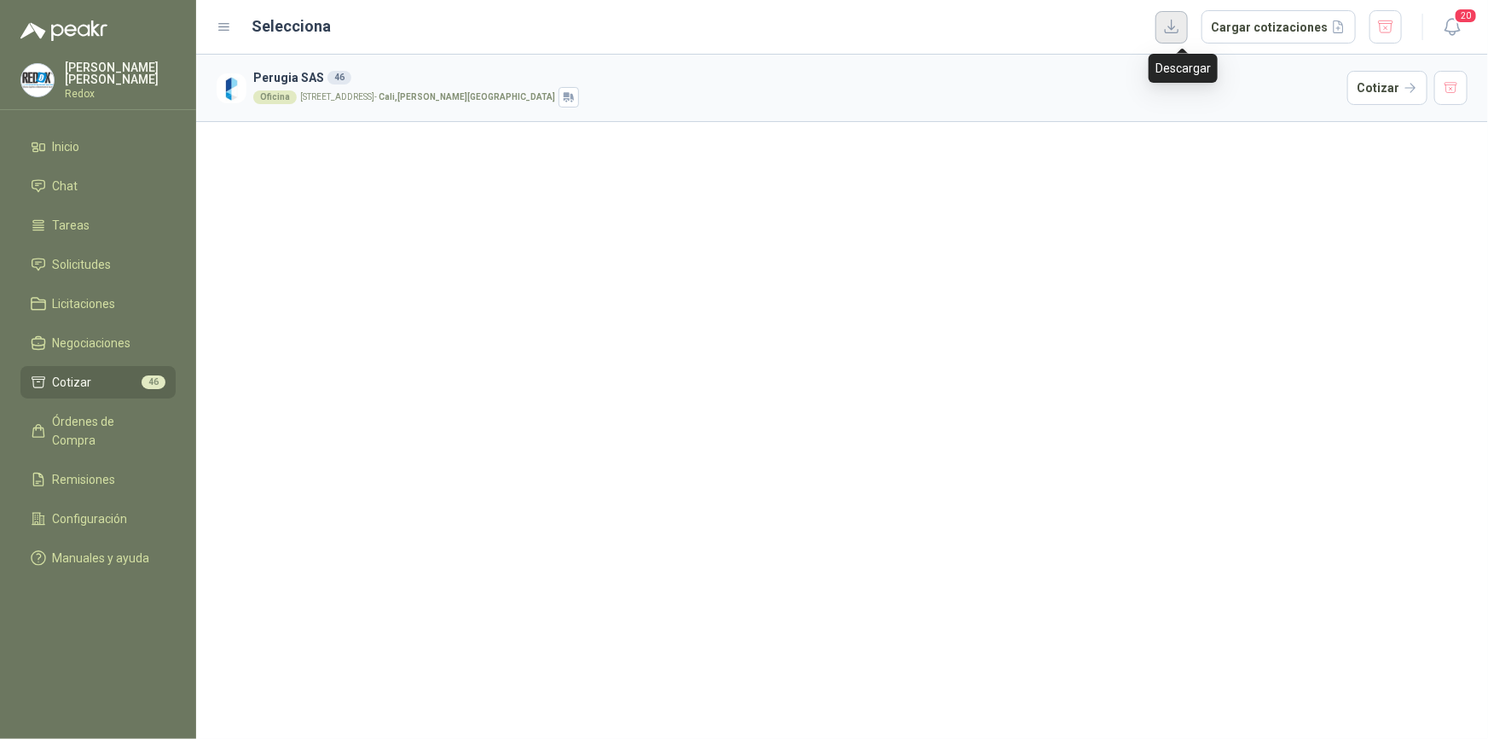
click at [1185, 30] on button "button" at bounding box center [1172, 27] width 32 height 32
